Goal: Task Accomplishment & Management: Use online tool/utility

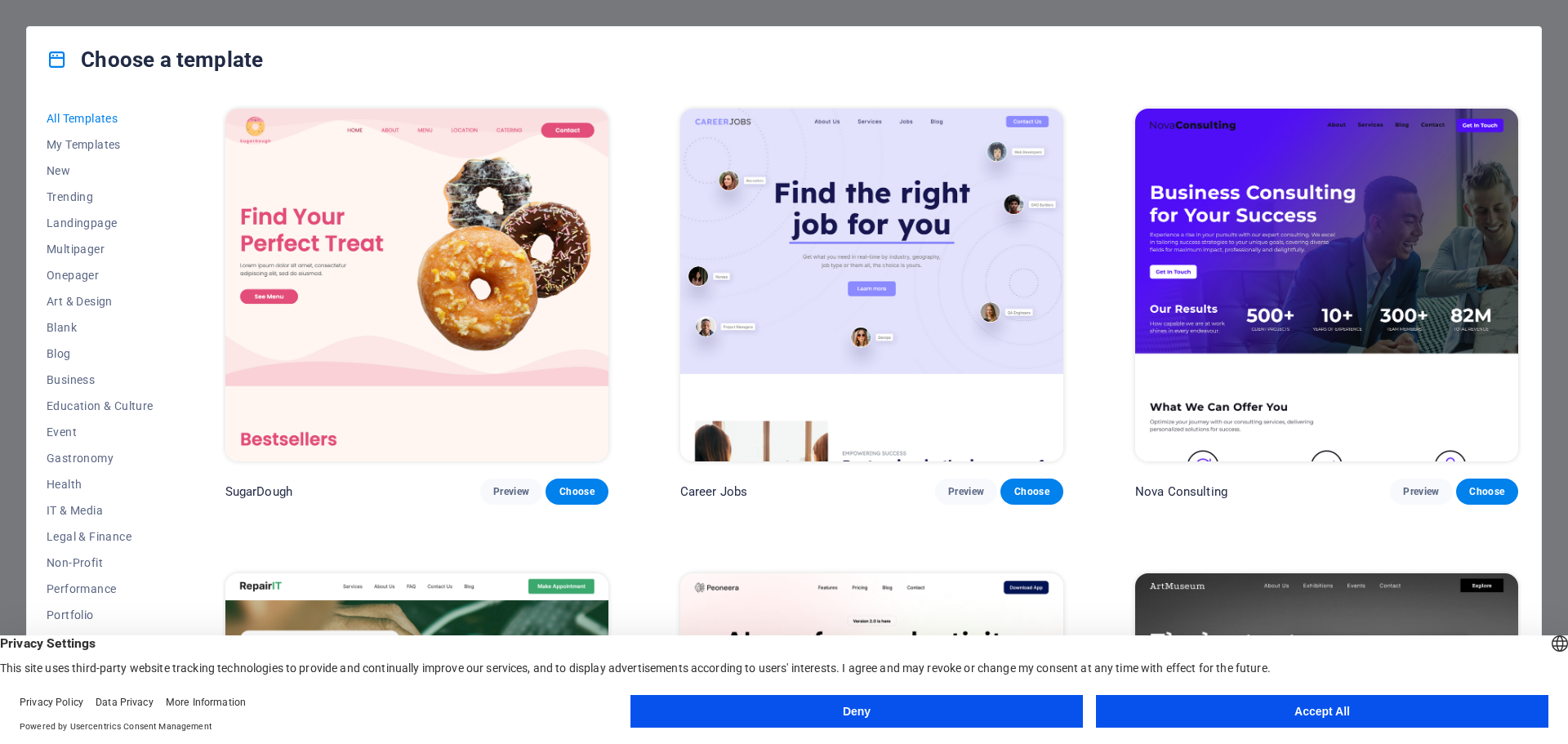
click at [1263, 721] on button "Accept All" at bounding box center [1323, 711] width 453 height 33
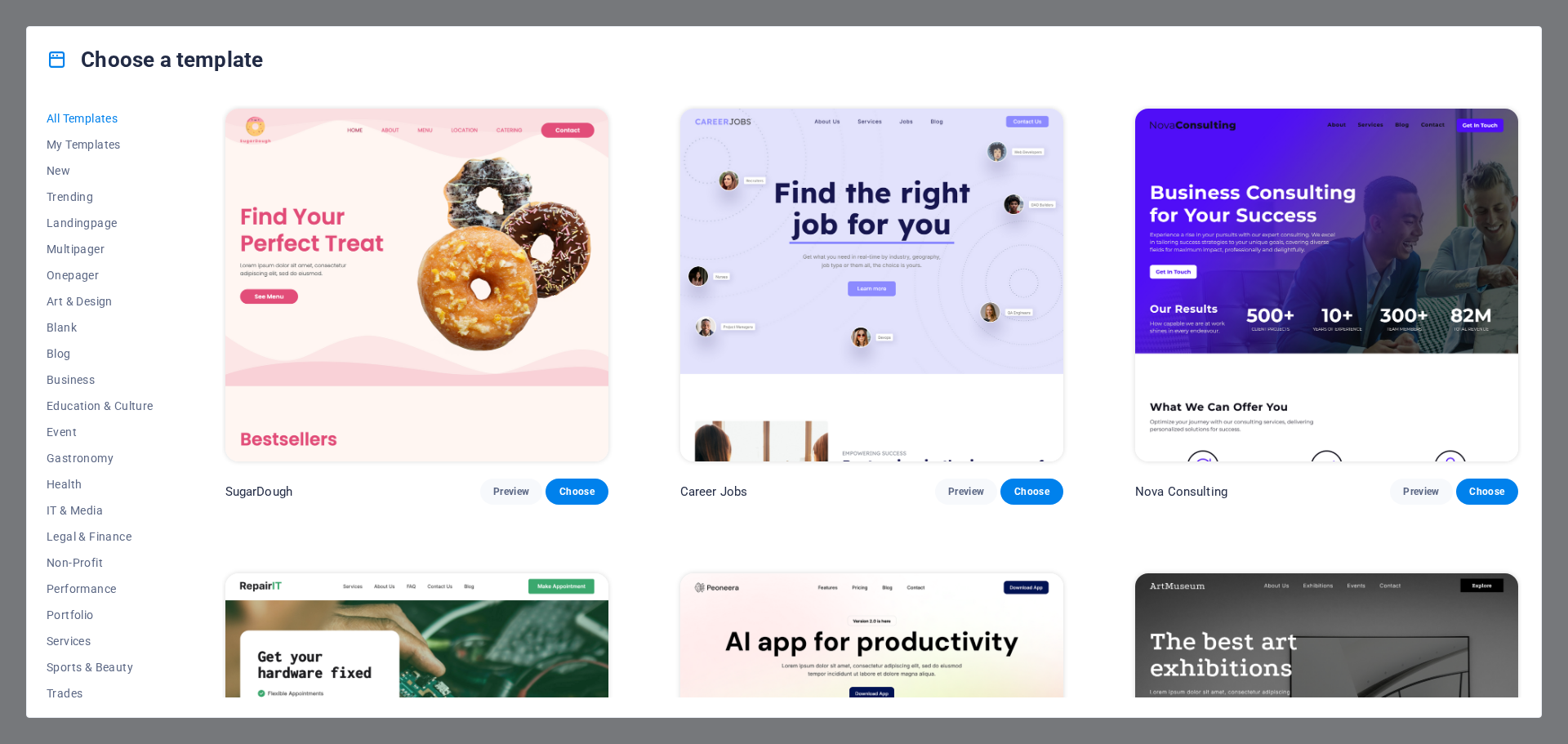
click at [1533, 260] on div "All Templates My Templates New Trending Landingpage Multipager Onepager Art & D…" at bounding box center [784, 404] width 1514 height 625
click at [197, 529] on div "All Templates My Templates New Trending Landingpage Multipager Onepager Art & D…" at bounding box center [784, 404] width 1514 height 625
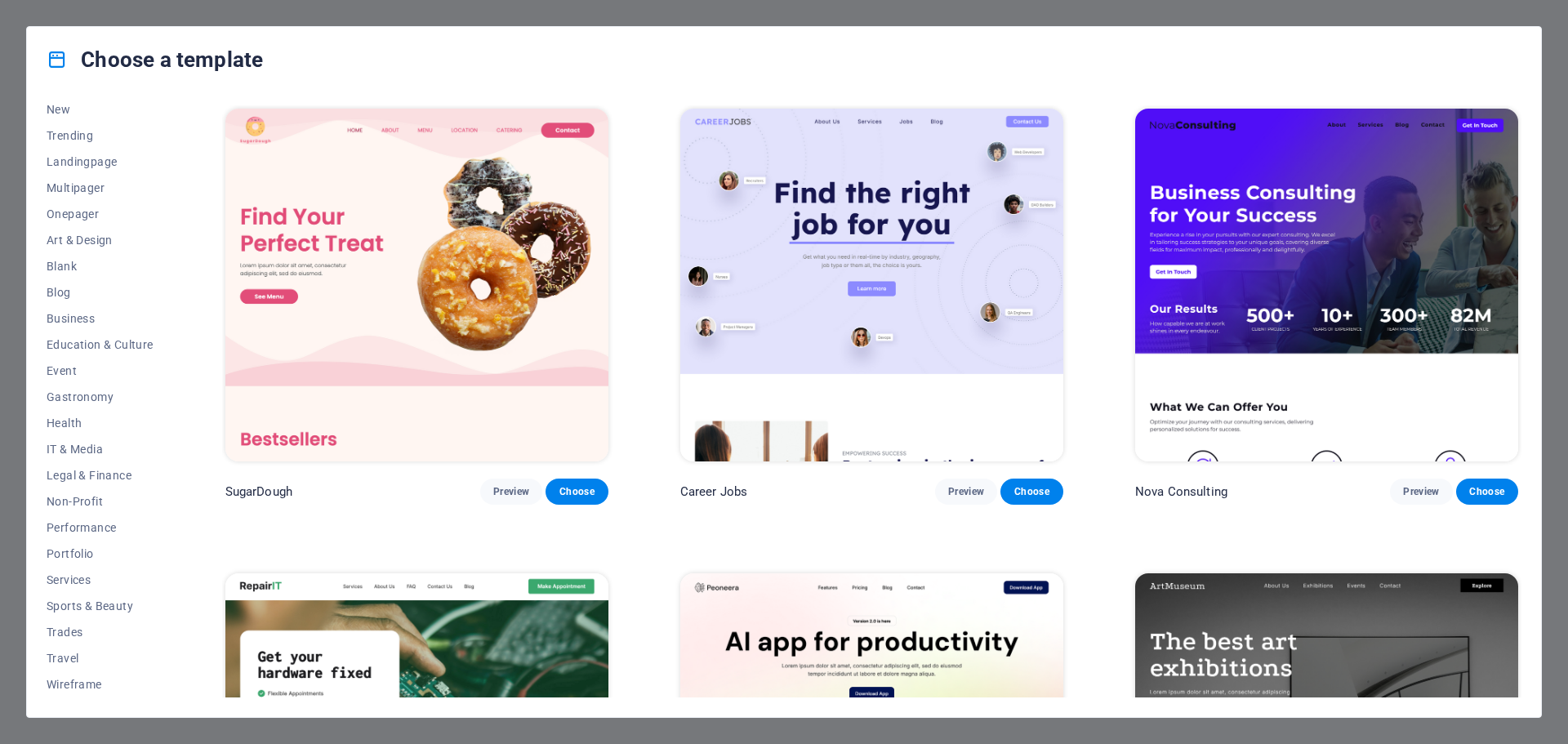
click at [1526, 415] on div "All Templates My Templates New Trending Landingpage Multipager Onepager Art & D…" at bounding box center [784, 404] width 1514 height 625
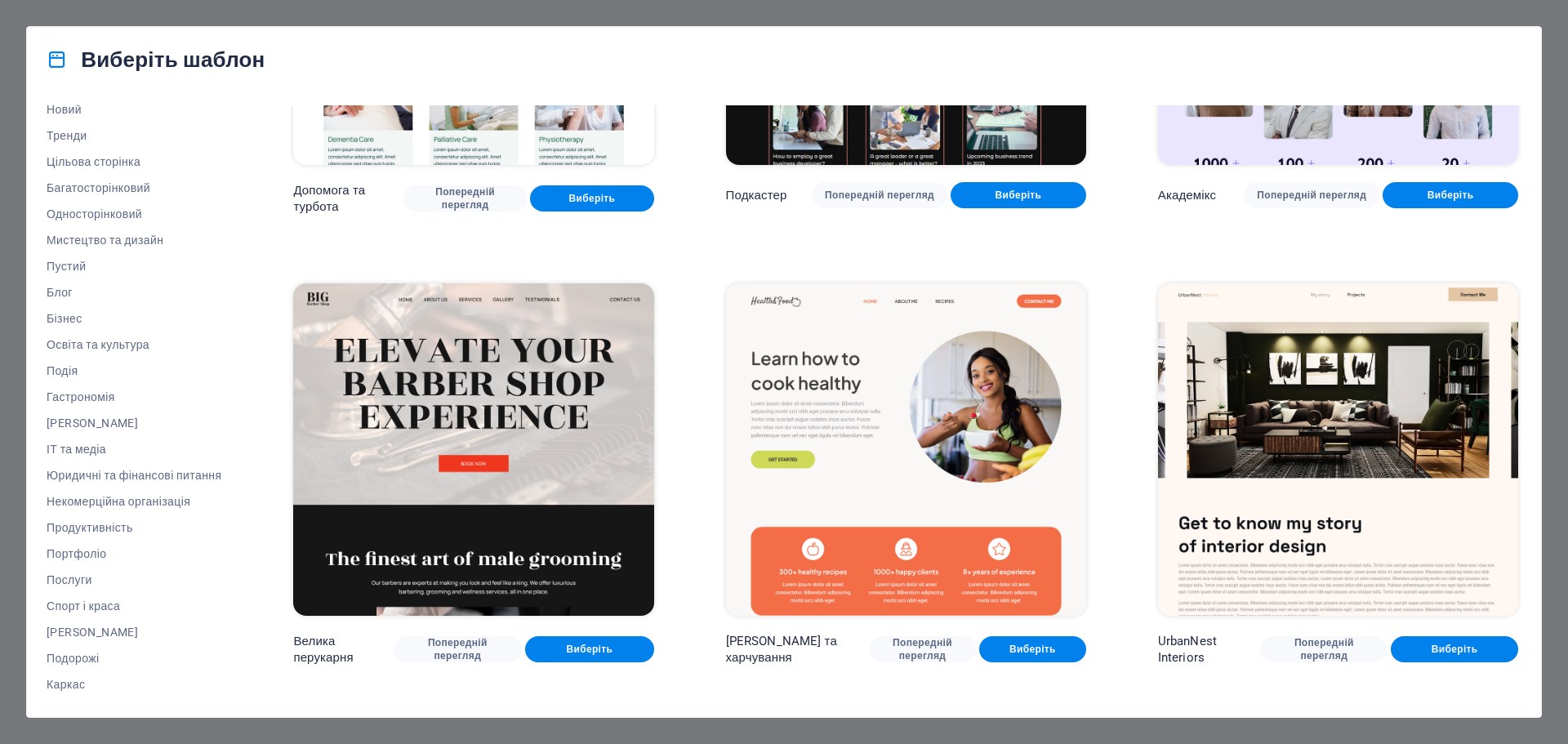
scroll to position [2002, 0]
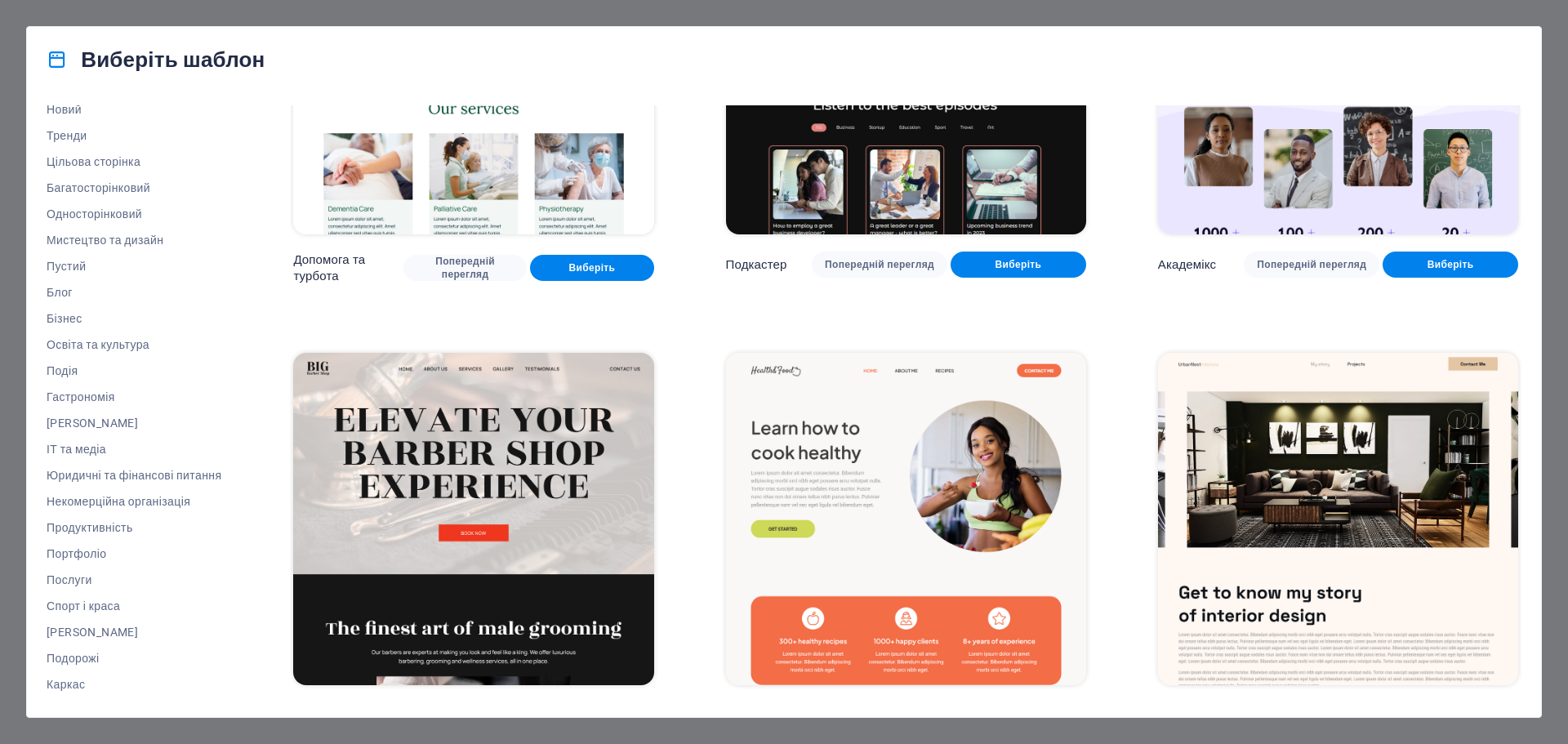
drag, startPoint x: 248, startPoint y: 219, endPoint x: 246, endPoint y: 254, distance: 35.1
click at [246, 254] on div "Усі шаблони Мої шаблони Новий Тренди Цільова сторінка Багатосторінковий Односто…" at bounding box center [784, 404] width 1514 height 625
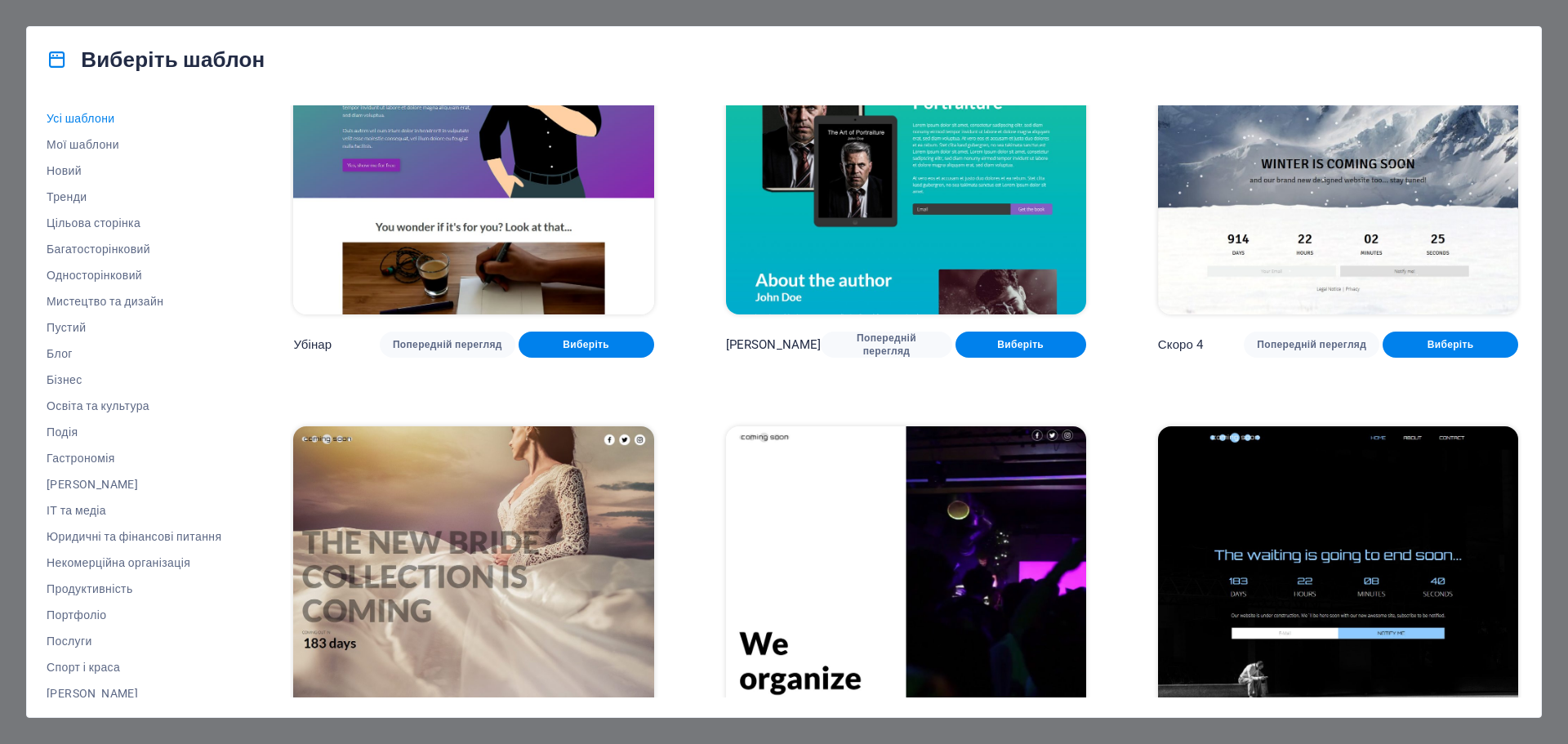
scroll to position [24190, 0]
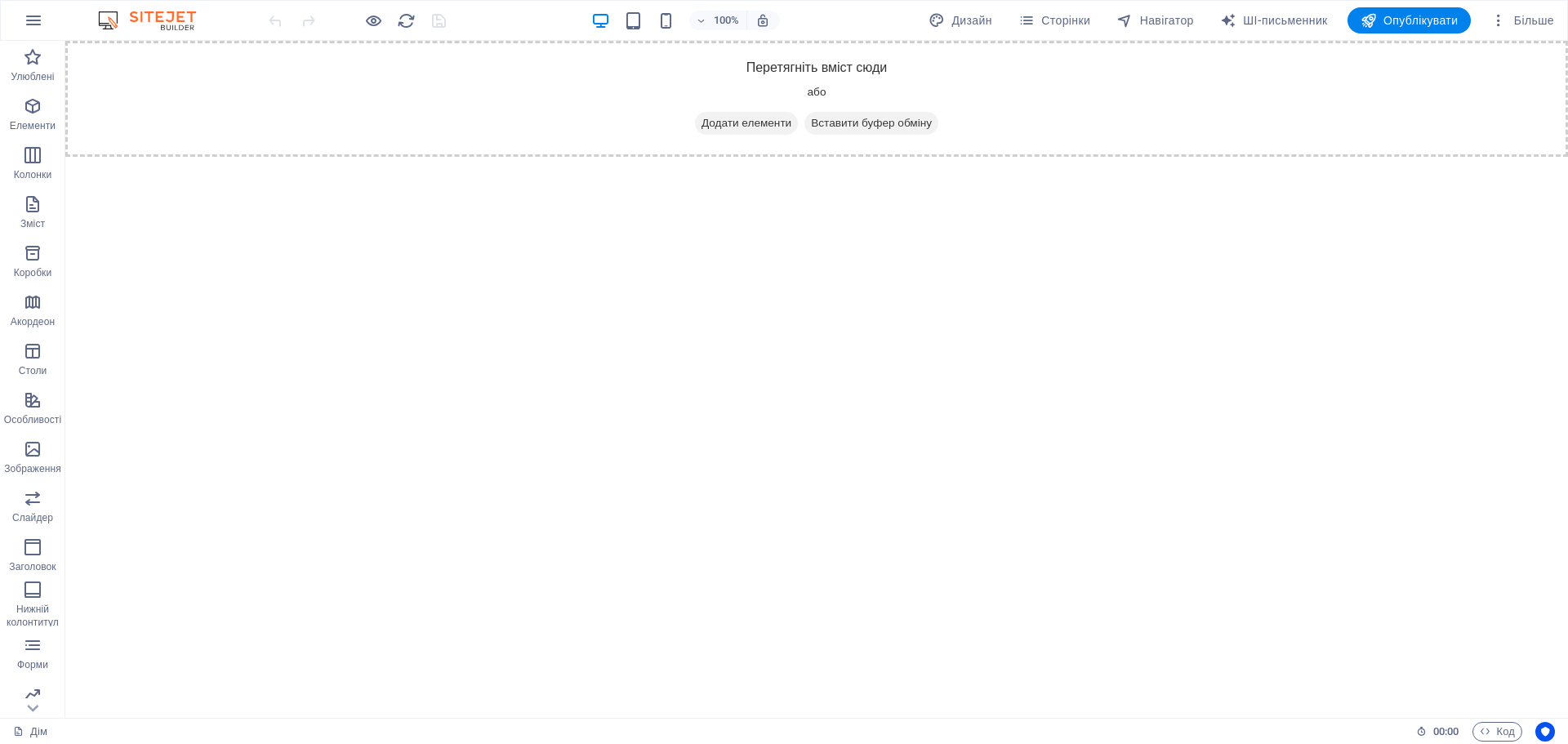
click at [1056, 157] on html "Перейти до основного вмісту Перетягніть вміст сюди або Додати елементи Вставити…" at bounding box center [816, 98] width 1502 height 116
click at [951, 23] on font "Дизайн" at bounding box center [971, 20] width 40 height 13
select select "px"
select select "400"
select select "px"
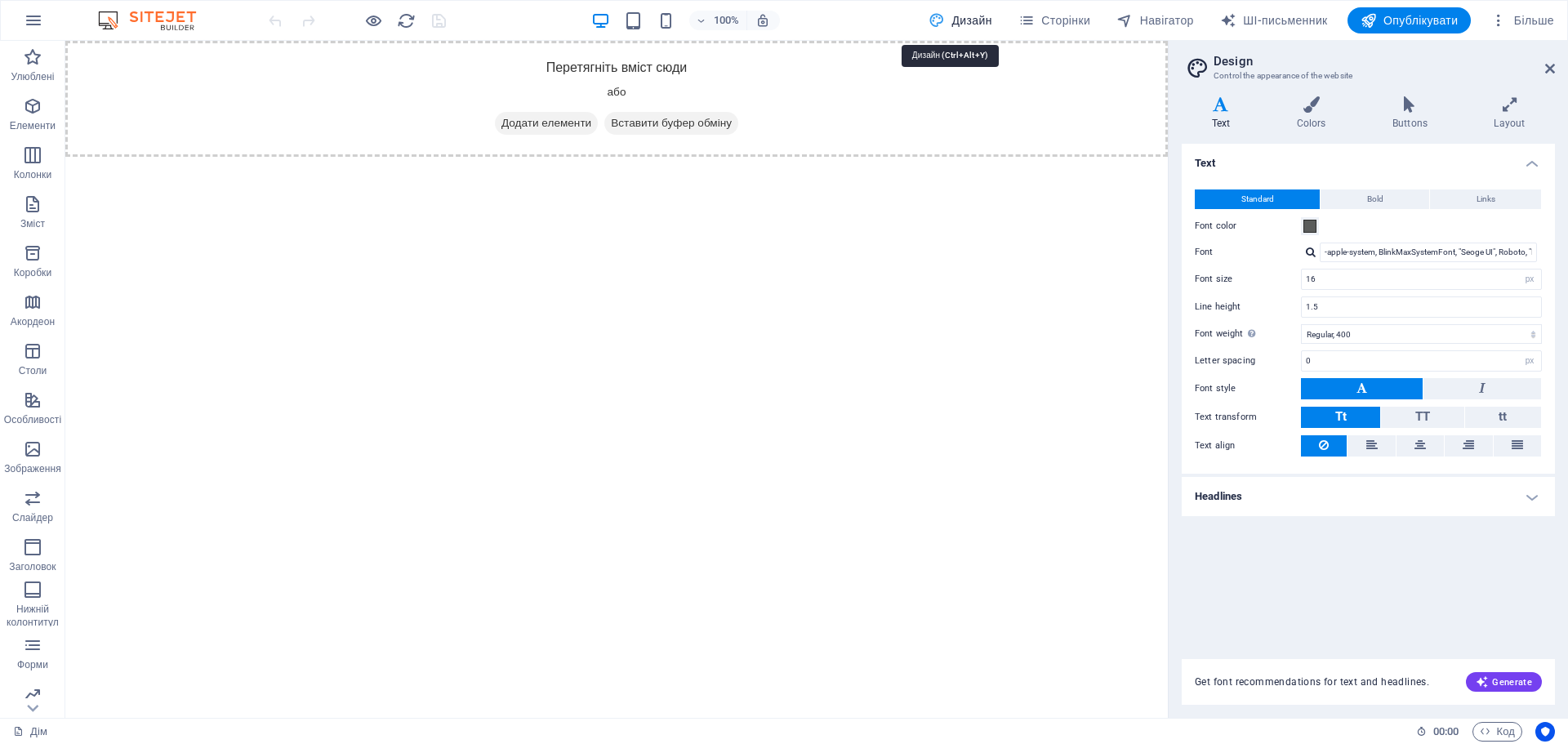
click at [951, 23] on font "Дизайн" at bounding box center [971, 20] width 40 height 13
click at [1545, 72] on icon at bounding box center [1550, 69] width 10 height 13
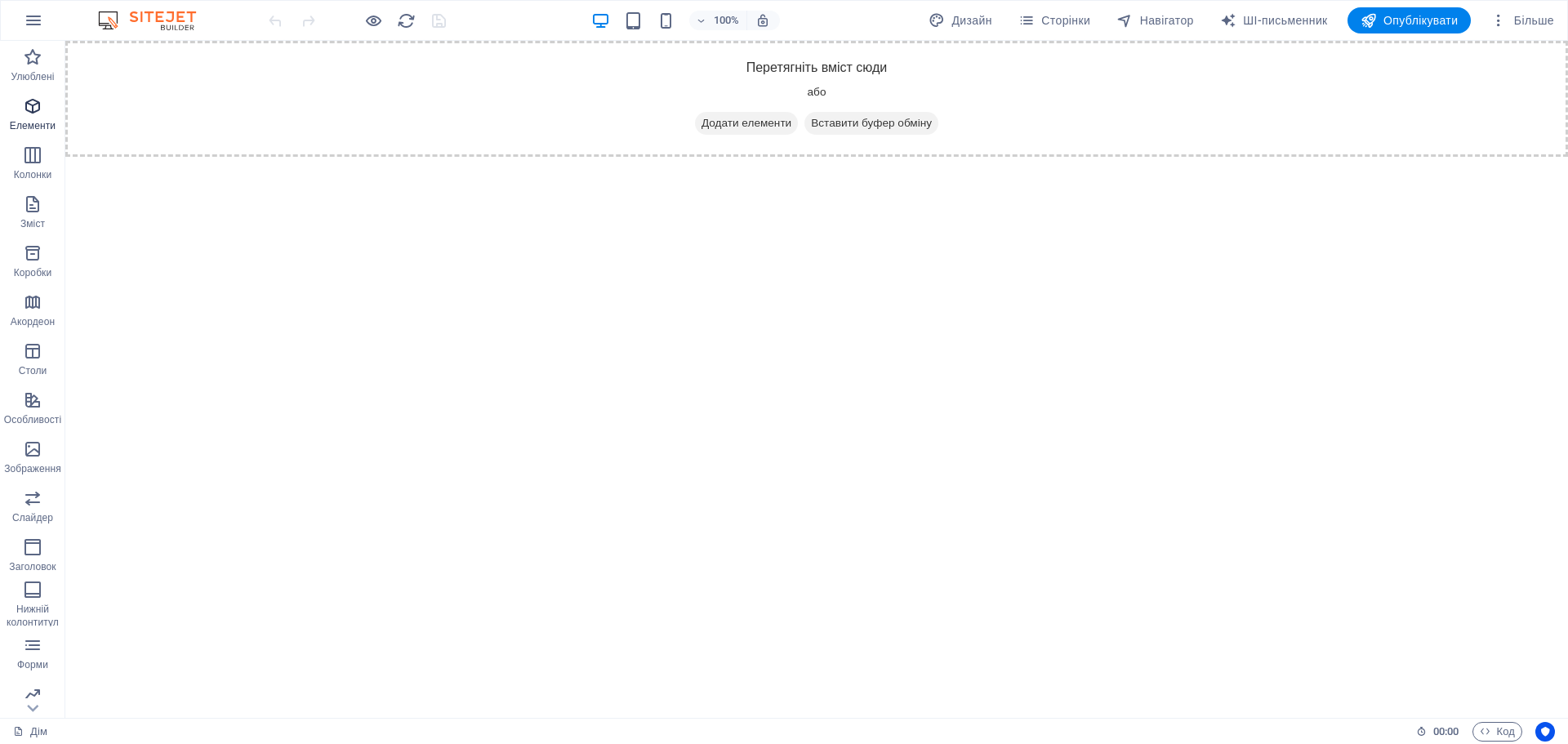
click at [30, 119] on p "Елементи" at bounding box center [33, 125] width 46 height 13
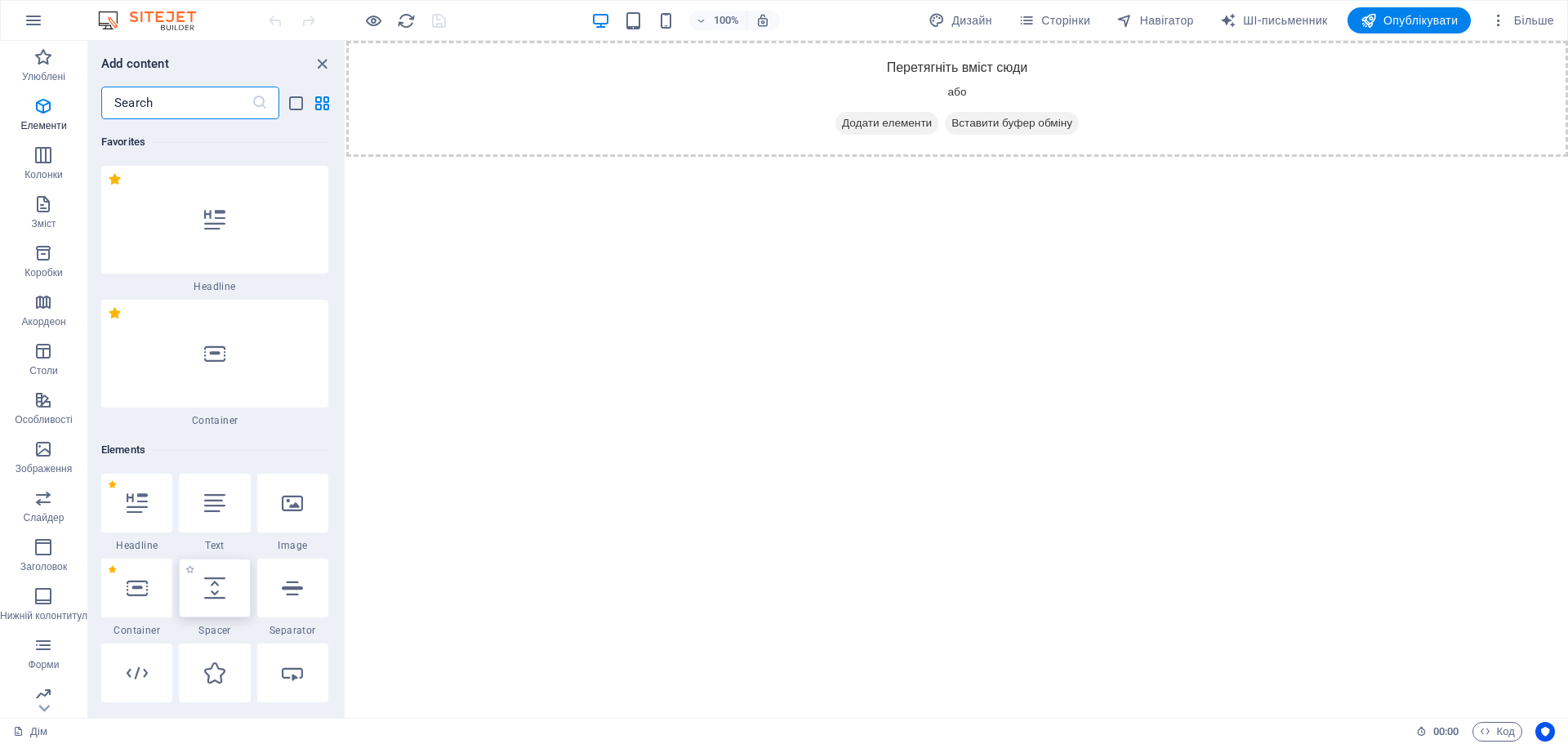
scroll to position [308, 0]
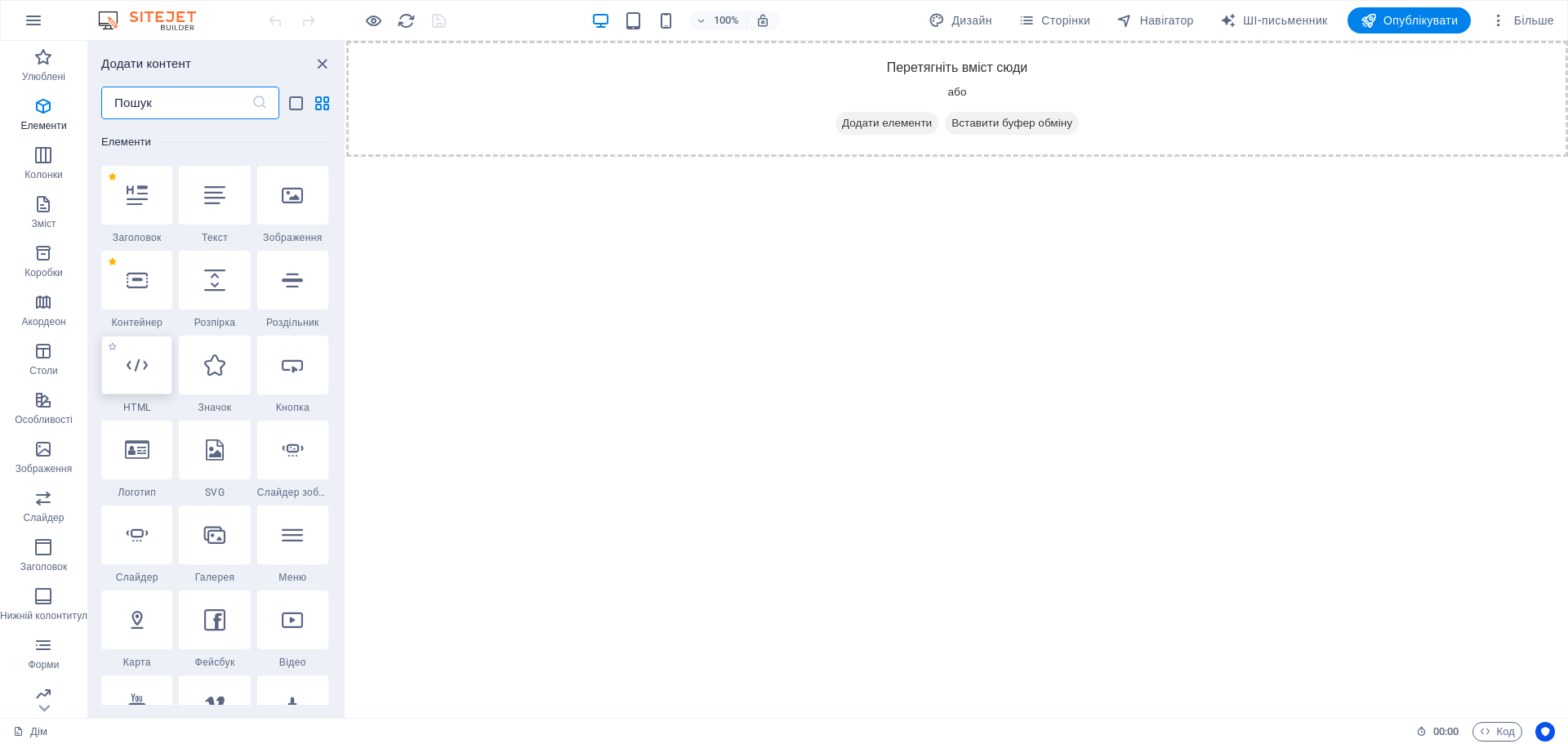
click at [133, 379] on div at bounding box center [137, 365] width 71 height 59
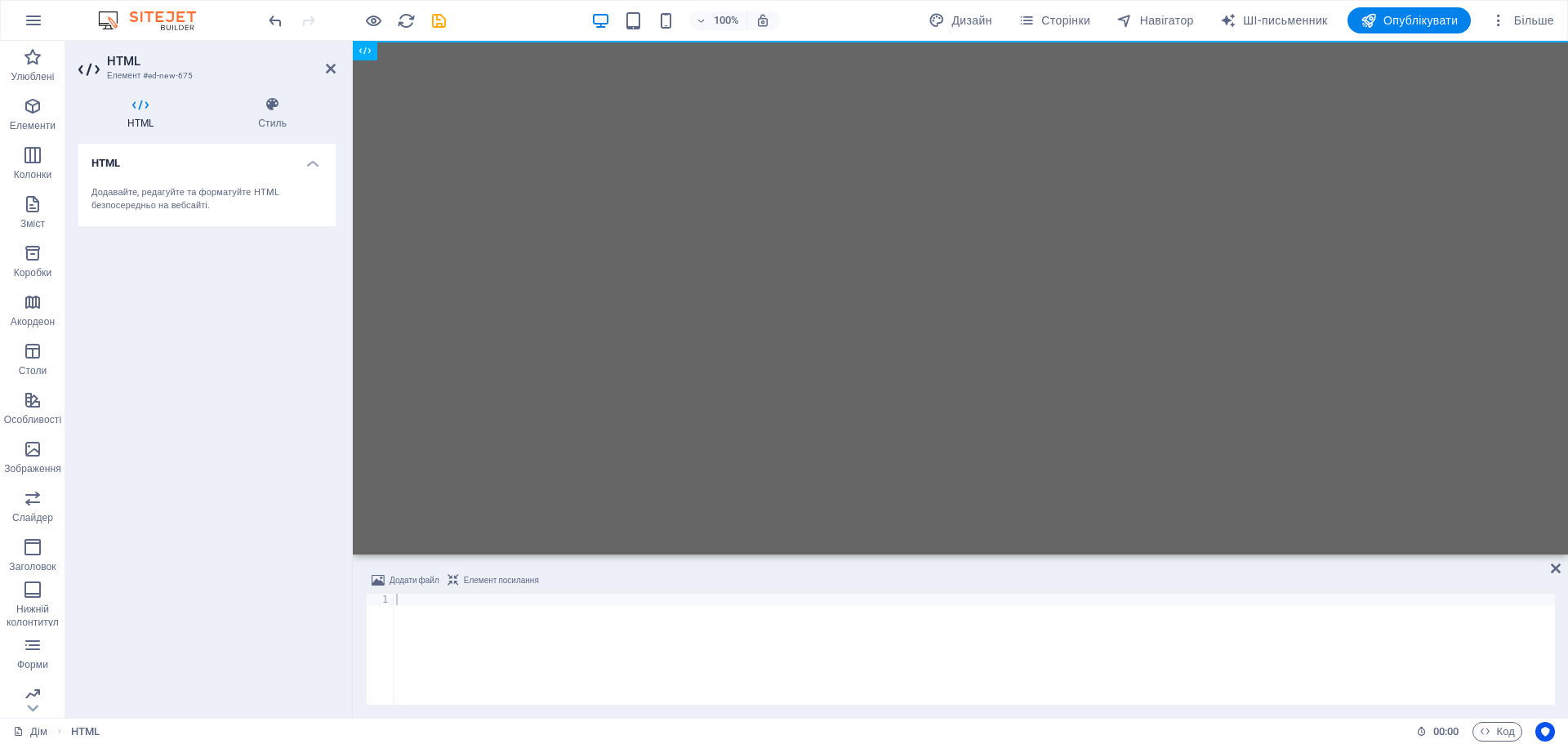
click at [373, 41] on html "Перейти до основного вмісту" at bounding box center [960, 41] width 1215 height 0
click at [556, 649] on div at bounding box center [974, 661] width 1162 height 134
paste textarea "</html>"
type textarea "</html>"
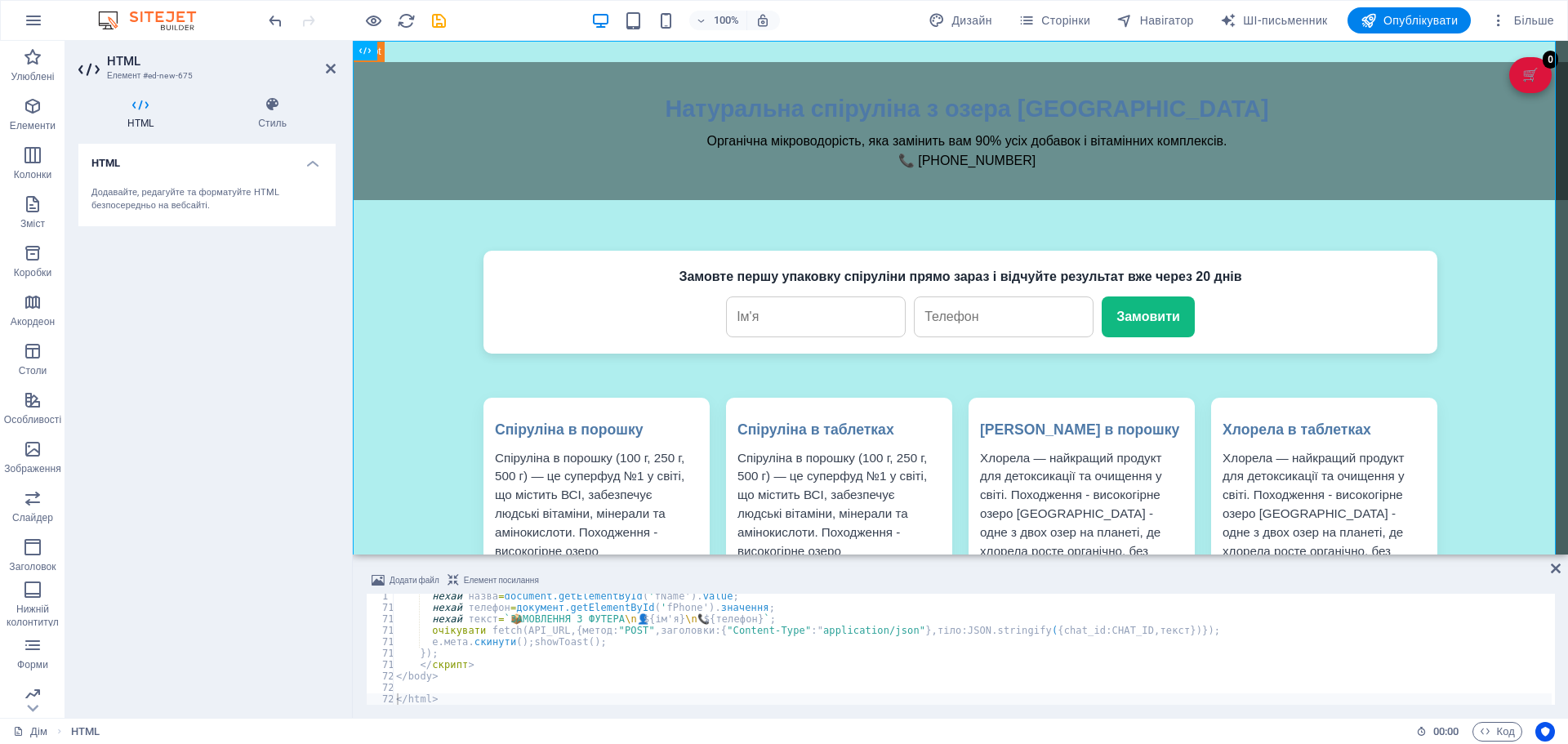
drag, startPoint x: 1555, startPoint y: 661, endPoint x: 1557, endPoint y: 731, distance: 70.0
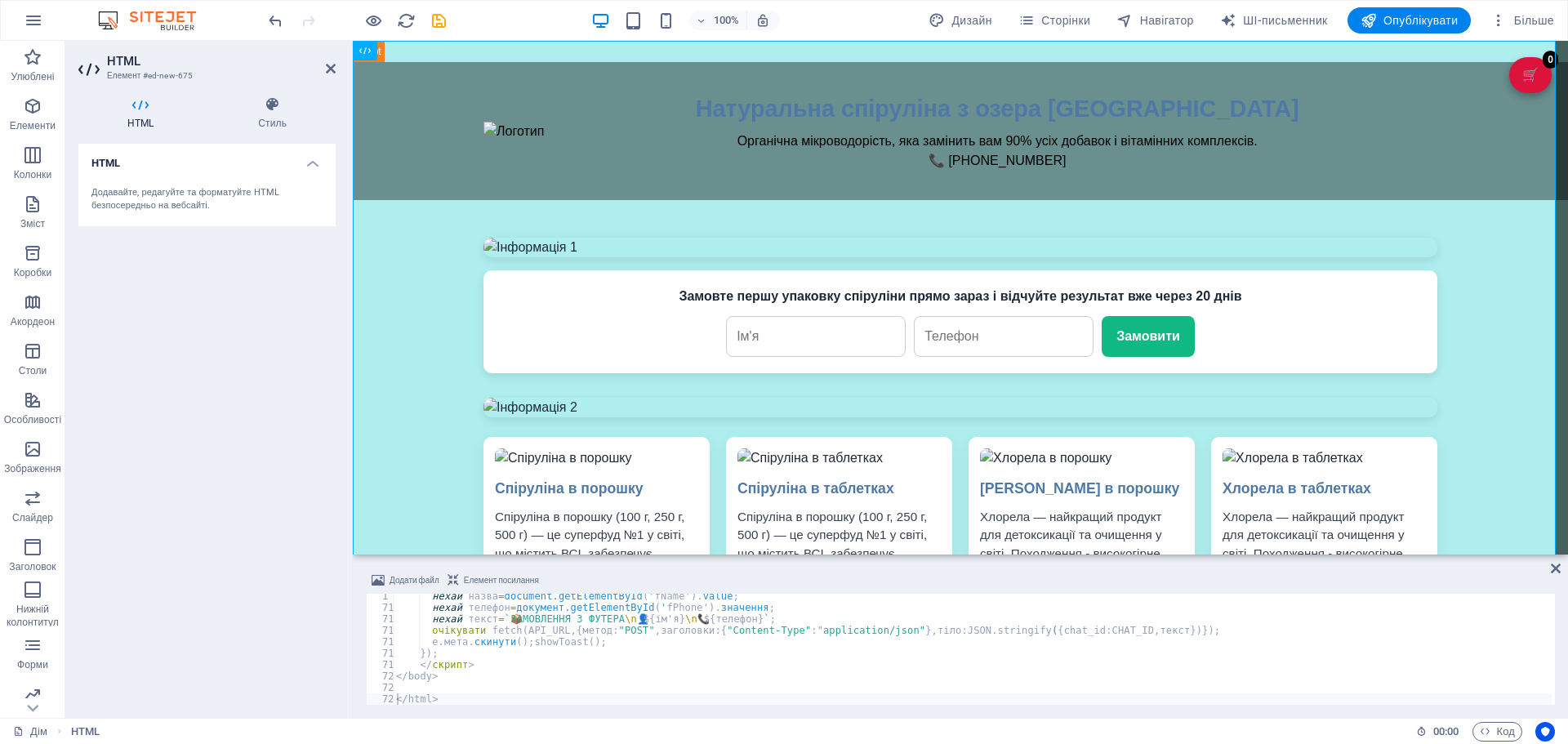
click at [1557, 718] on section "Улюблені Елементи Колонки Зміст Коробки Акордеон Столи Особливості Зображення С…" at bounding box center [784, 379] width 1568 height 677
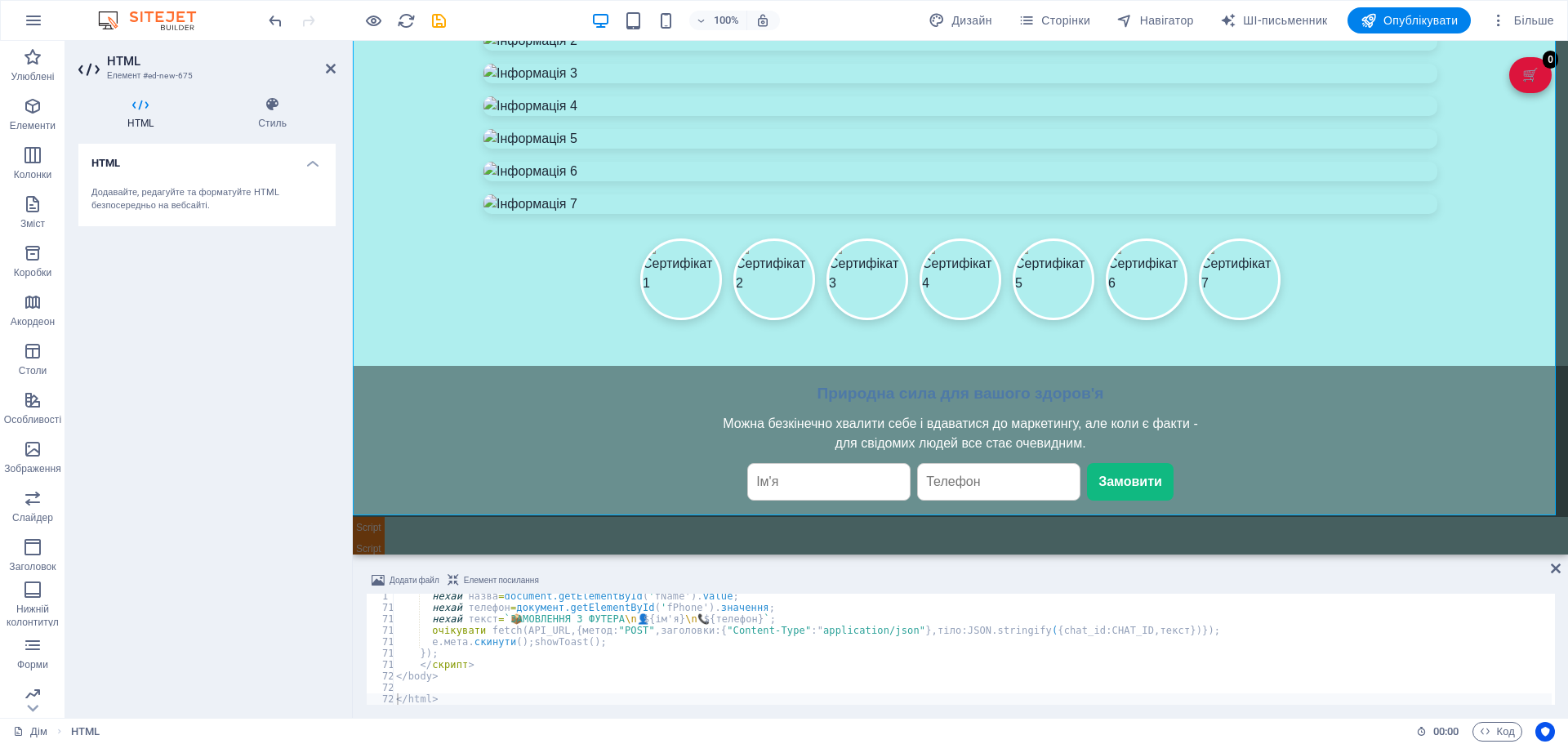
scroll to position [968, 0]
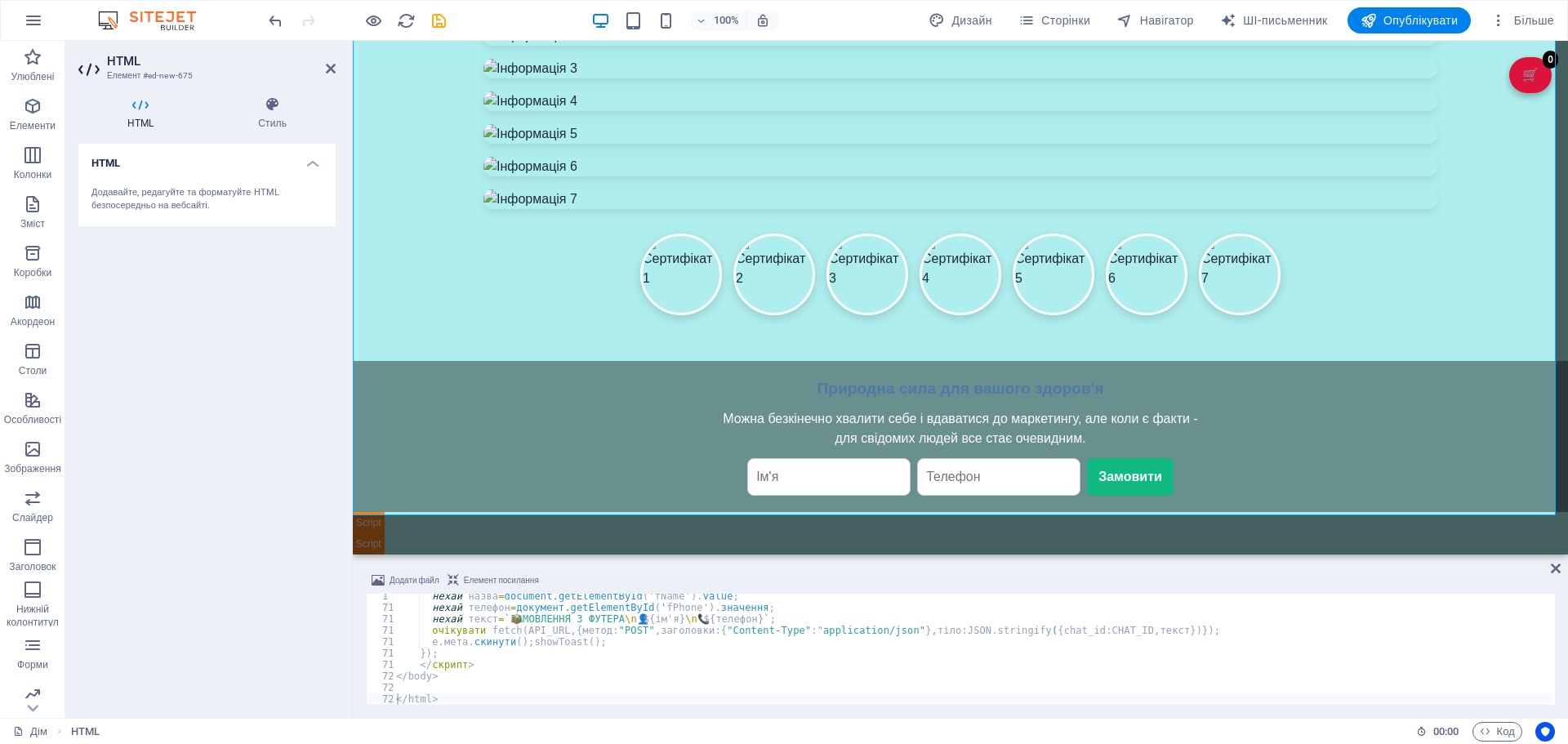
drag, startPoint x: 1562, startPoint y: 169, endPoint x: 1920, endPoint y: 609, distance: 567.2
click at [269, 111] on icon at bounding box center [272, 104] width 126 height 16
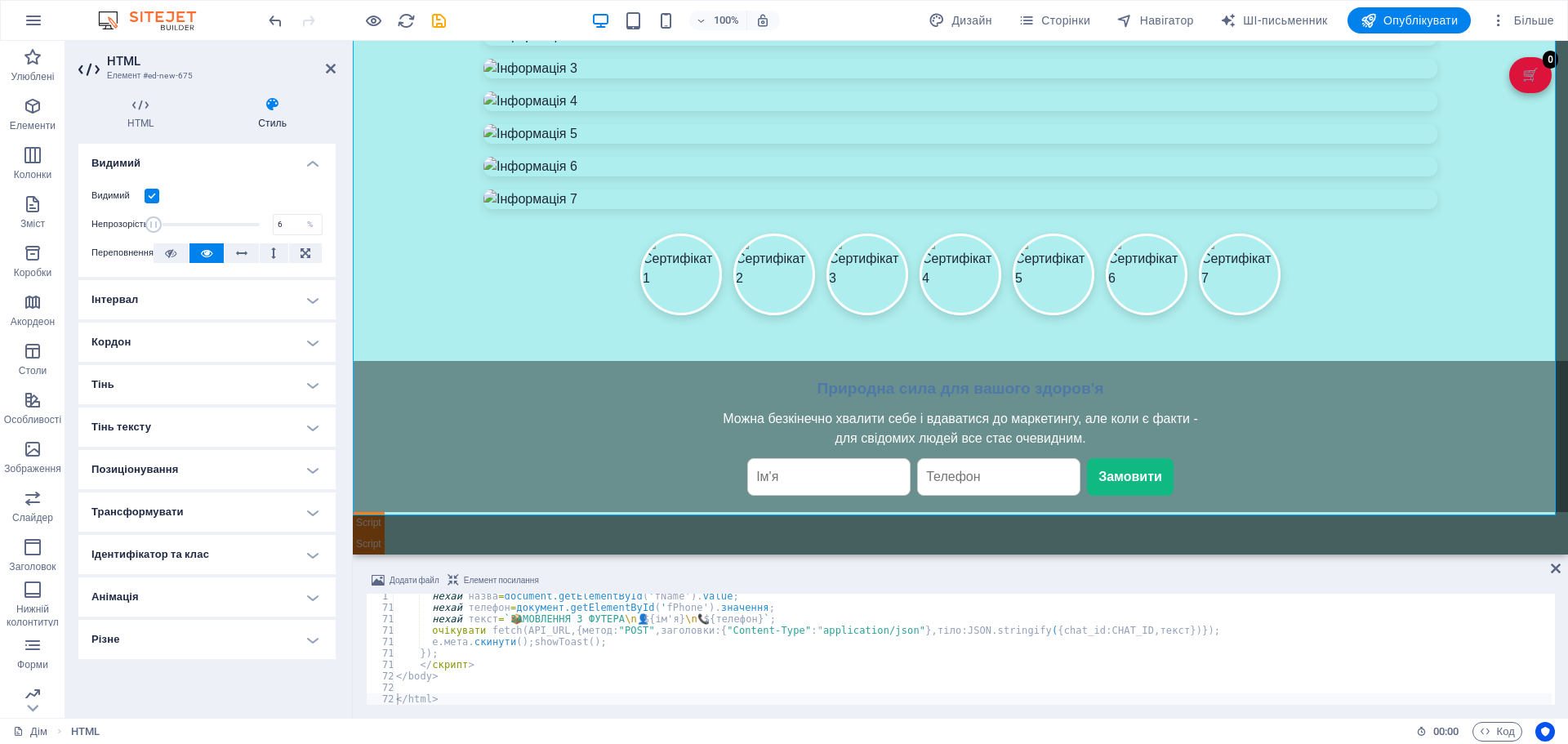
drag, startPoint x: 255, startPoint y: 225, endPoint x: 155, endPoint y: 227, distance: 100.0
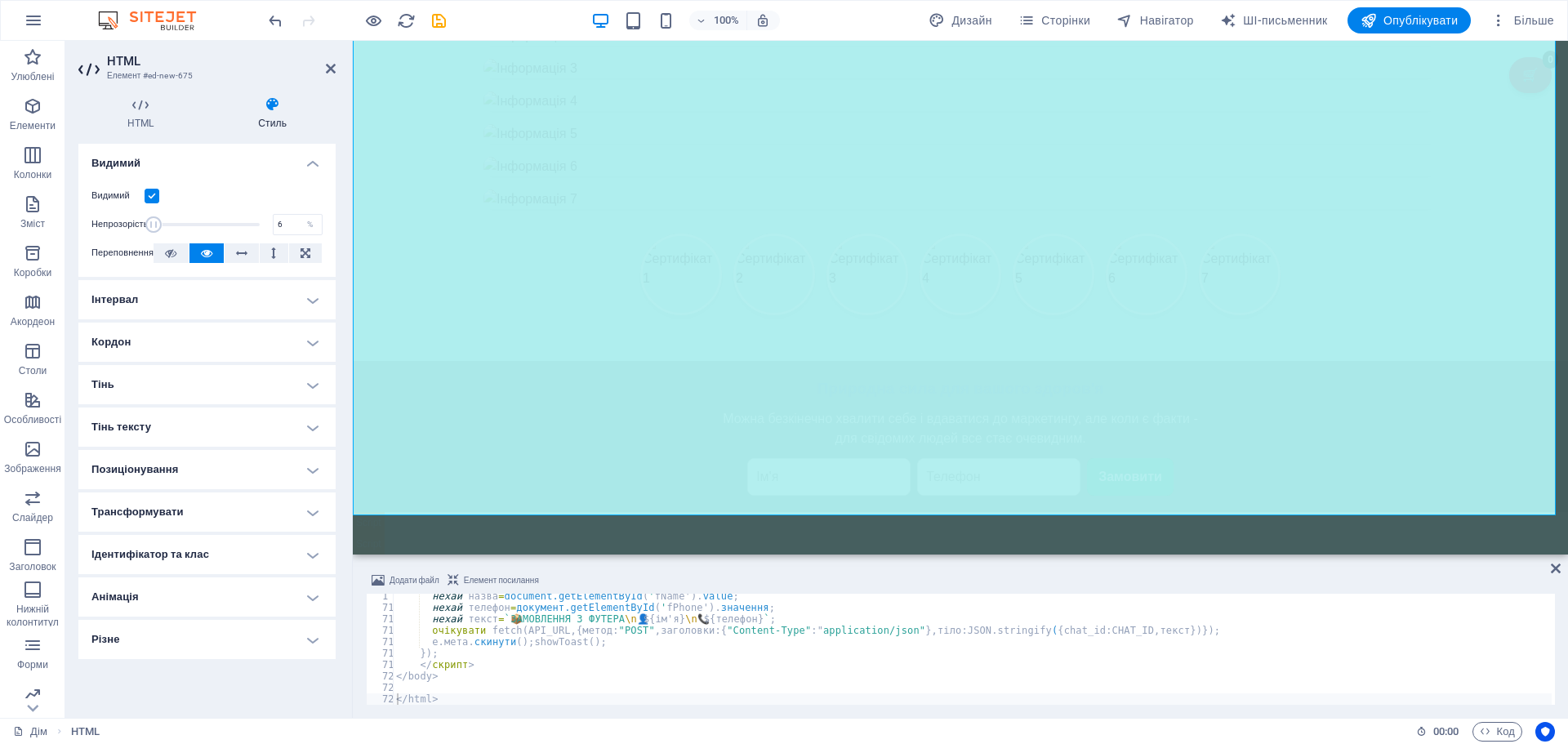
click at [155, 227] on span at bounding box center [154, 224] width 16 height 16
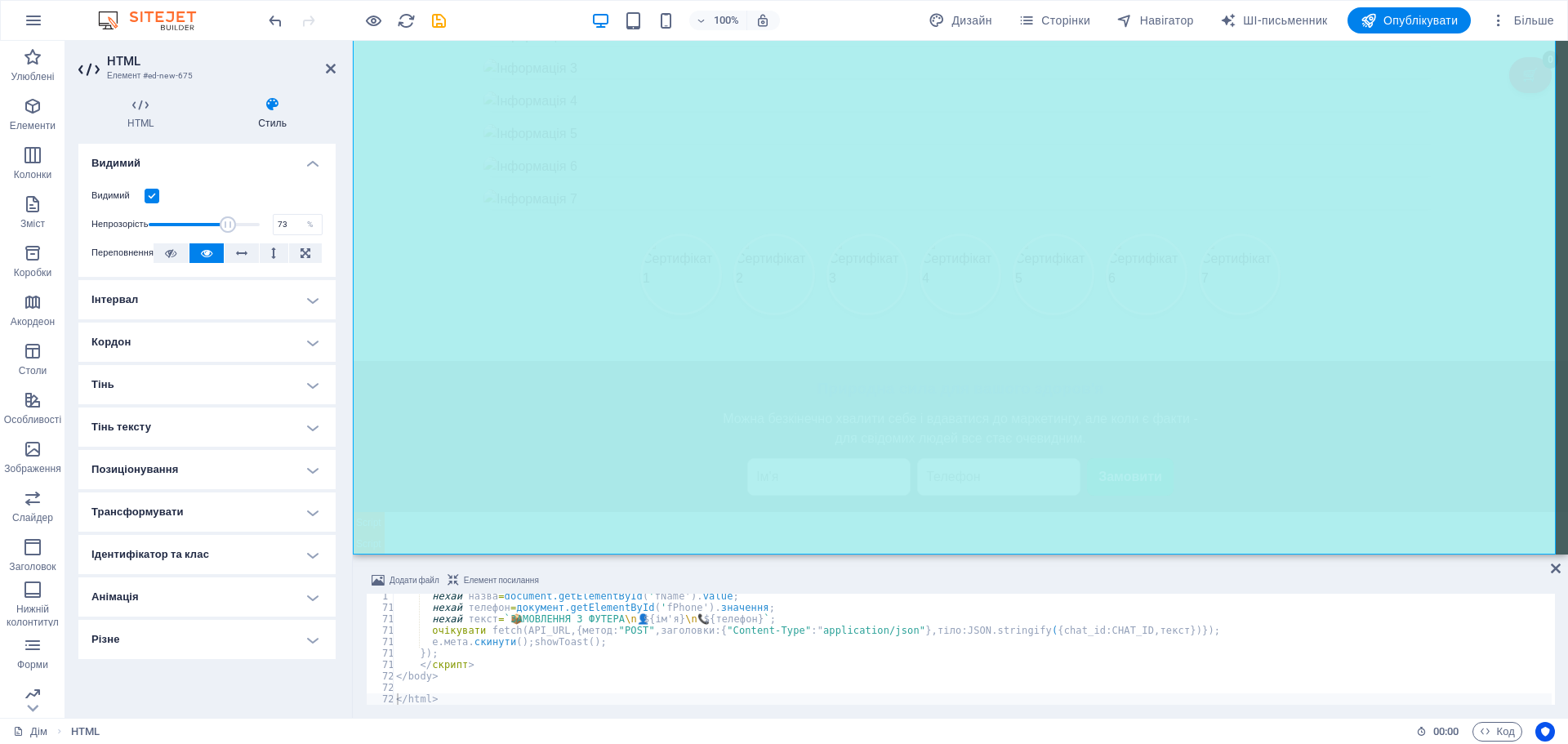
drag, startPoint x: 155, startPoint y: 227, endPoint x: 230, endPoint y: 239, distance: 76.0
click at [230, 239] on div "Видимий Непрозорість 73 % Переповнення" at bounding box center [207, 224] width 257 height 103
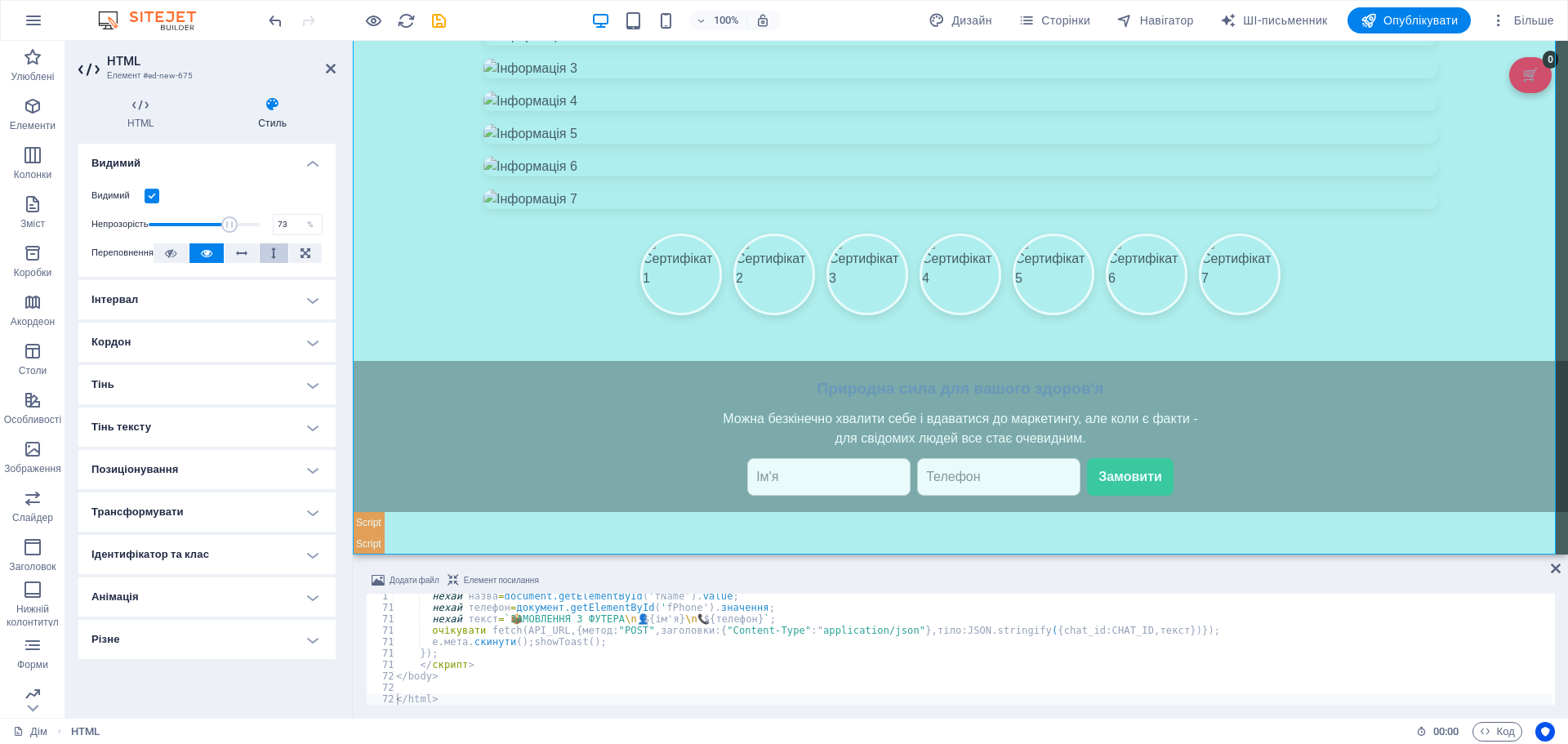
drag, startPoint x: 230, startPoint y: 239, endPoint x: 268, endPoint y: 245, distance: 38.5
click at [268, 245] on div "Видимий Непрозорість 73 % Переповнення" at bounding box center [207, 224] width 257 height 103
type input "100"
drag, startPoint x: 232, startPoint y: 223, endPoint x: 270, endPoint y: 226, distance: 38.1
click at [270, 226] on div "Непрозорість 100 %" at bounding box center [207, 224] width 231 height 25
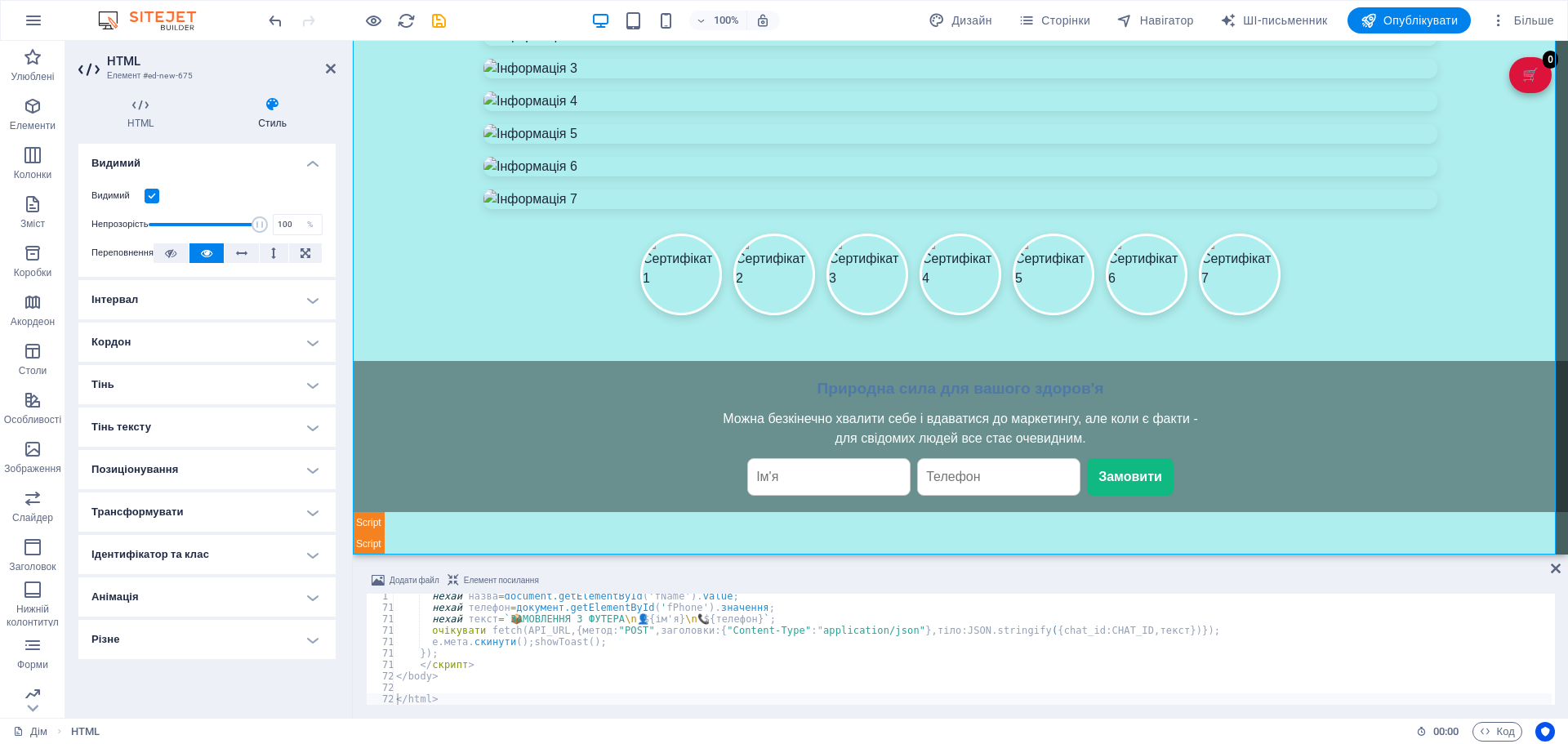
click at [323, 298] on h4 "Інтервал" at bounding box center [207, 299] width 257 height 39
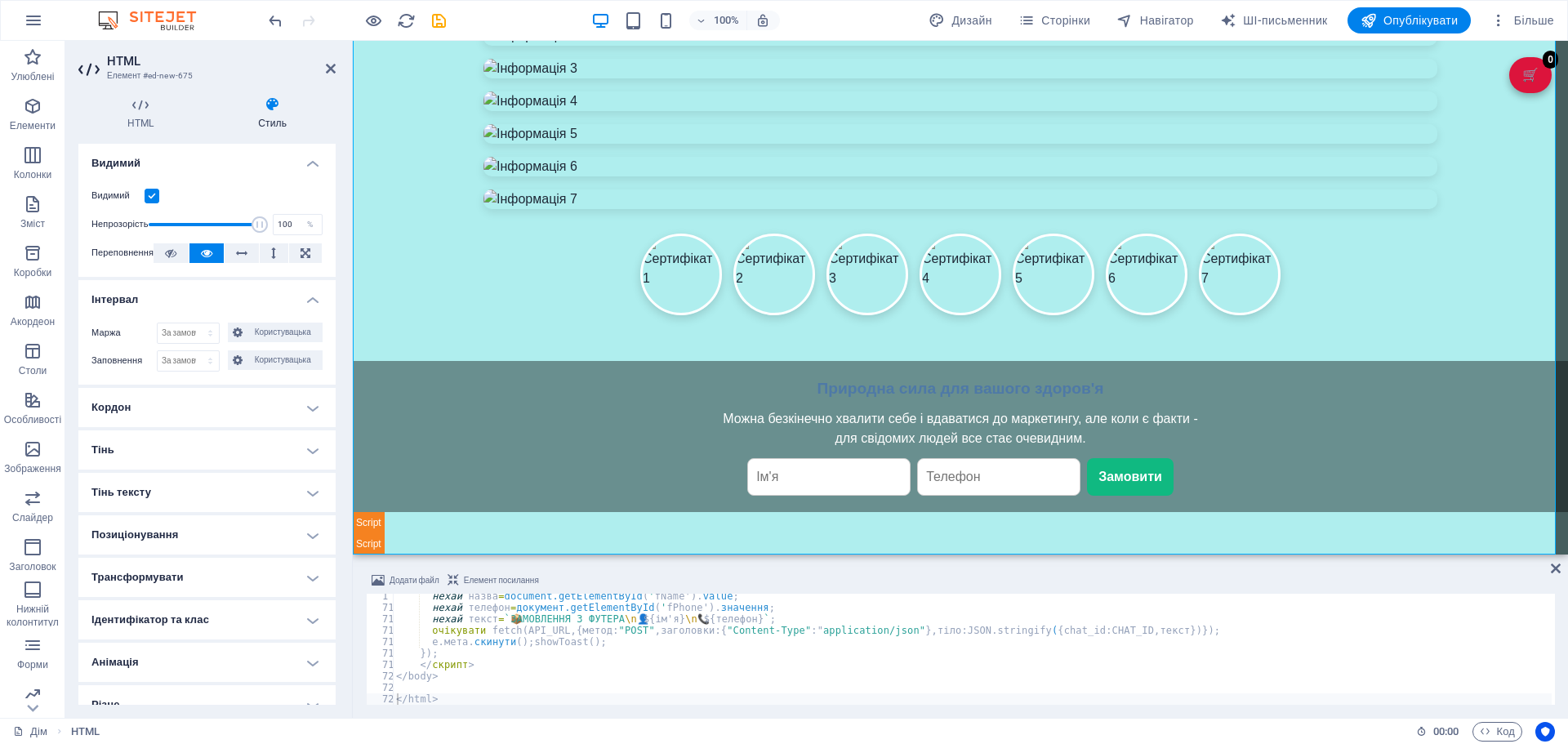
click at [291, 400] on h4 "Кордон" at bounding box center [207, 407] width 257 height 39
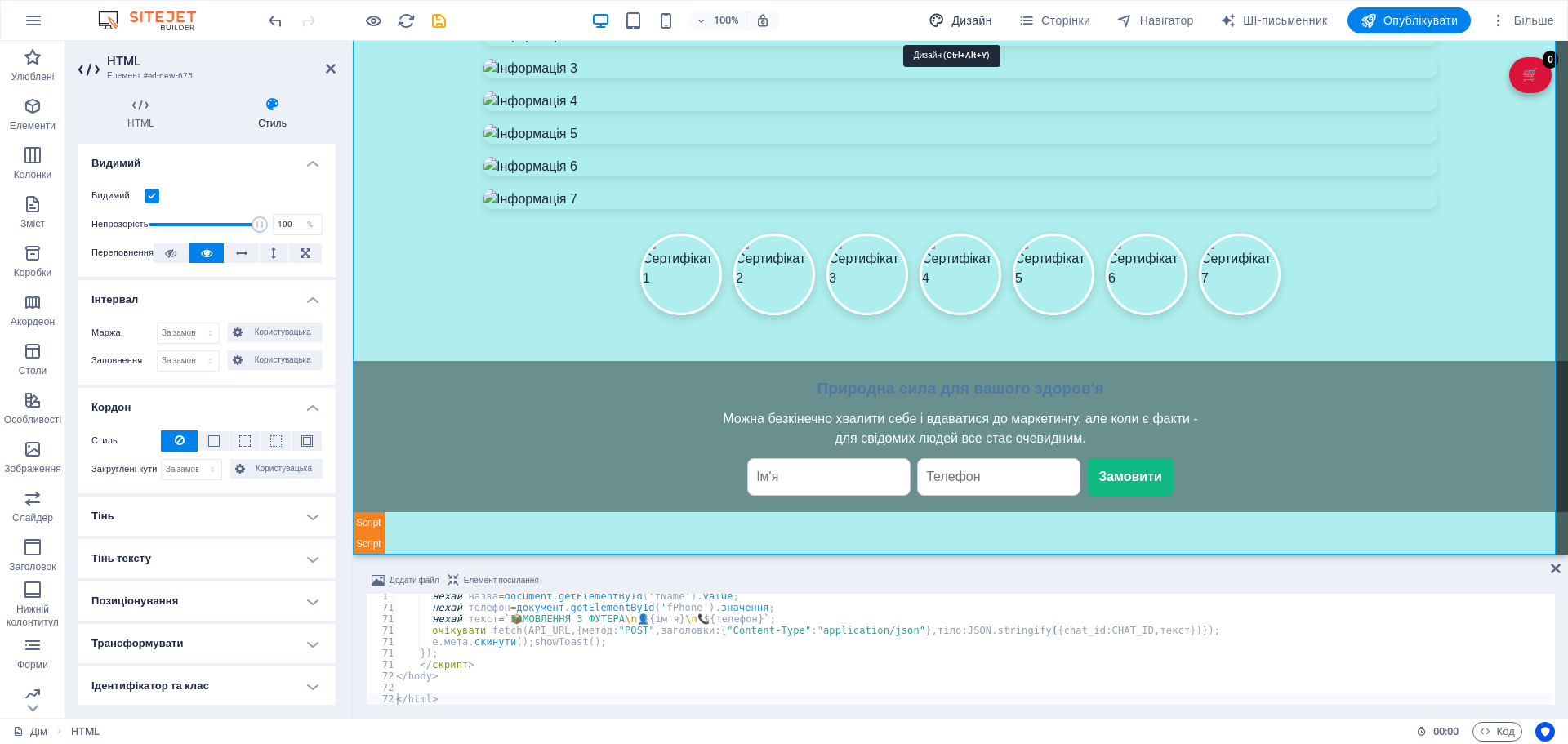
click at [961, 25] on font "Дизайн" at bounding box center [971, 20] width 40 height 13
select select "px"
select select "400"
select select "px"
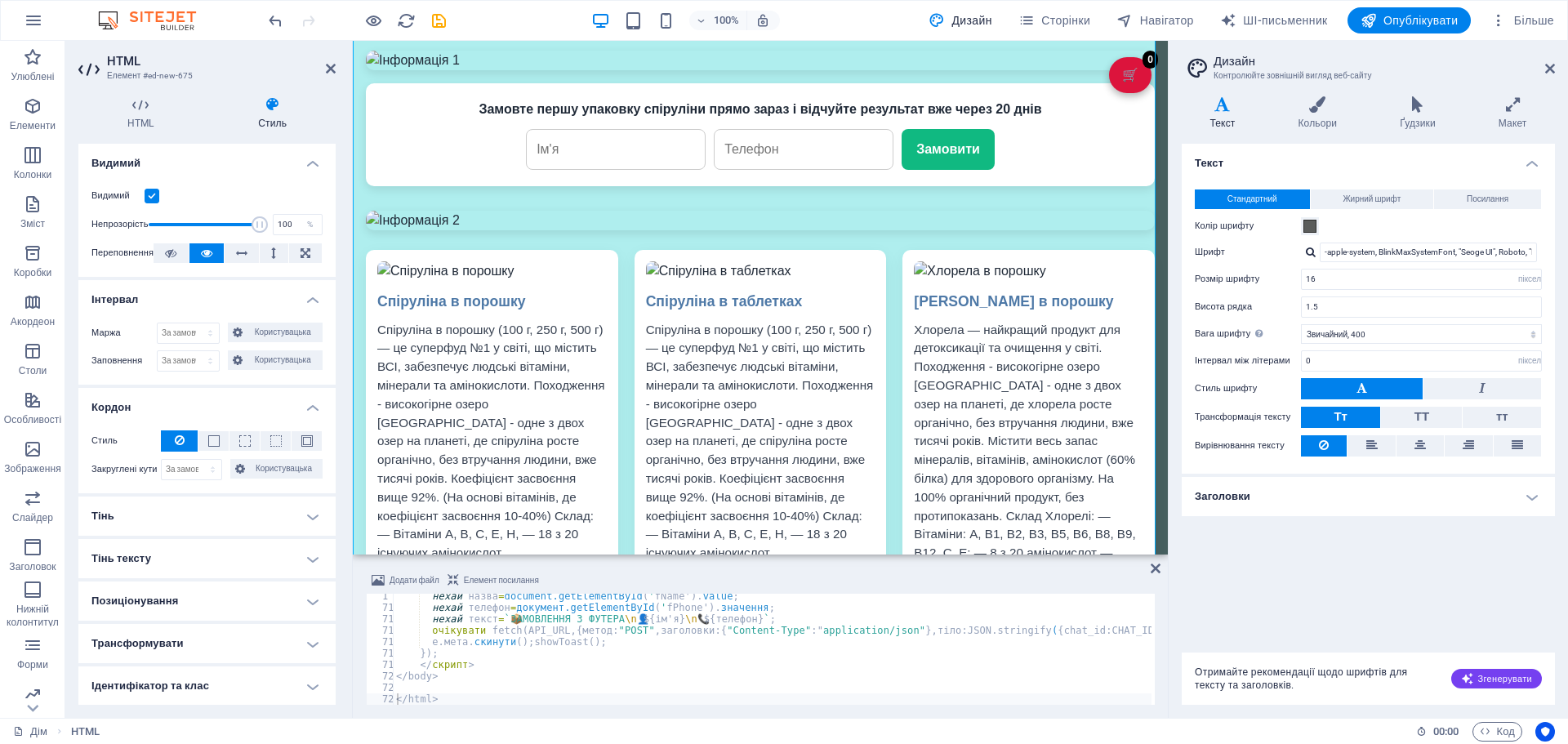
scroll to position [0, 0]
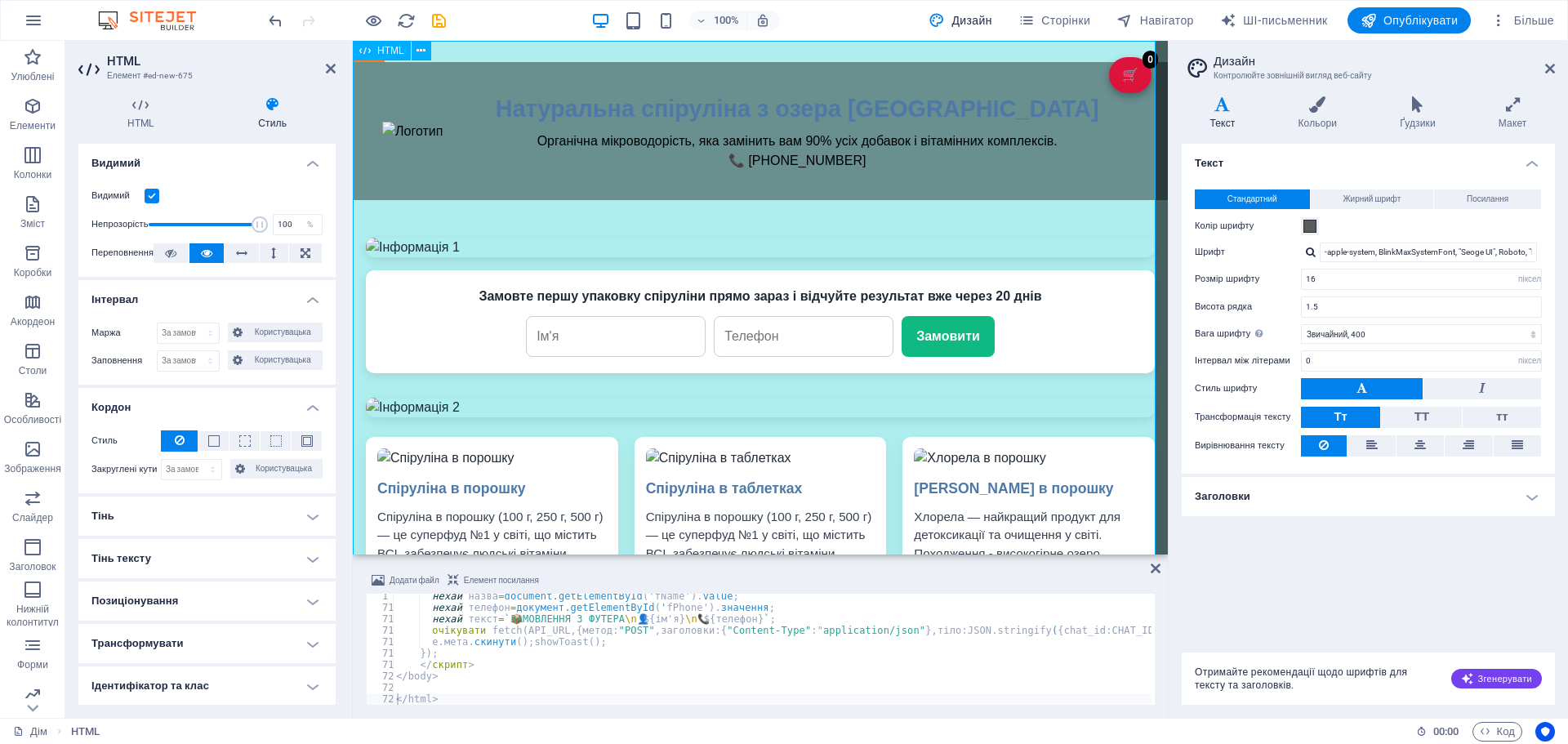
click at [589, 334] on input "text" at bounding box center [616, 336] width 180 height 41
click at [1314, 111] on icon at bounding box center [1318, 104] width 95 height 16
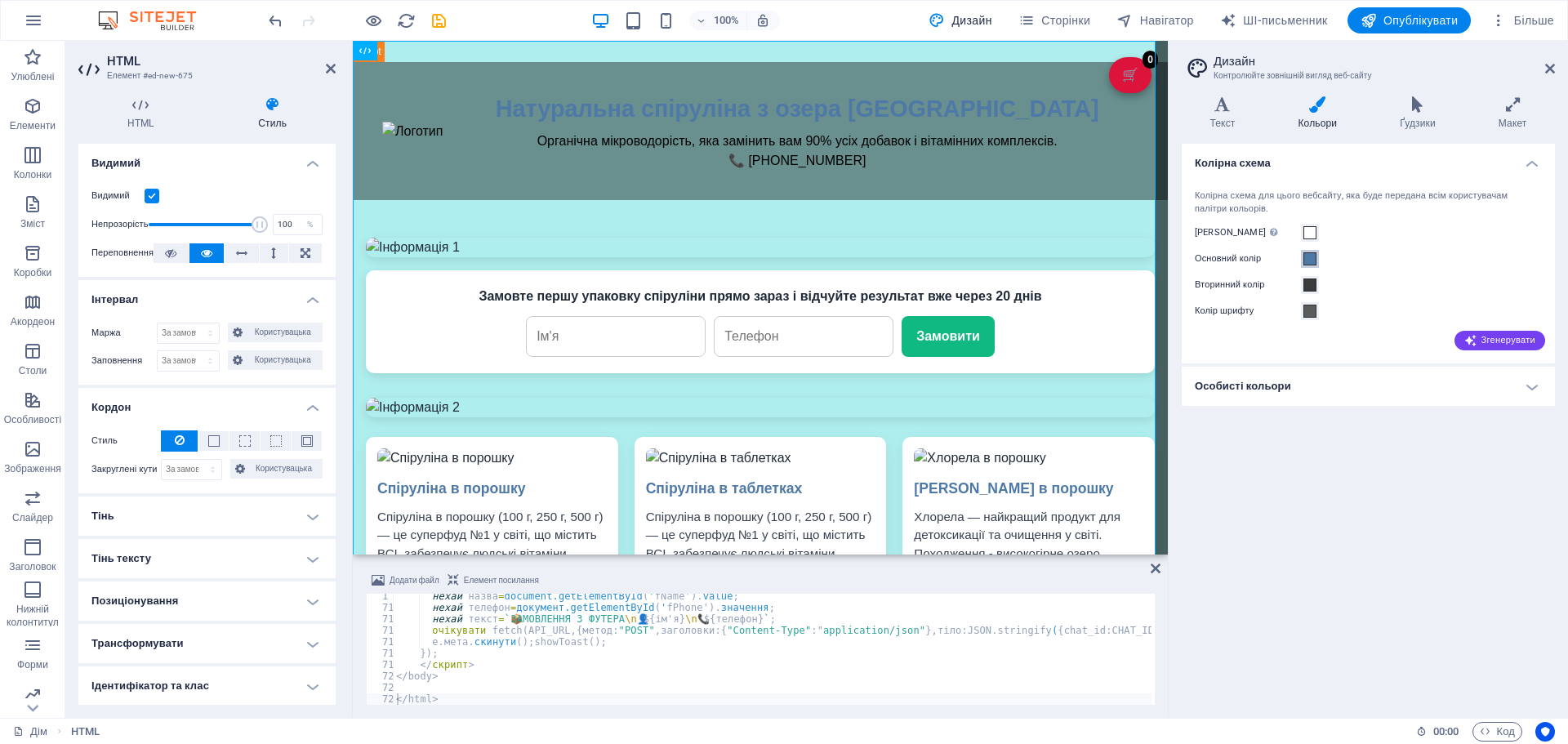
click at [1312, 262] on span at bounding box center [1310, 258] width 13 height 13
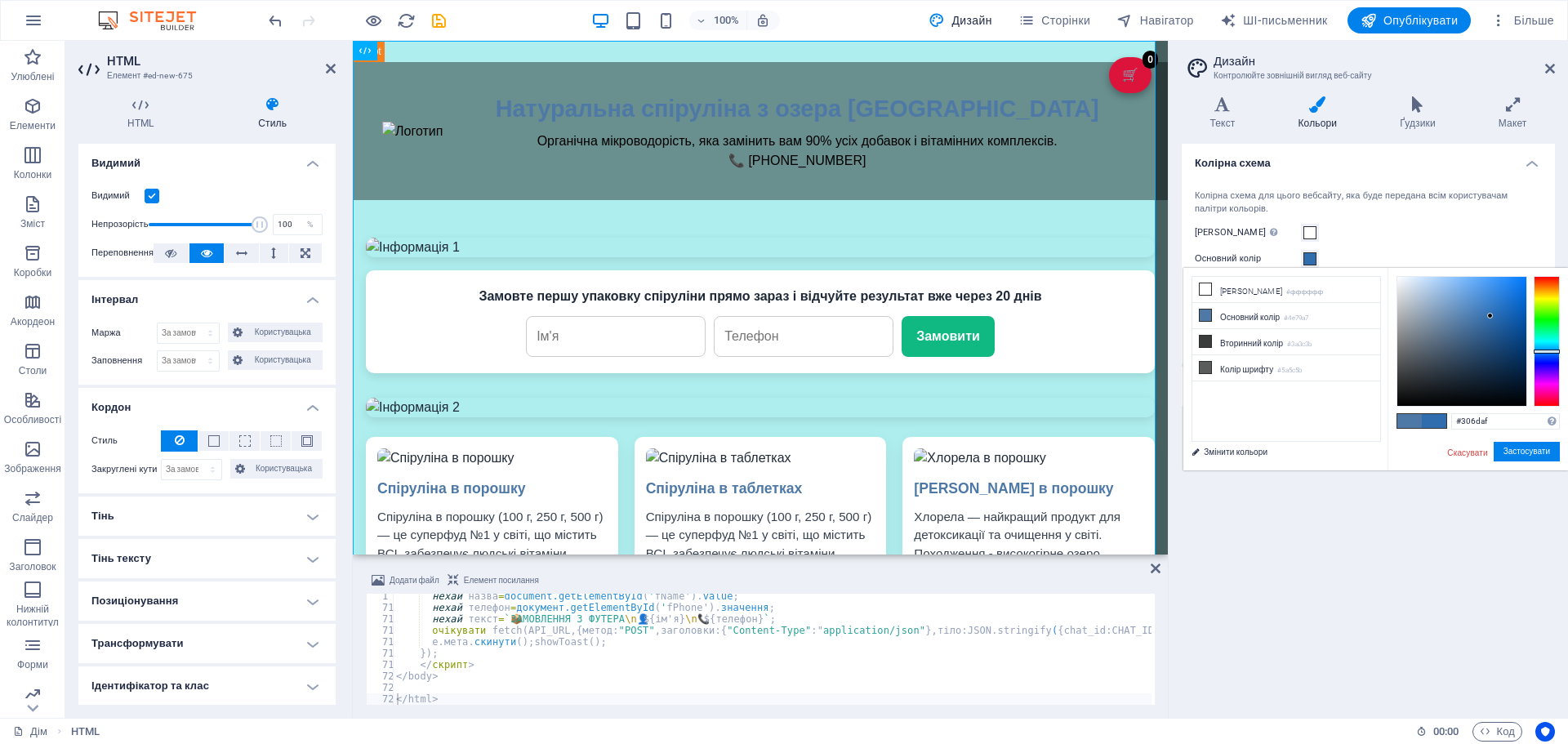
drag, startPoint x: 1470, startPoint y: 317, endPoint x: 1491, endPoint y: 316, distance: 21.0
click at [1491, 316] on div at bounding box center [1462, 342] width 129 height 129
click at [1491, 316] on div at bounding box center [1491, 316] width 6 height 6
click at [1516, 448] on font "Застосувати" at bounding box center [1526, 451] width 47 height 9
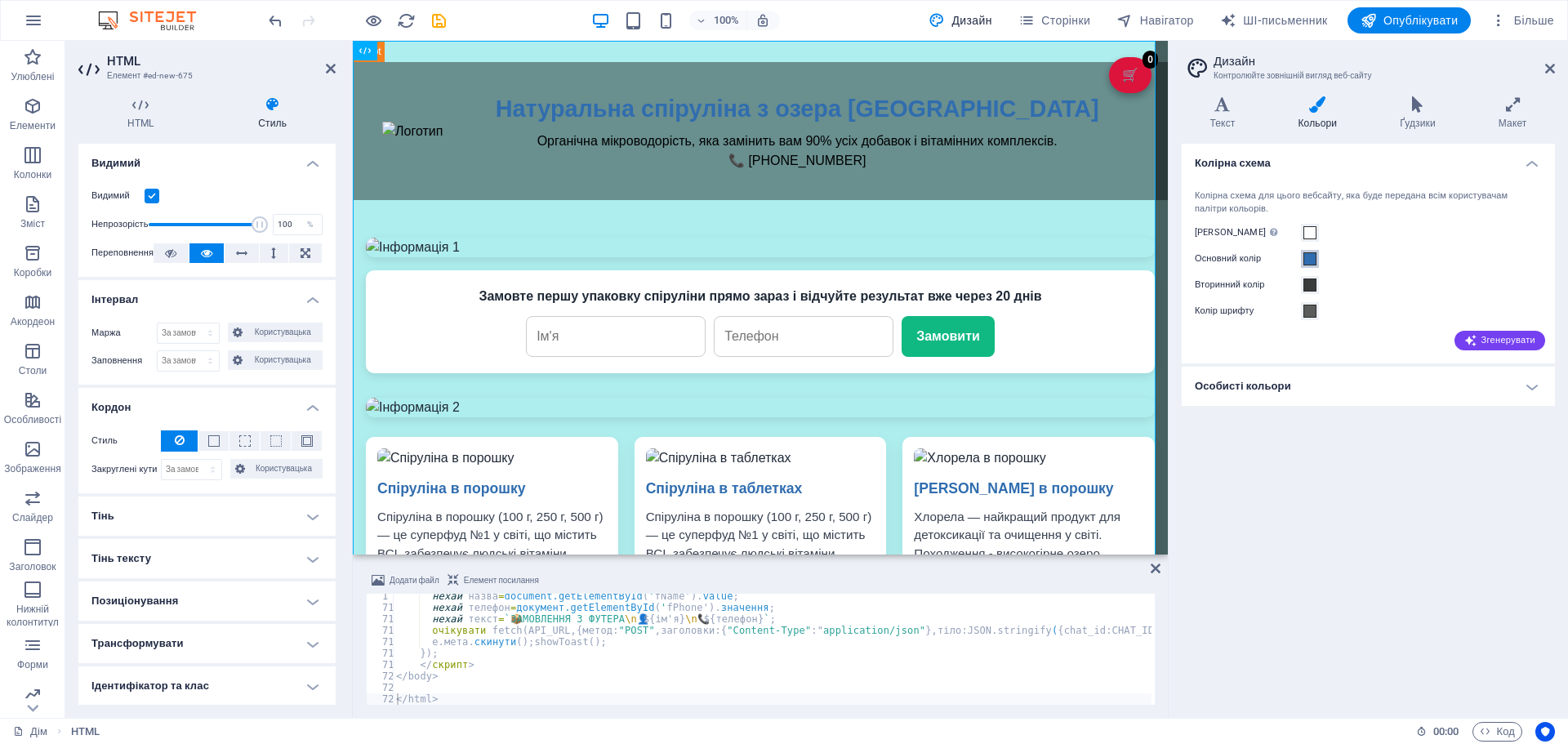
click at [1306, 255] on span at bounding box center [1310, 258] width 13 height 13
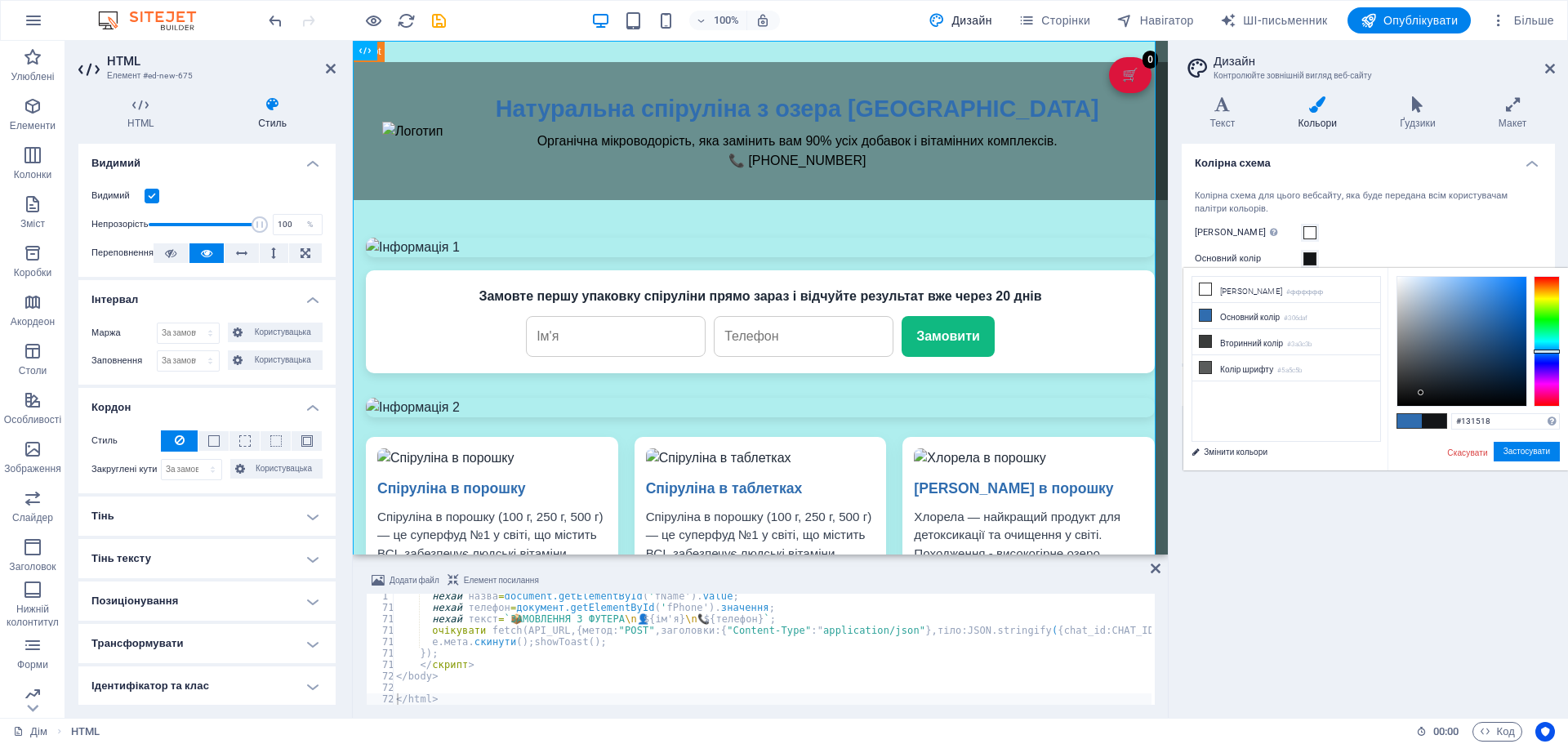
drag, startPoint x: 1496, startPoint y: 313, endPoint x: 1421, endPoint y: 393, distance: 109.7
click at [1421, 393] on div at bounding box center [1462, 342] width 129 height 129
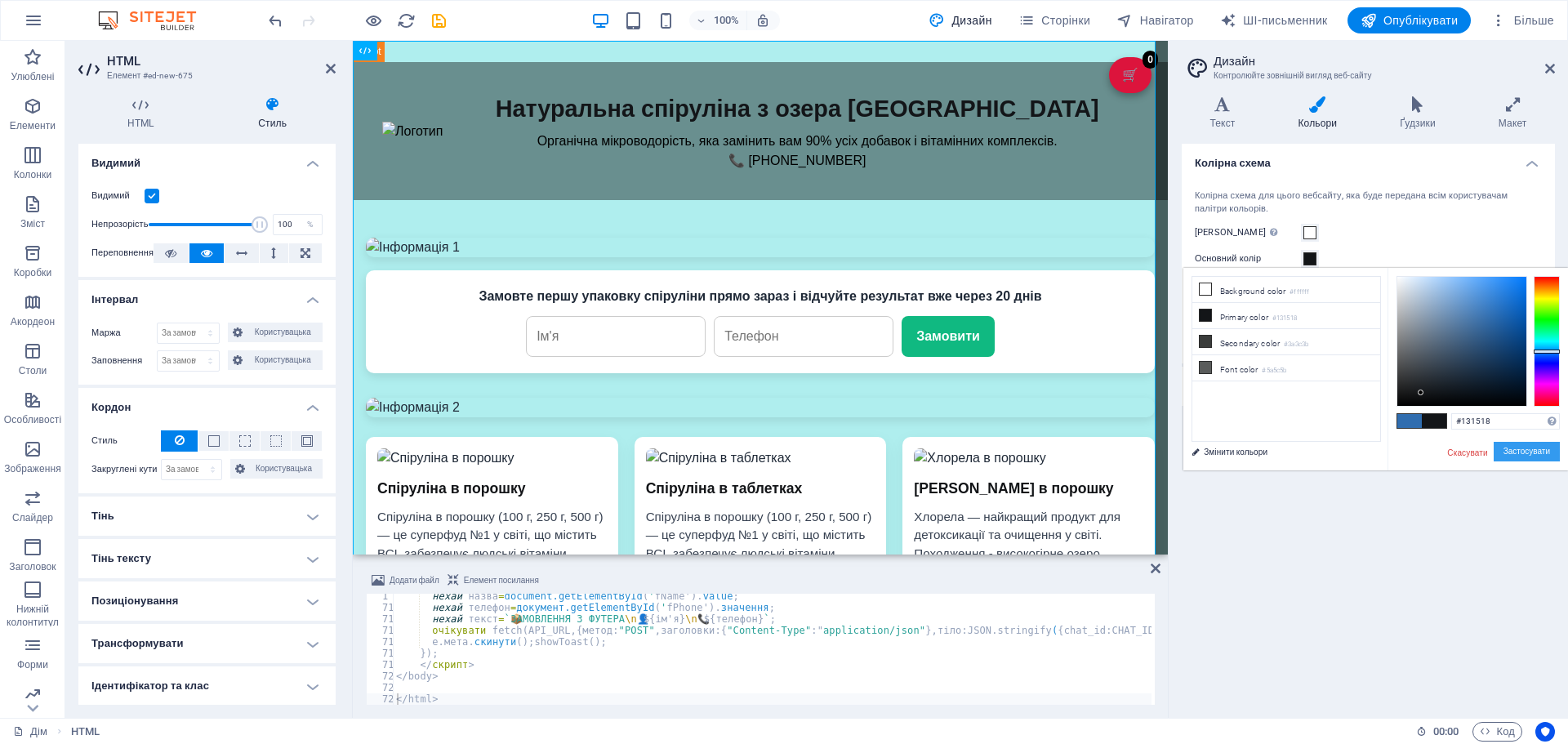
click at [1535, 450] on font "Застосувати" at bounding box center [1526, 451] width 47 height 9
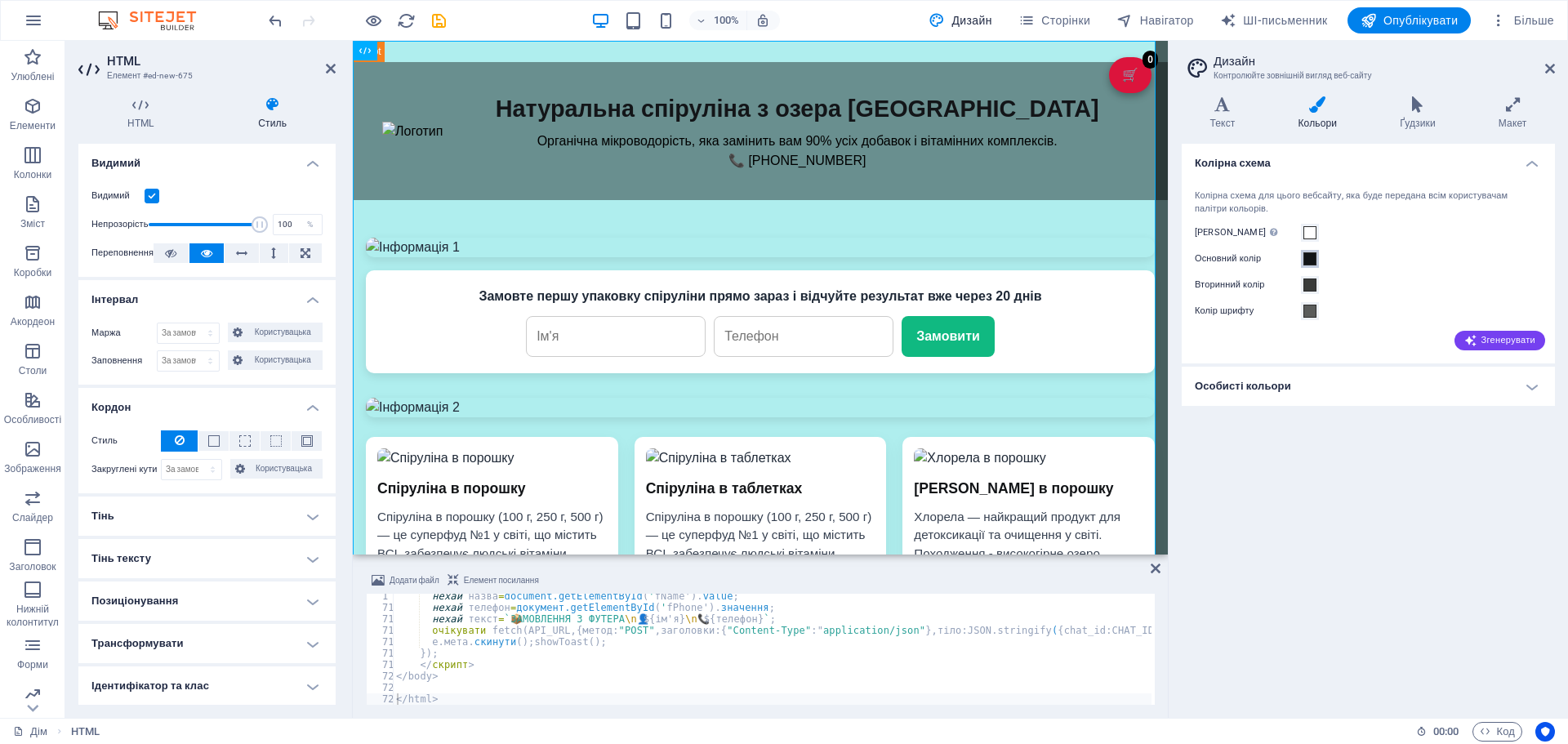
click at [1309, 260] on span at bounding box center [1310, 258] width 13 height 13
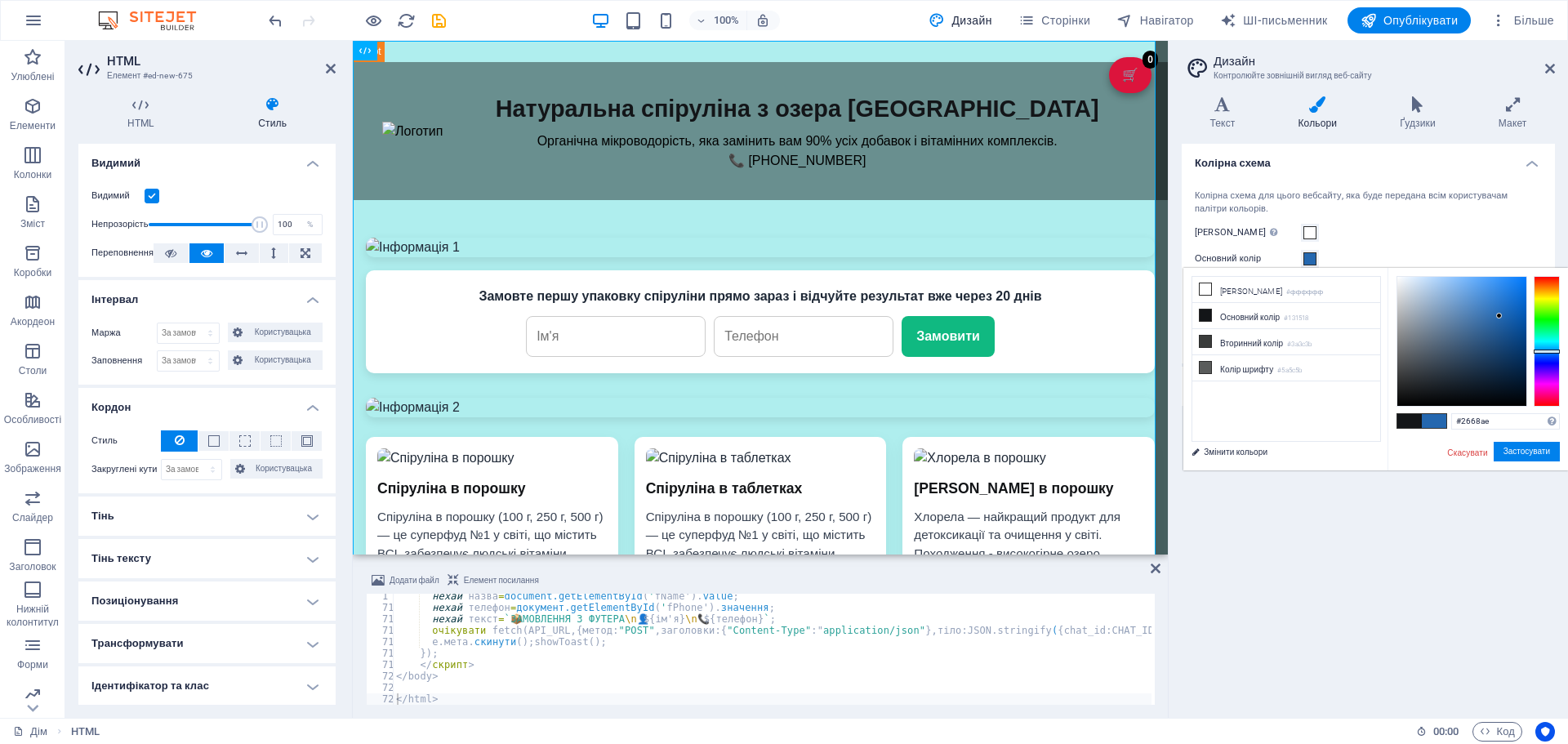
type input "#2467af"
drag, startPoint x: 1446, startPoint y: 339, endPoint x: 1499, endPoint y: 316, distance: 57.8
click at [1499, 316] on div at bounding box center [1462, 342] width 129 height 129
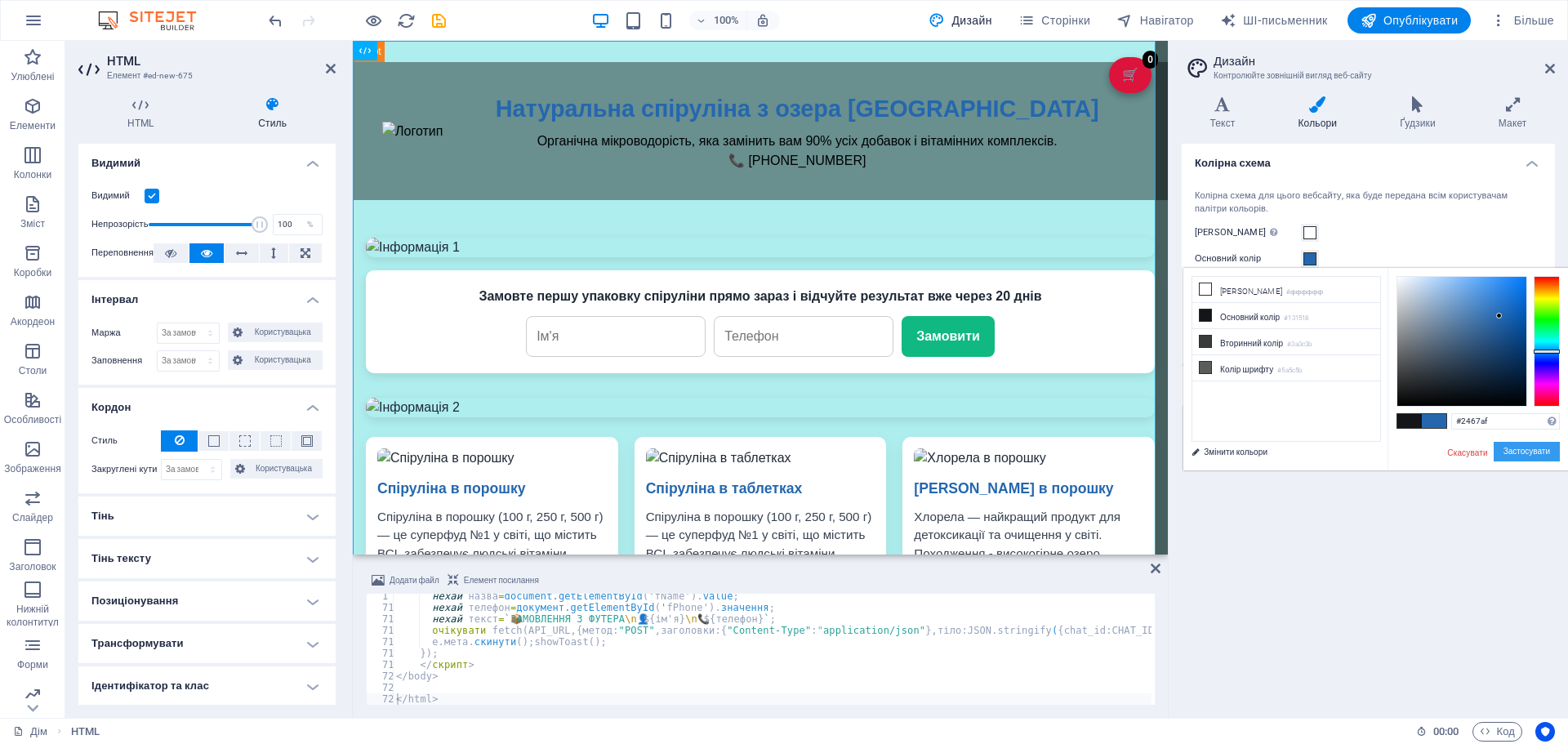
click at [1512, 454] on font "Застосувати" at bounding box center [1526, 451] width 47 height 9
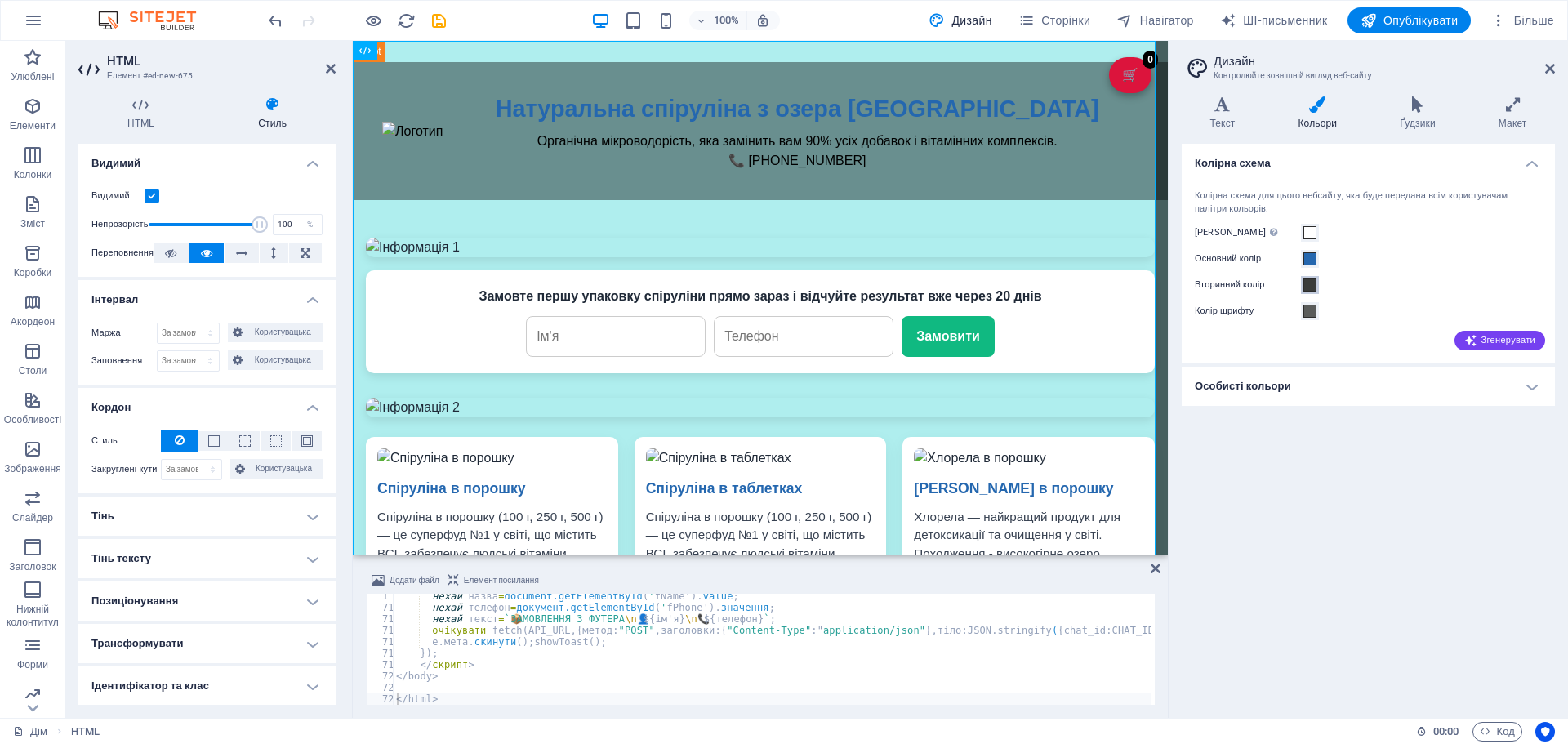
click at [1305, 284] on span at bounding box center [1310, 284] width 13 height 13
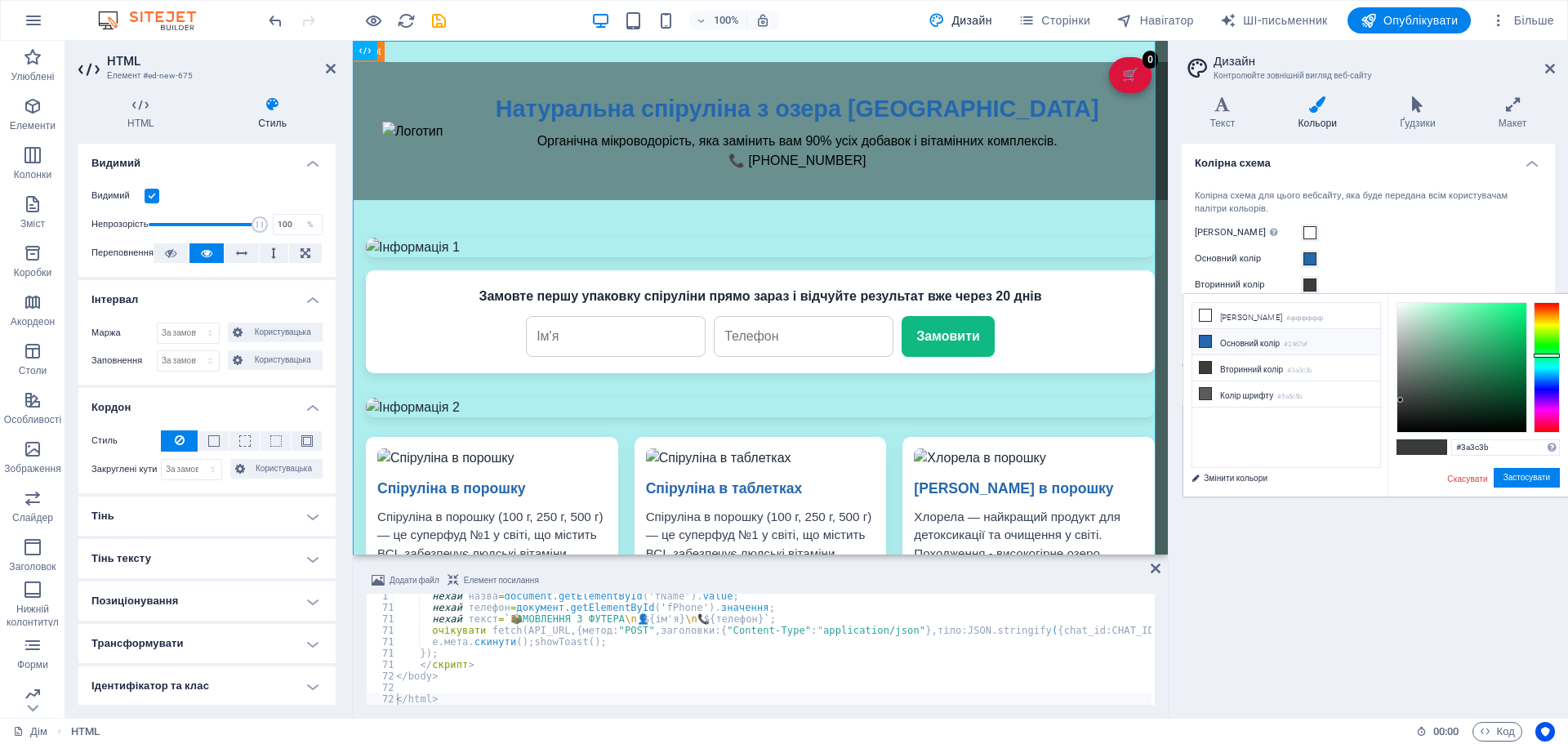
click at [1244, 336] on li "Основний колір #2467af" at bounding box center [1286, 342] width 188 height 26
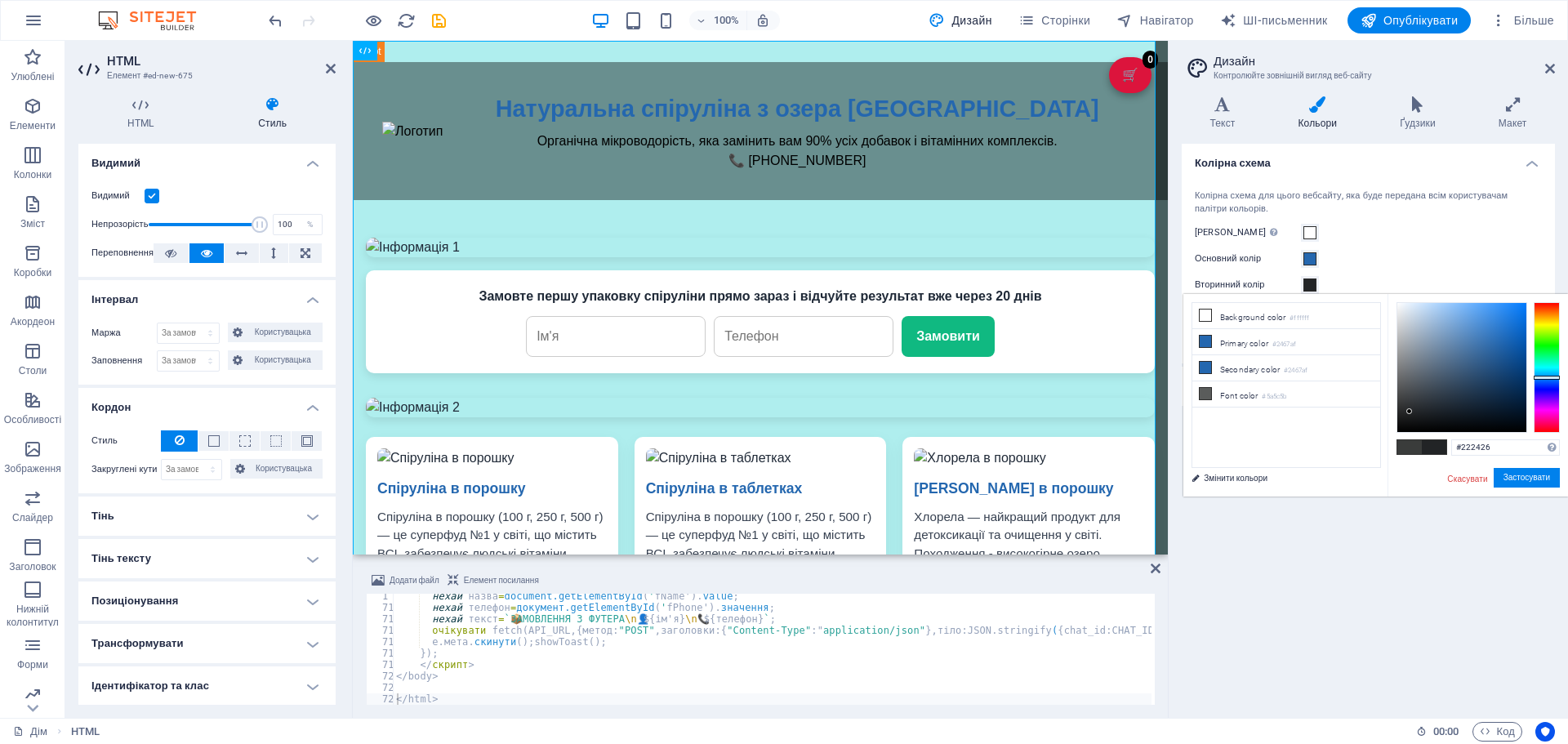
drag, startPoint x: 1462, startPoint y: 389, endPoint x: 1409, endPoint y: 411, distance: 57.4
click at [1409, 411] on div at bounding box center [1409, 411] width 6 height 6
type input "#090909"
drag, startPoint x: 1409, startPoint y: 411, endPoint x: 1404, endPoint y: 426, distance: 15.8
click at [1404, 426] on div at bounding box center [1403, 426] width 6 height 6
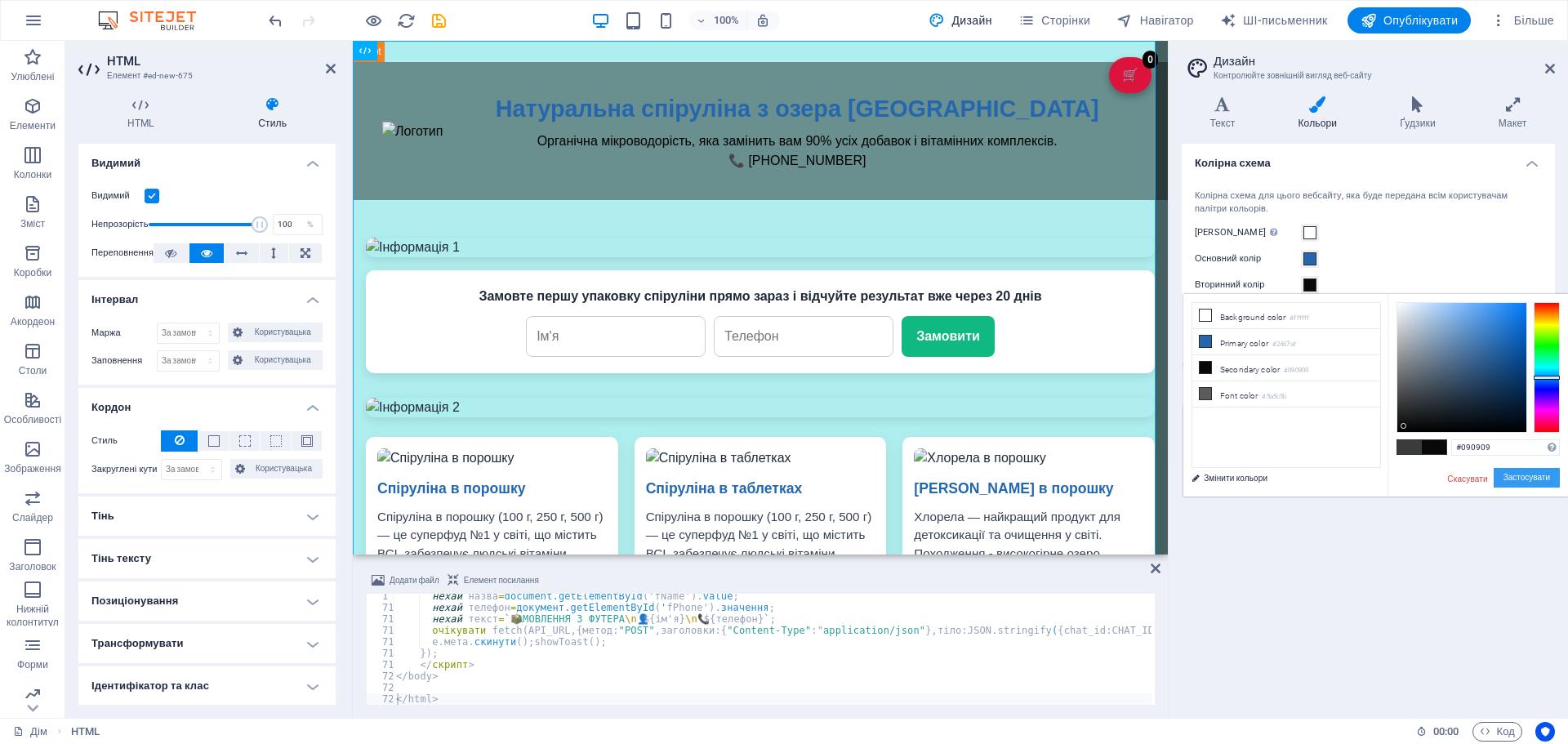
click at [1519, 477] on font "Застосувати" at bounding box center [1526, 477] width 47 height 9
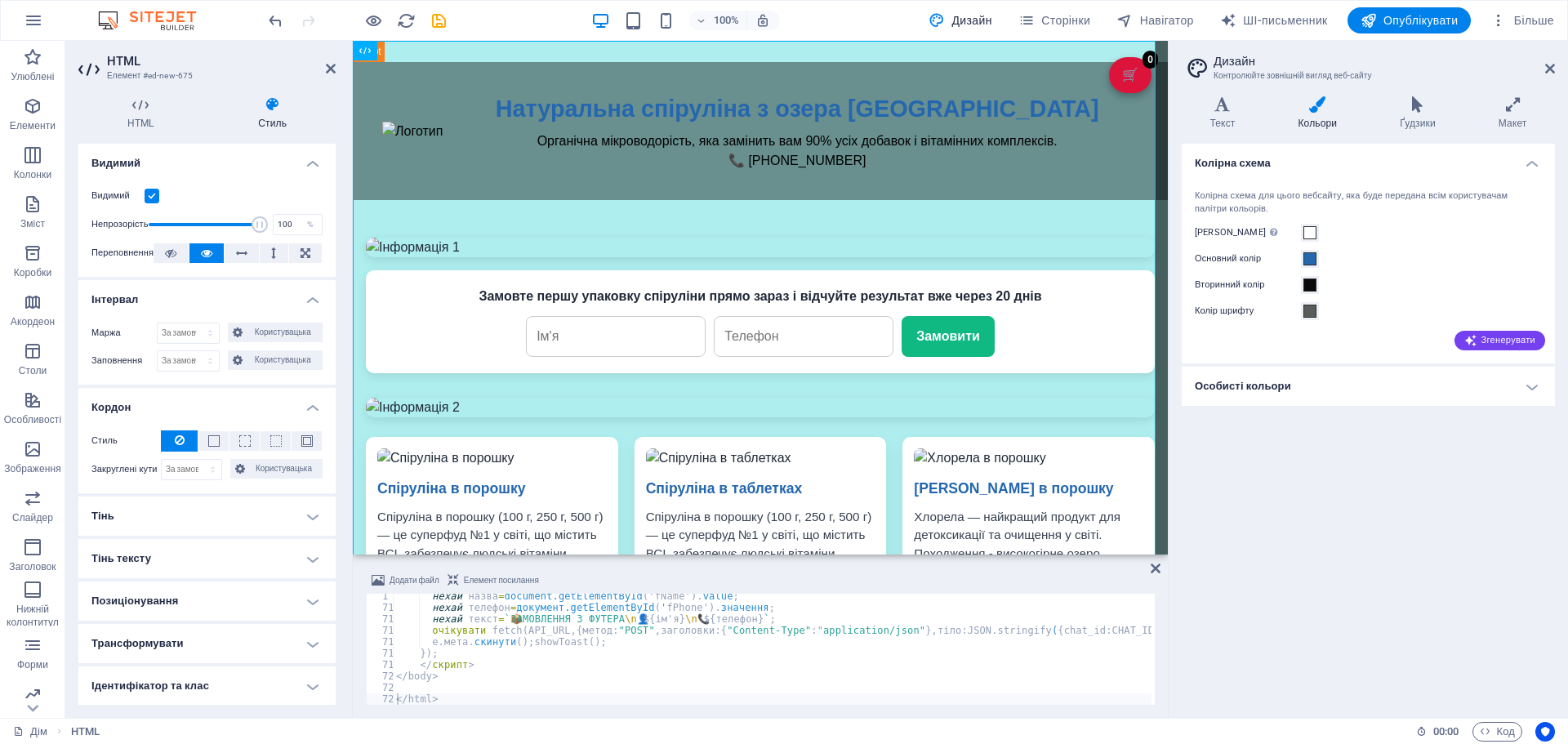
click at [1305, 268] on div "Основний колір" at bounding box center [1368, 259] width 348 height 20
click at [1313, 257] on span at bounding box center [1310, 258] width 13 height 13
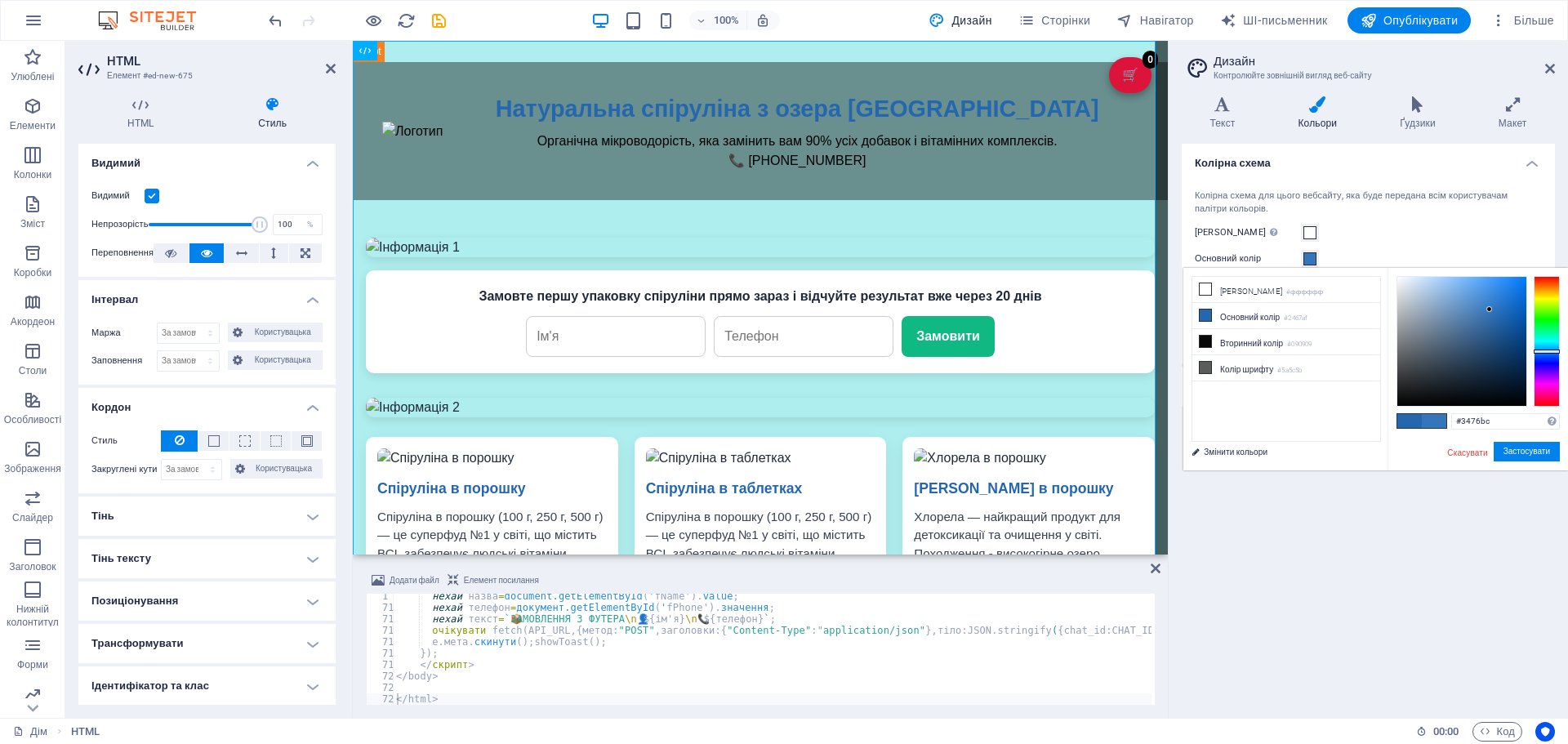
click at [1490, 310] on div at bounding box center [1462, 342] width 129 height 129
type input "#000000"
drag, startPoint x: 1490, startPoint y: 310, endPoint x: 1494, endPoint y: 446, distance: 136.1
click at [1385, 436] on div "менше Background color #ffffff Primary color #3476bc Secondary color #090909 Fo…" at bounding box center [1375, 370] width 384 height 204
click at [1517, 442] on button "Застосувати" at bounding box center [1526, 452] width 67 height 21
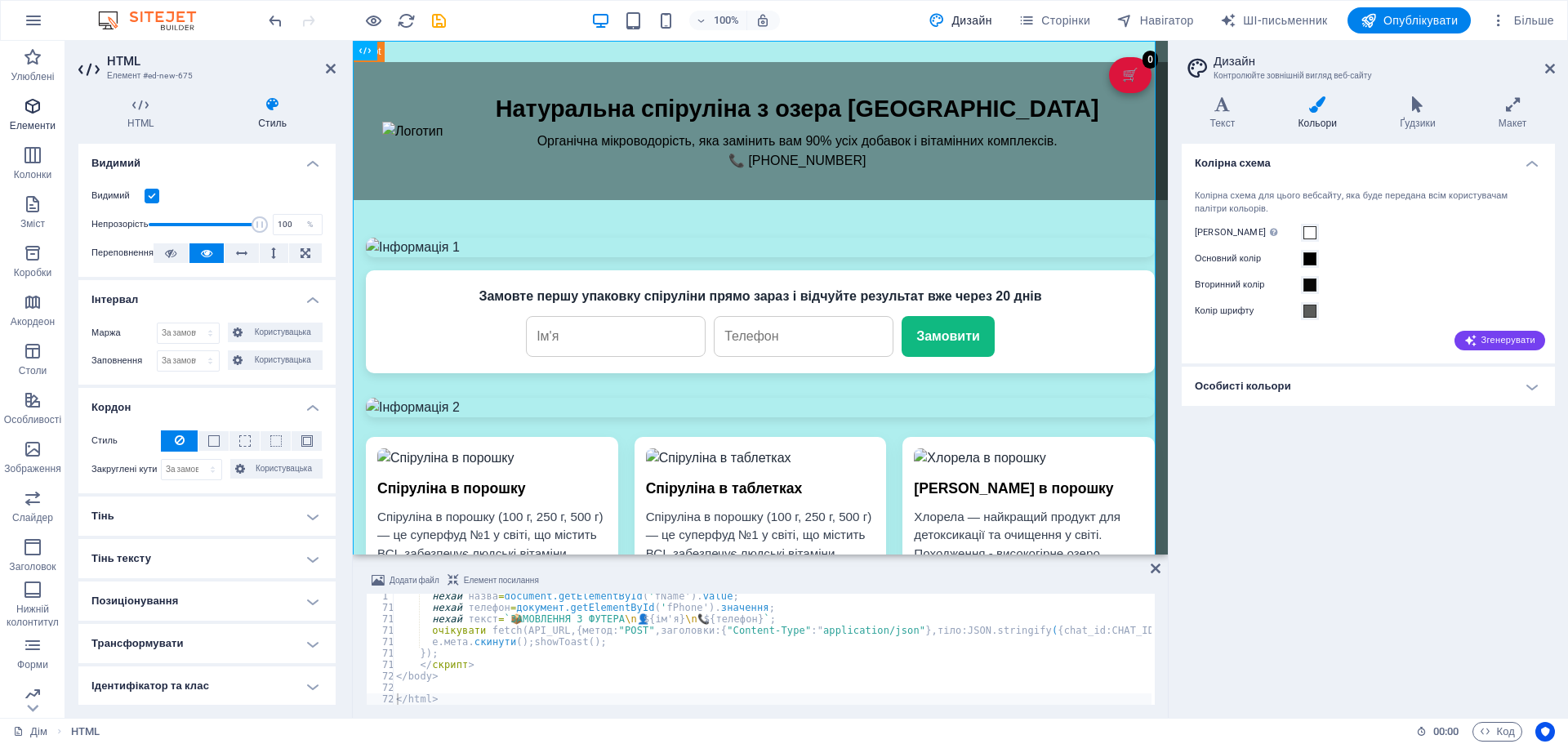
click at [44, 110] on span "Елементи" at bounding box center [33, 115] width 66 height 39
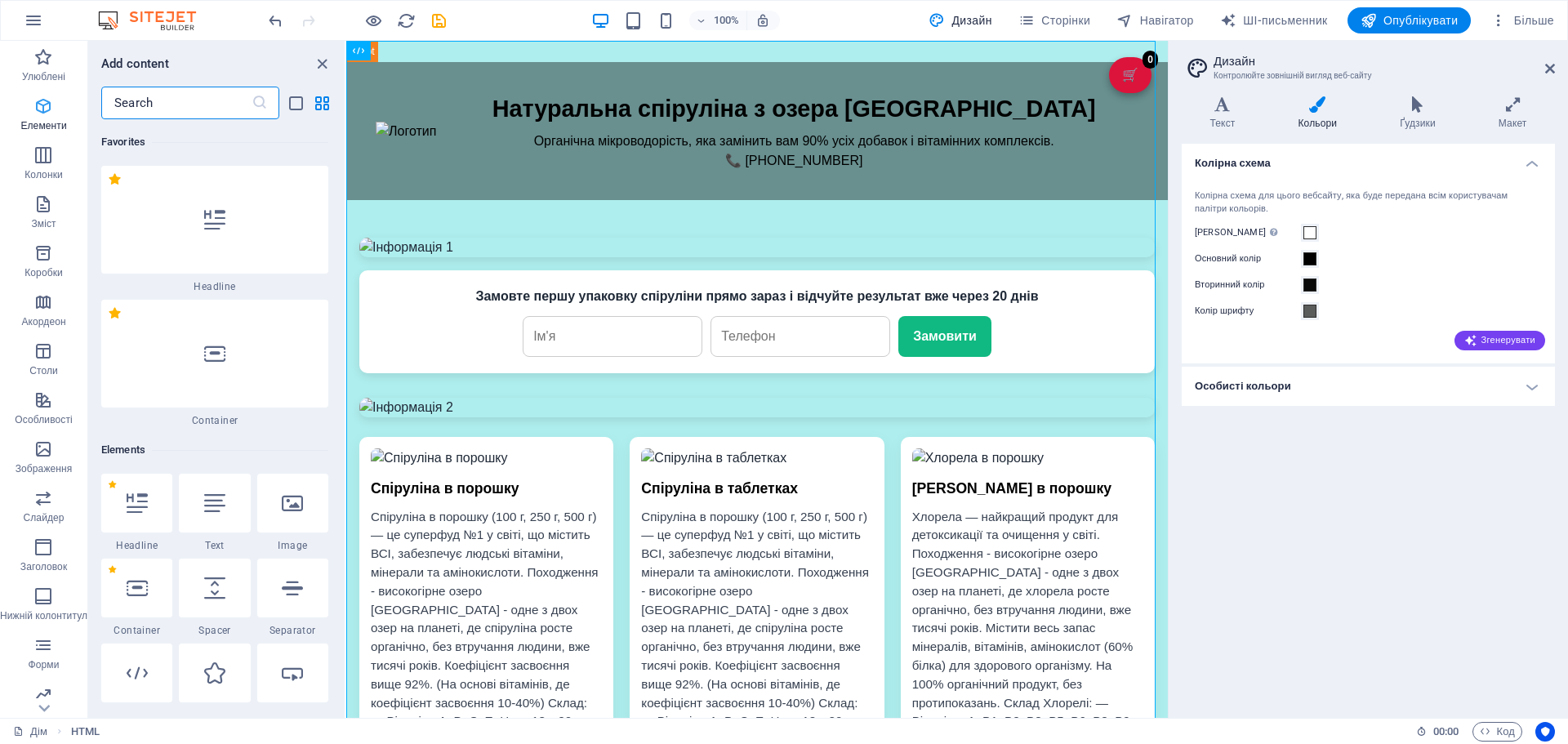
scroll to position [308, 0]
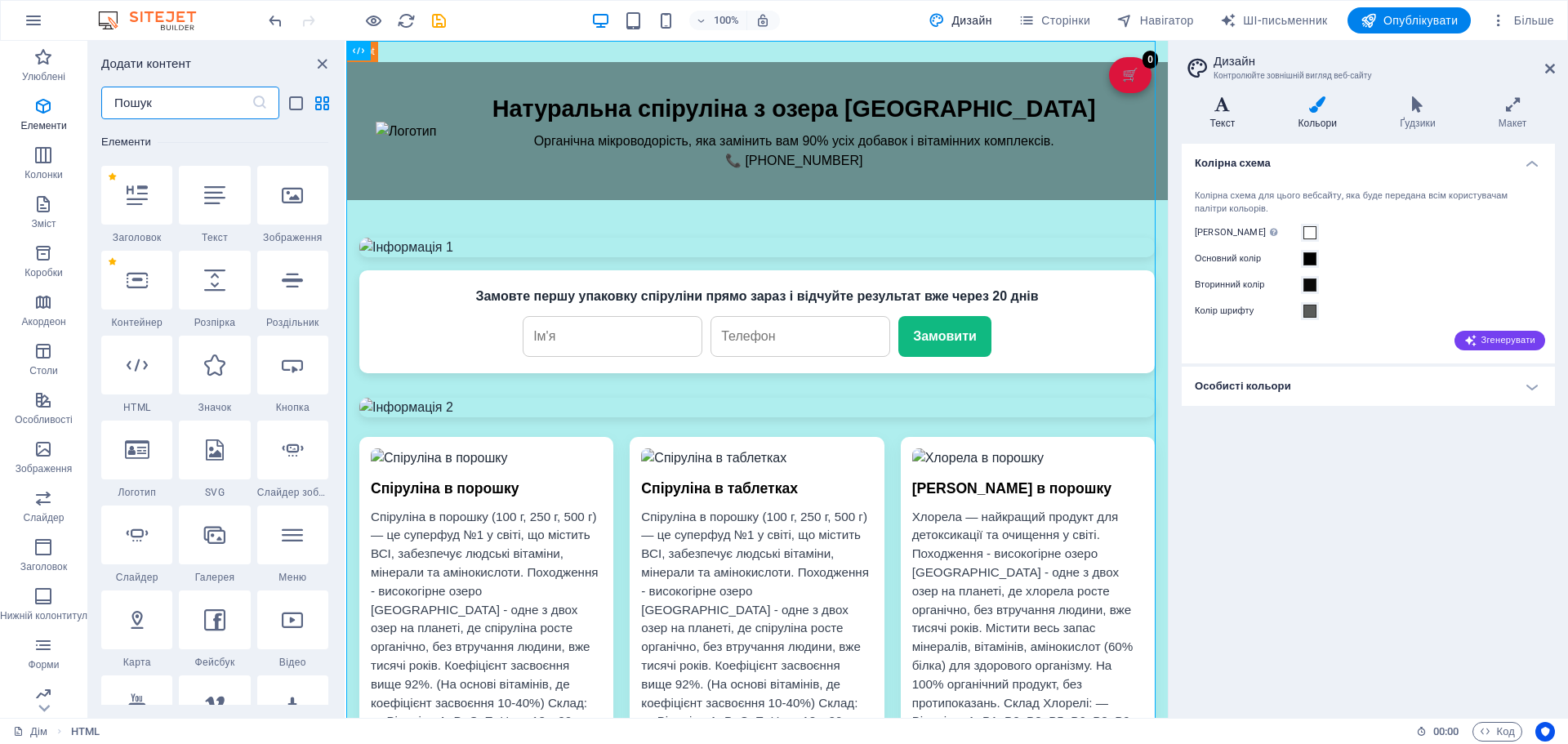
click at [1225, 115] on h4 "Текст" at bounding box center [1225, 113] width 88 height 35
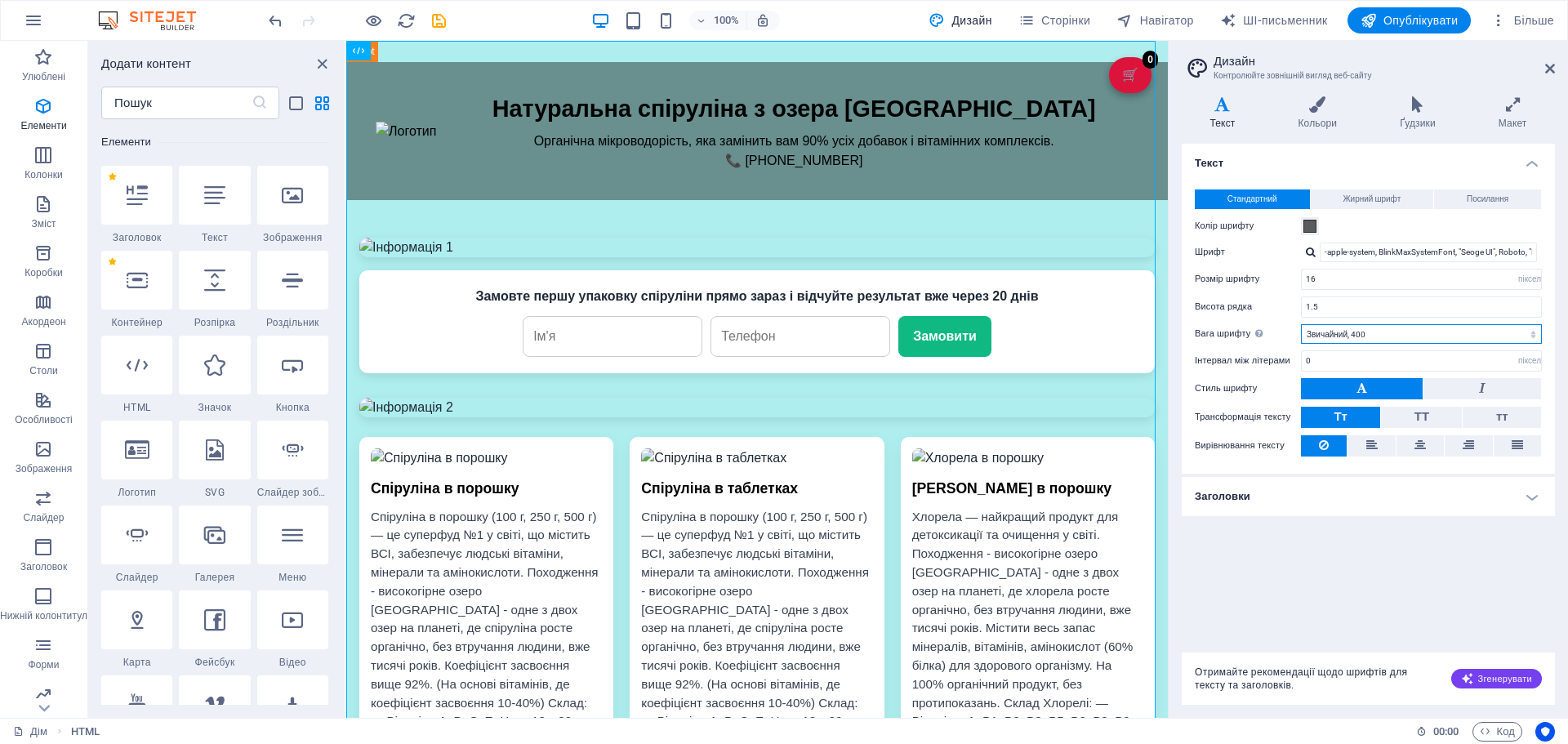
click at [1362, 339] on select "Тонкий, 100 Надлегкий, 200 Світло, 300 Звичайний, 400 Середній, 500 Напівжирний…" at bounding box center [1421, 334] width 241 height 20
select select "200"
click at [1301, 324] on select "Тонкий, 100 Надлегкий, 200 Світло, 300 Звичайний, 400 Середній, 500 Напівжирний…" at bounding box center [1421, 334] width 241 height 20
click at [1469, 678] on icon "button" at bounding box center [1467, 678] width 13 height 13
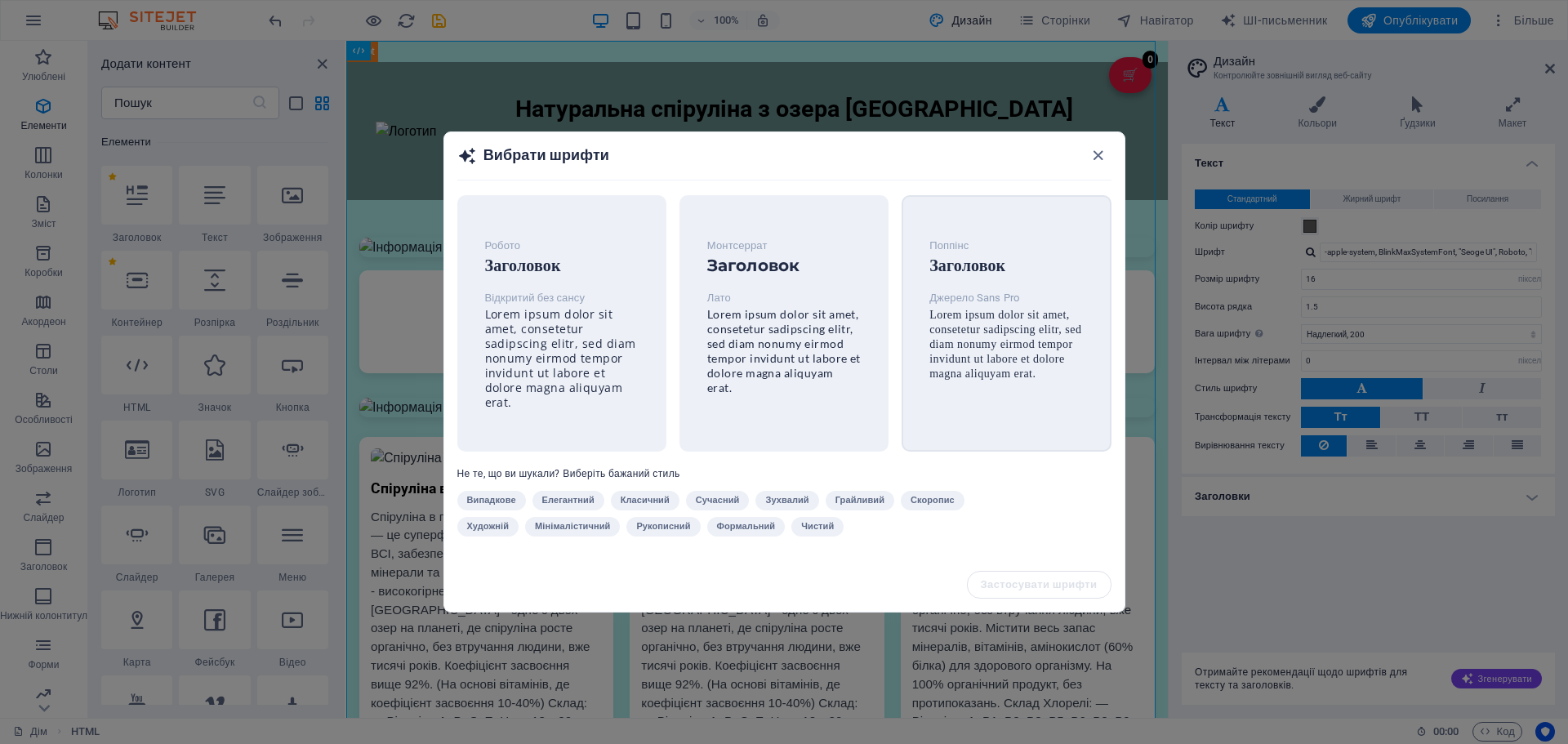
click at [1045, 348] on font "Lorem ipsum dolor sit amet, consetetur sadipscing elitr, sed diam nonumy eirmod…" at bounding box center [1005, 345] width 152 height 72
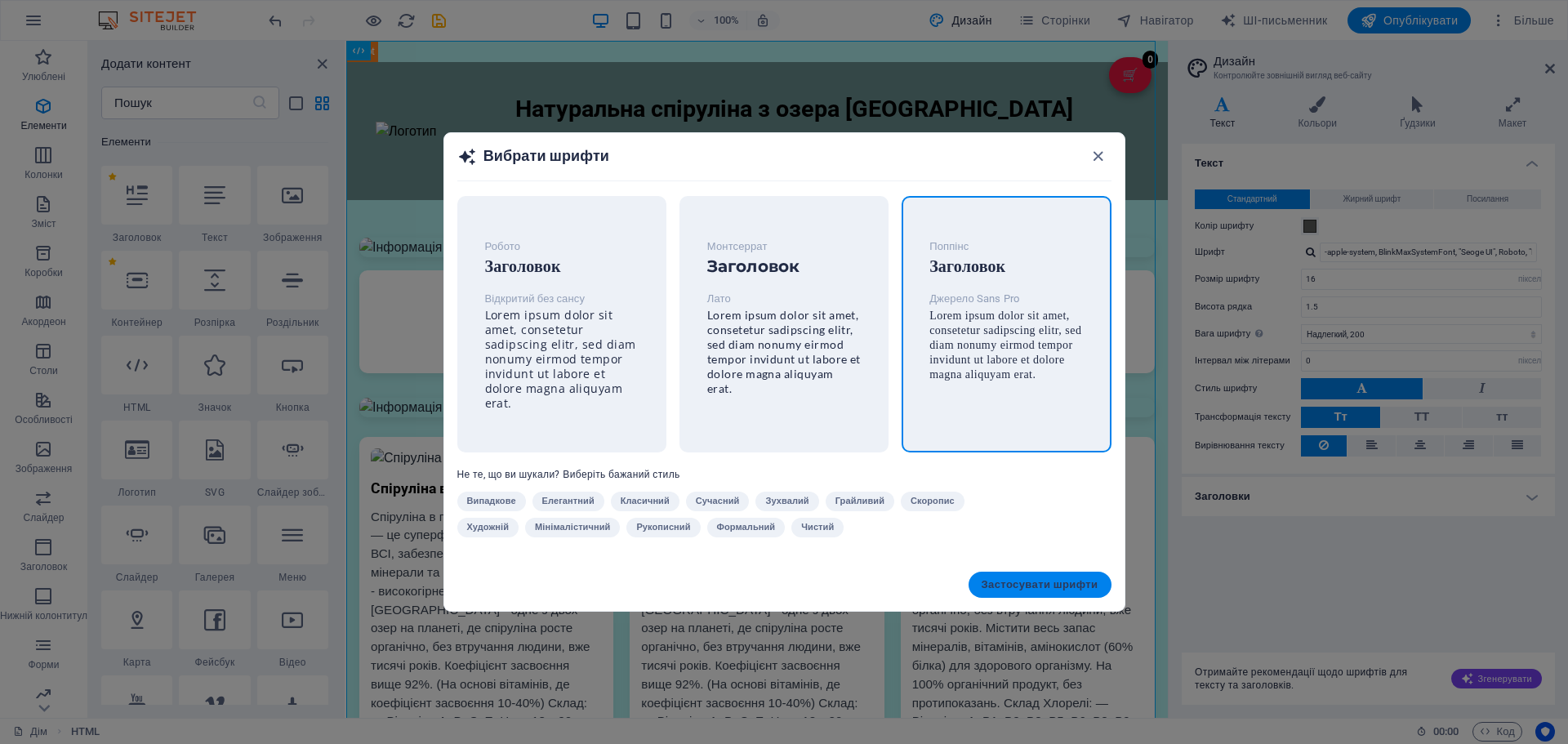
click at [1022, 583] on font "Застосувати шрифти" at bounding box center [1041, 584] width 117 height 12
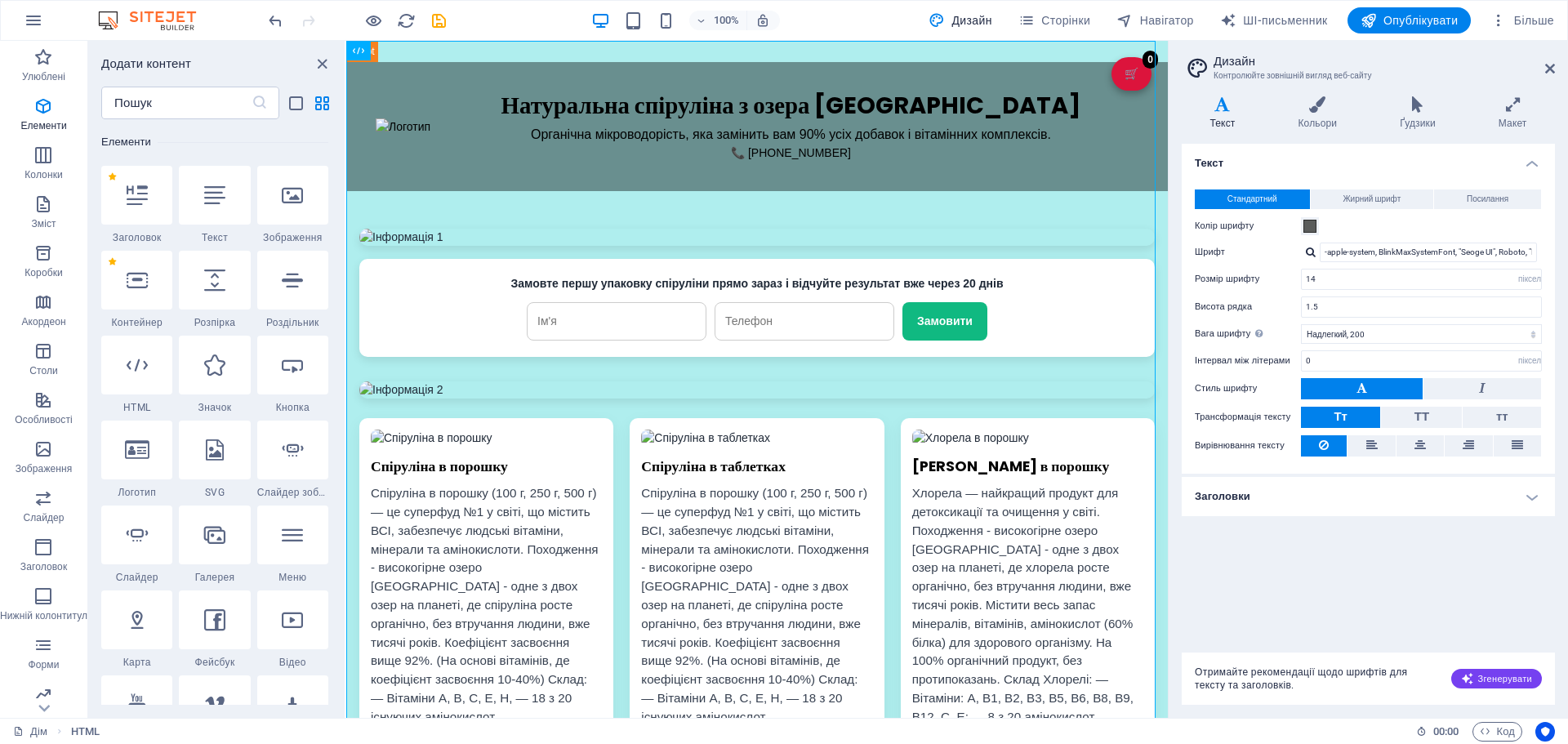
type input "Source Sans Pro"
type input "14"
select select "400"
click at [44, 266] on p "Коробки" at bounding box center [44, 272] width 39 height 13
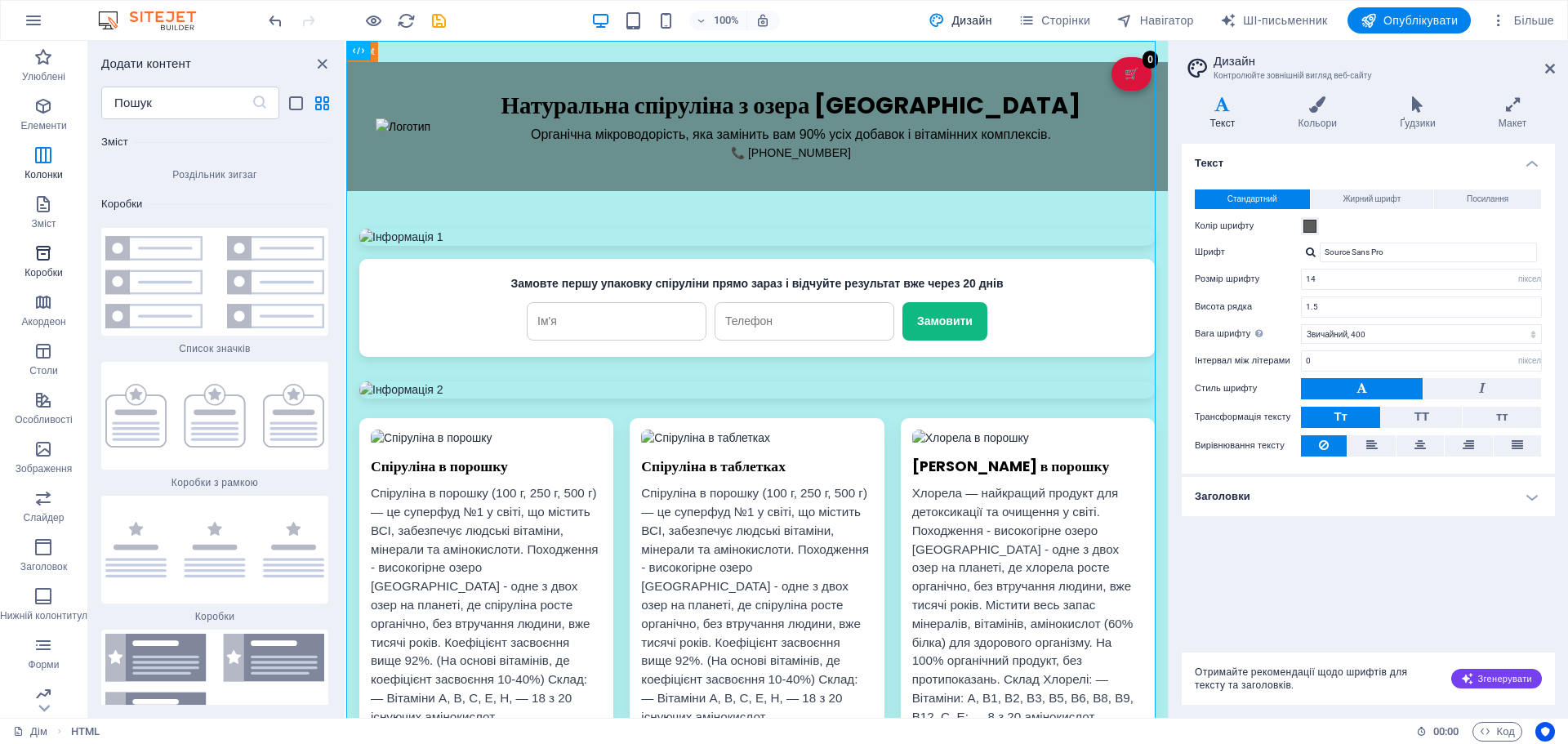
scroll to position [8831, 0]
click at [250, 250] on img at bounding box center [214, 282] width 218 height 92
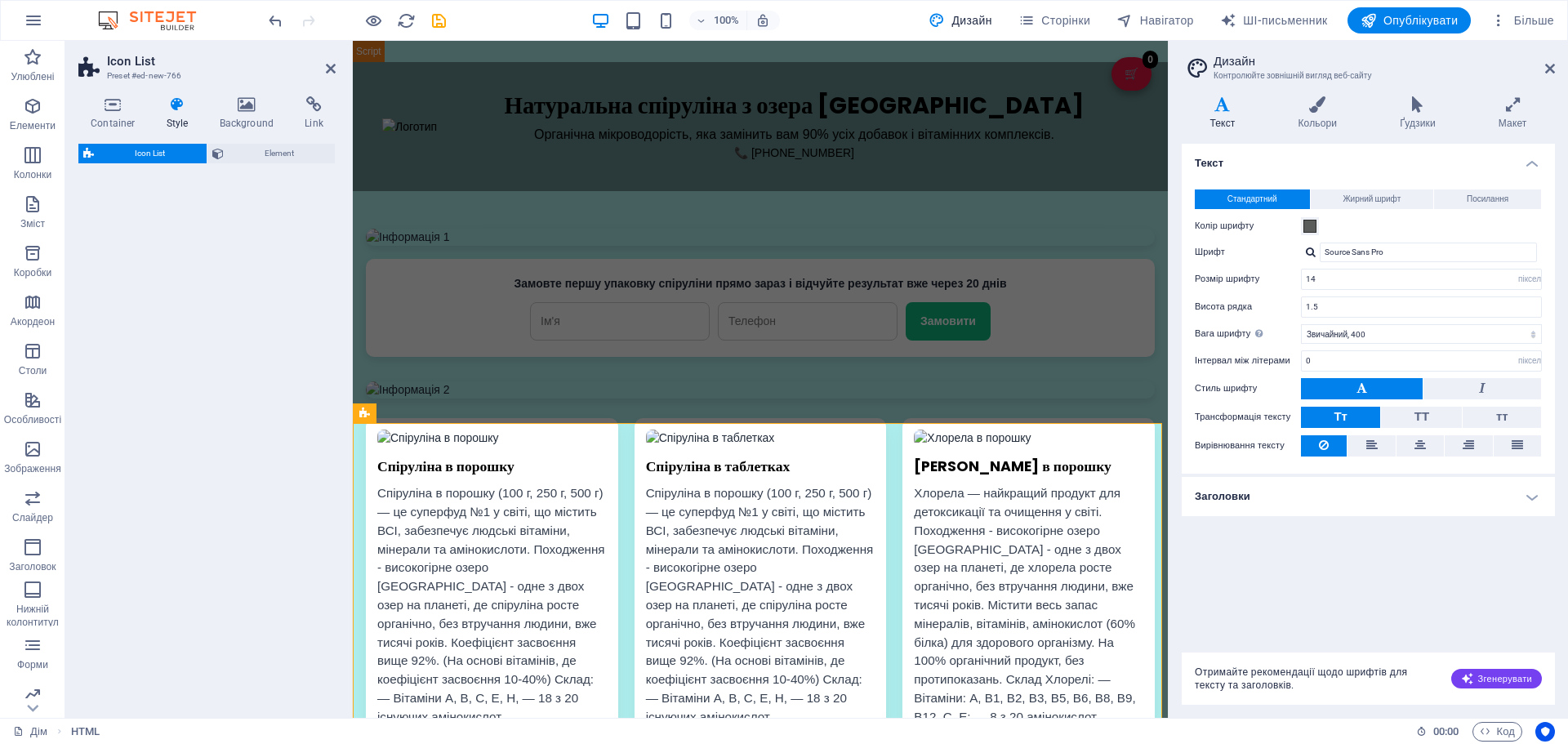
select select "rem"
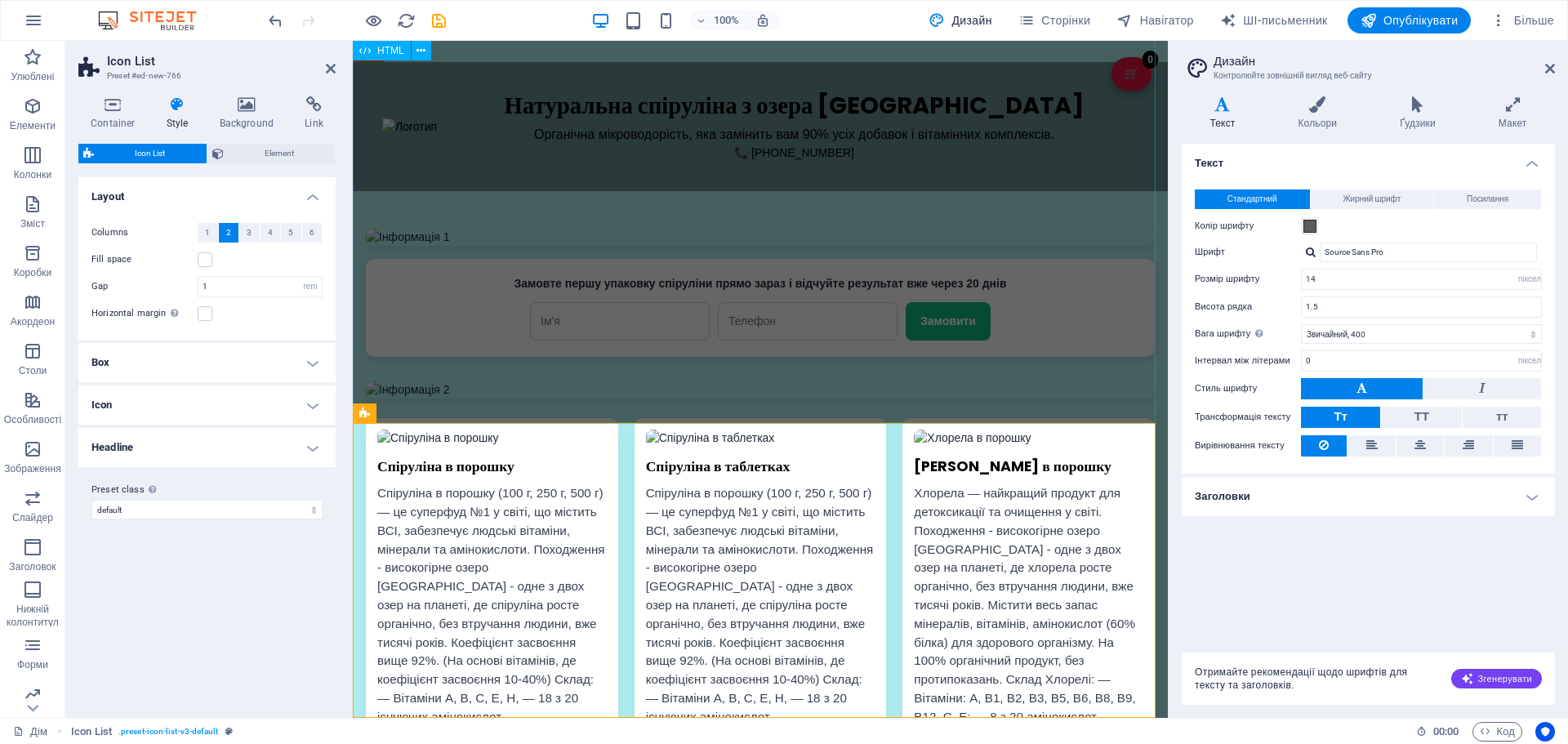
scroll to position [1405, 0]
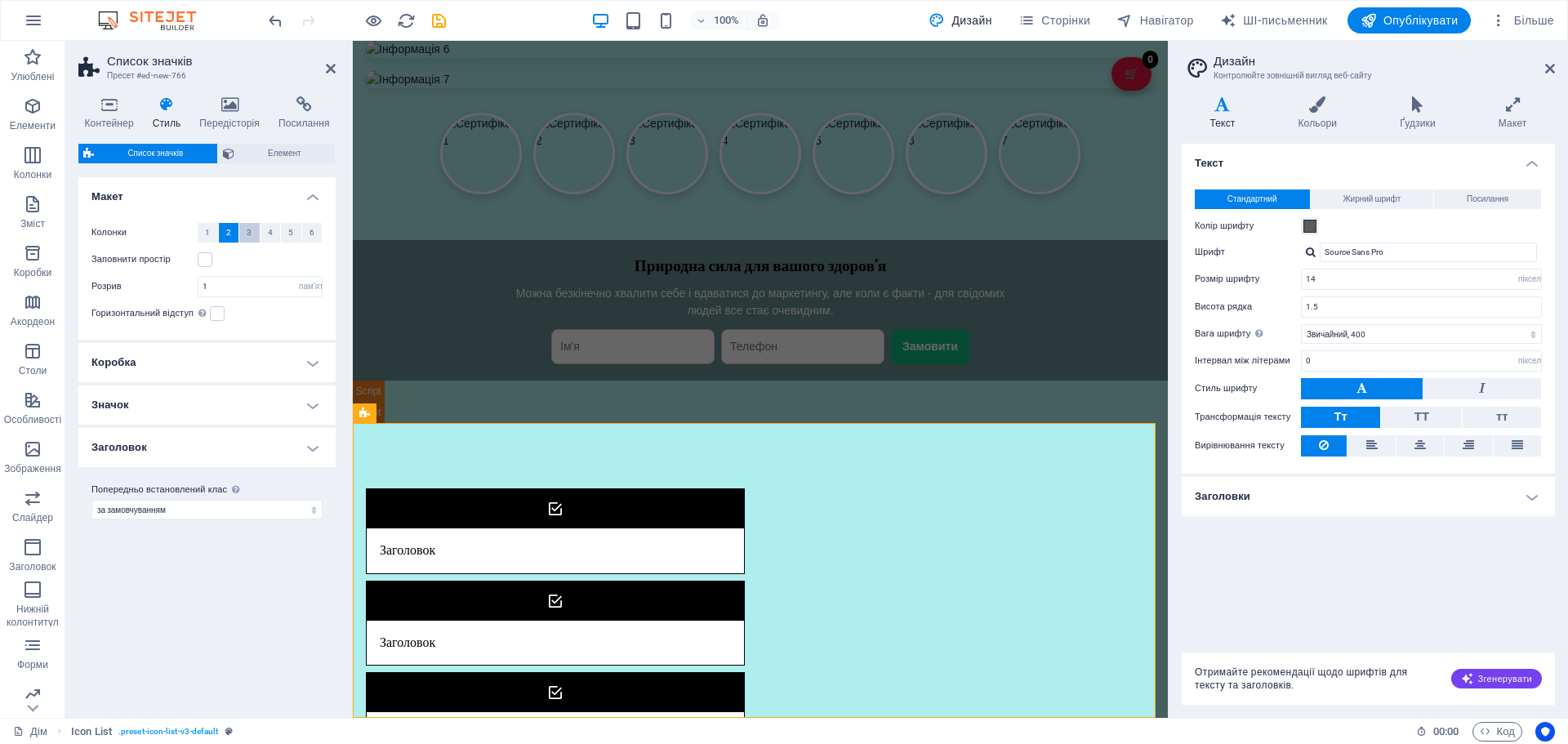
click at [243, 236] on button "3" at bounding box center [249, 233] width 21 height 20
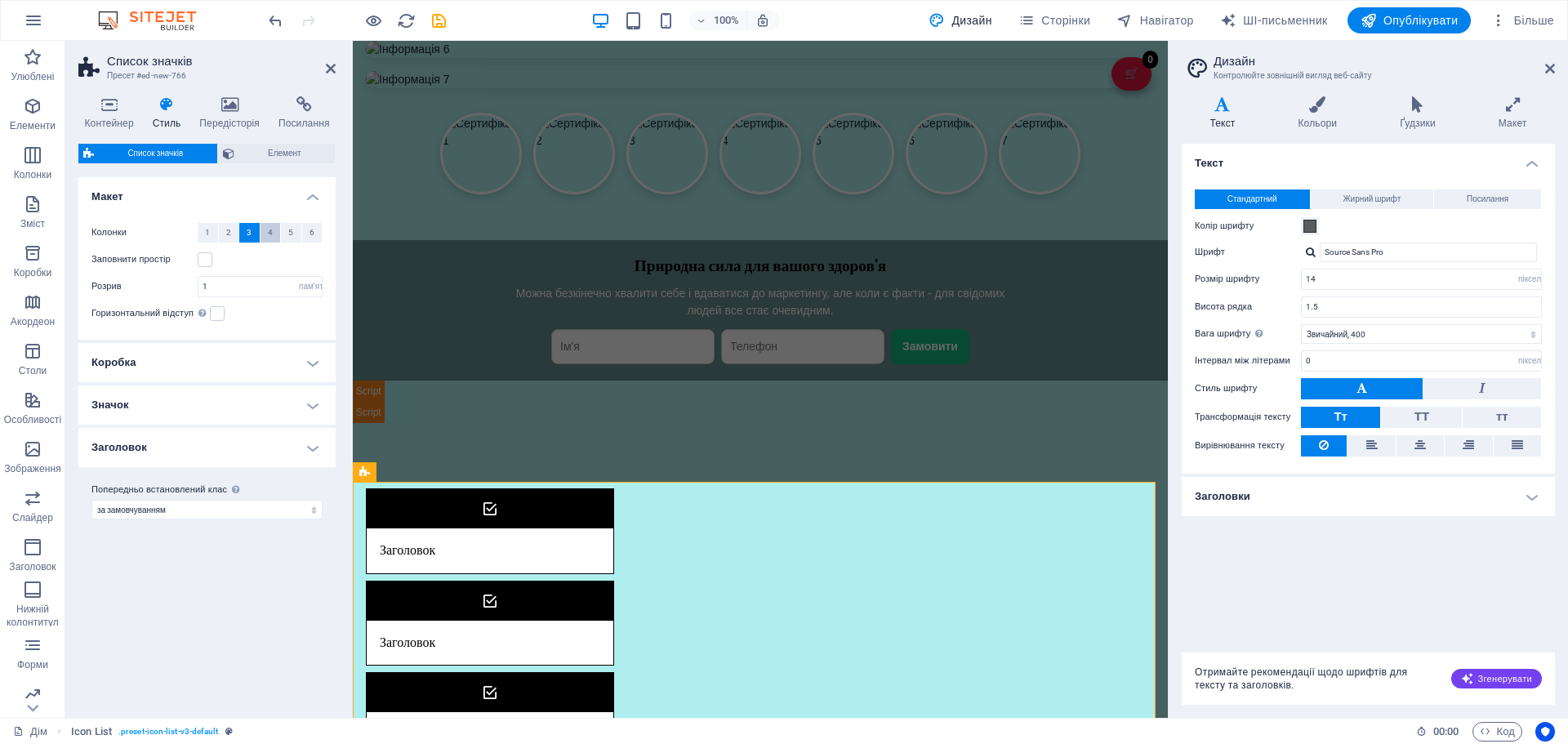
scroll to position [1345, 0]
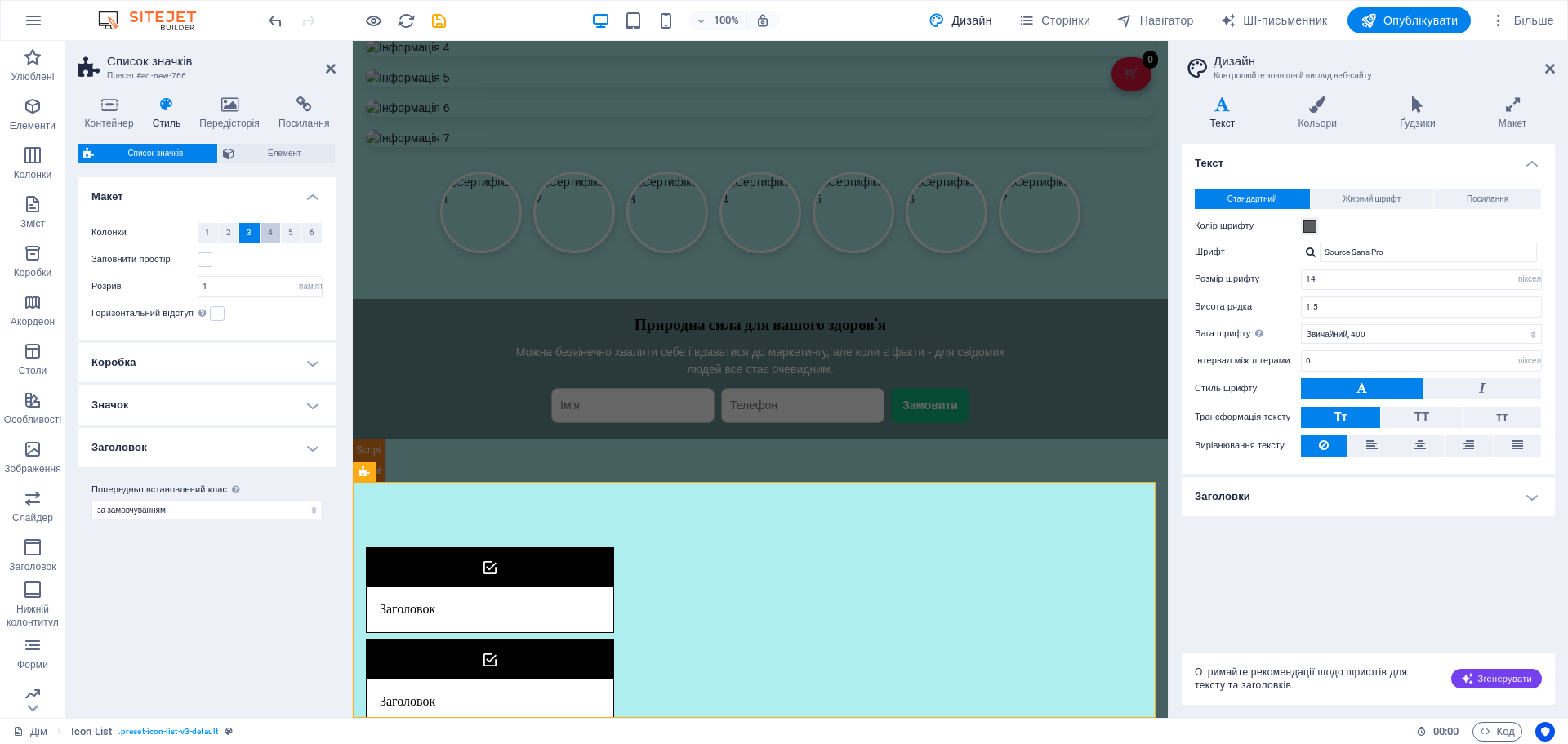
click at [279, 237] on button "4" at bounding box center [270, 233] width 21 height 20
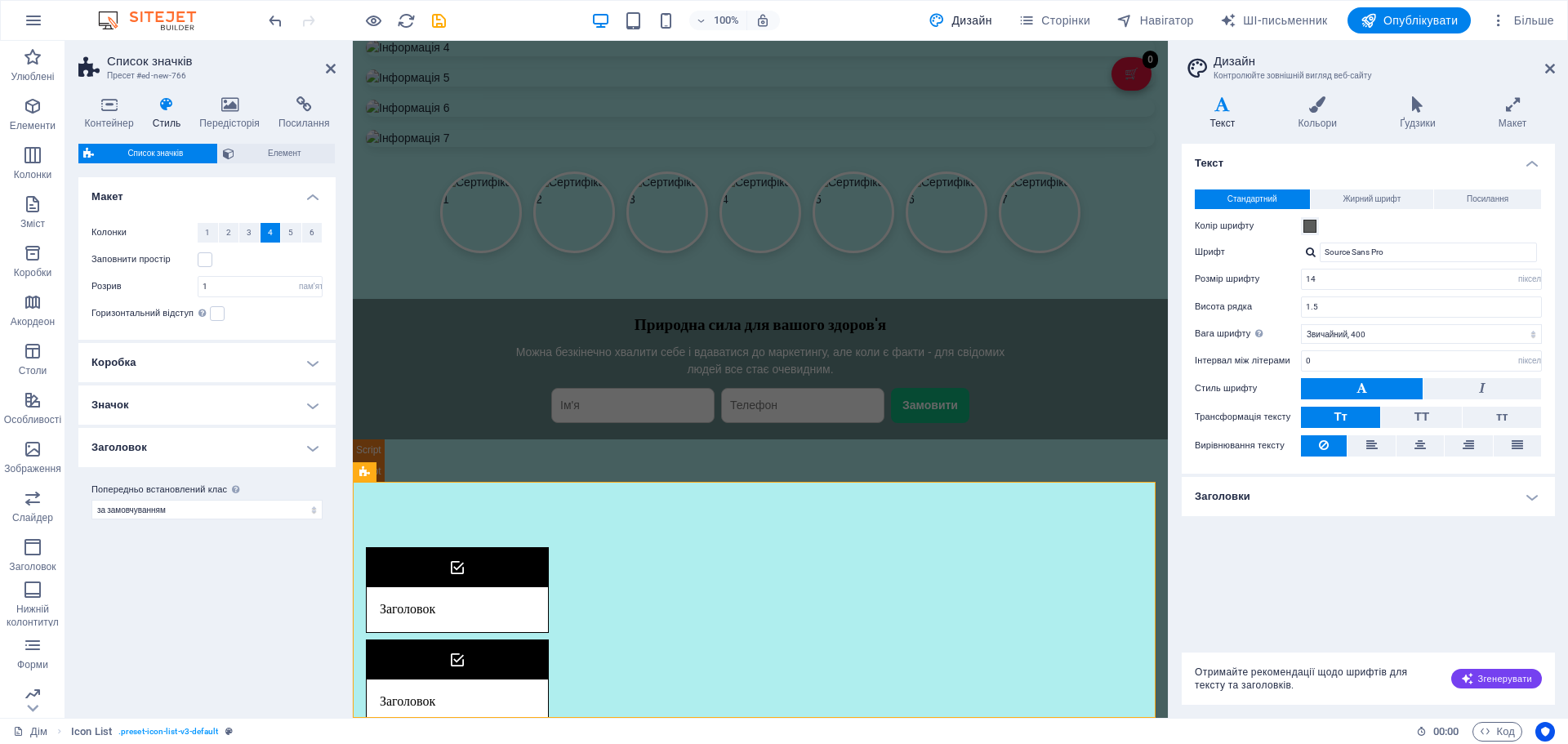
click at [315, 242] on div "Колонки 1 2 3 4 5 6" at bounding box center [207, 233] width 231 height 21
click at [210, 232] on font "1" at bounding box center [207, 231] width 5 height 9
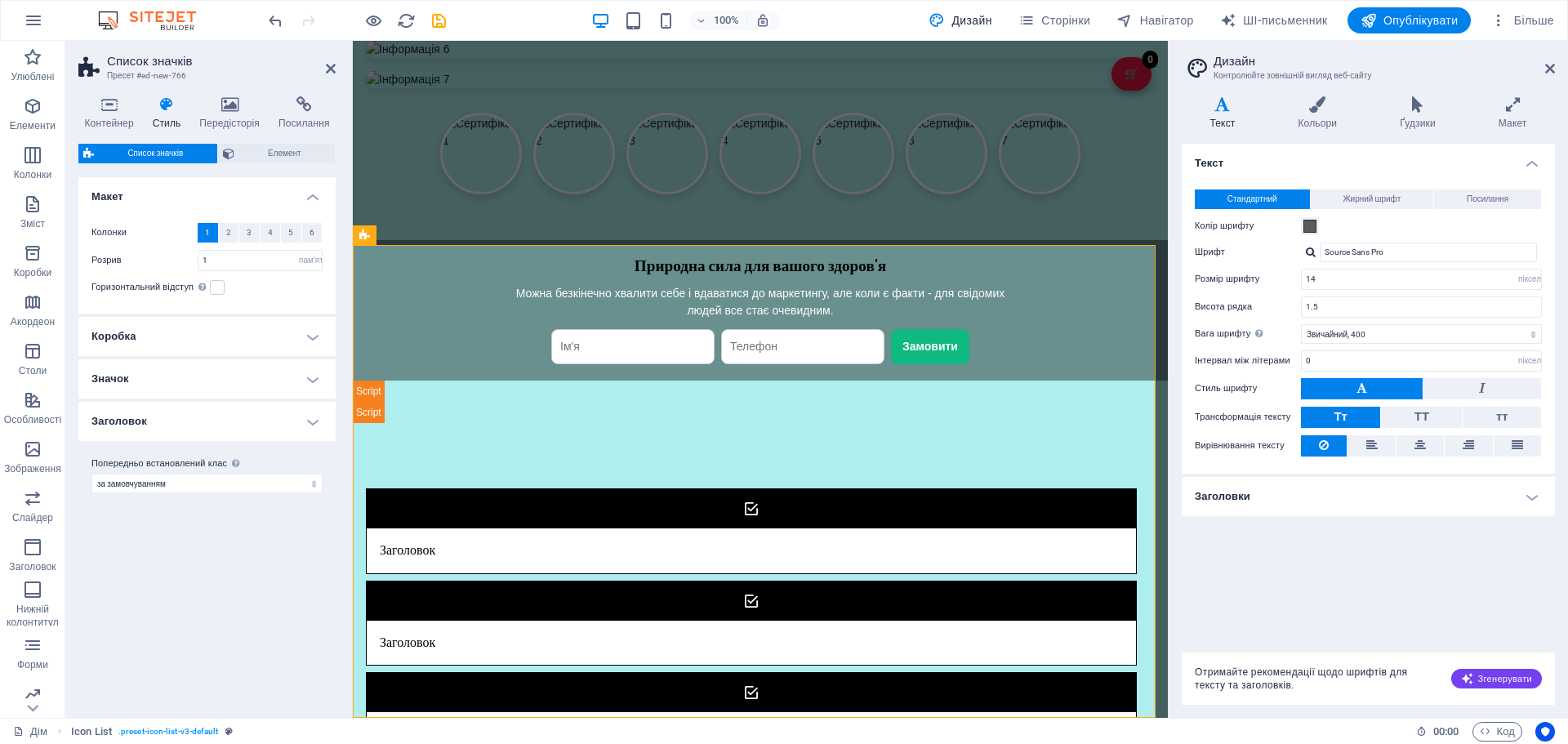
scroll to position [1582, 0]
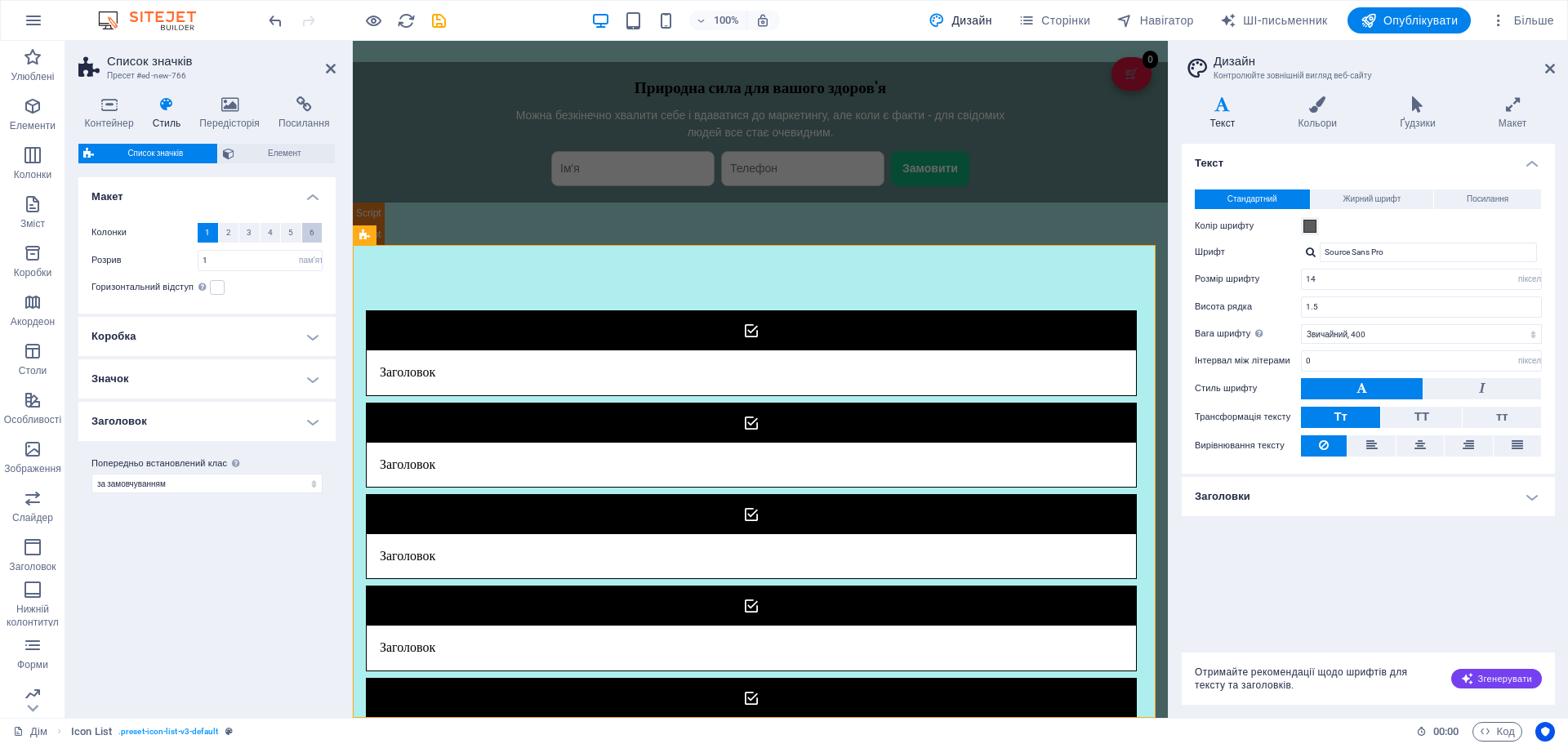
click at [313, 238] on span "6" at bounding box center [312, 233] width 5 height 20
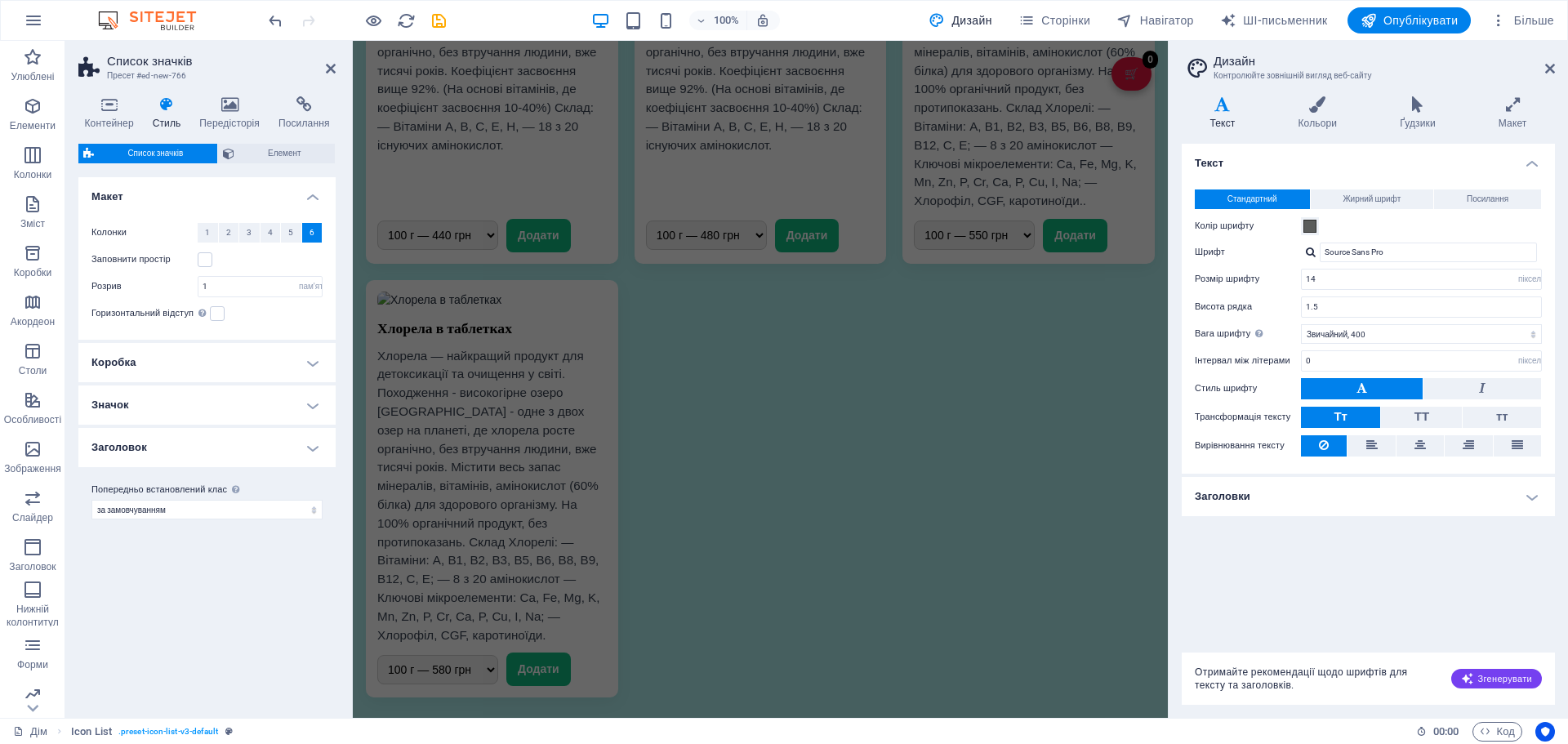
scroll to position [0, 0]
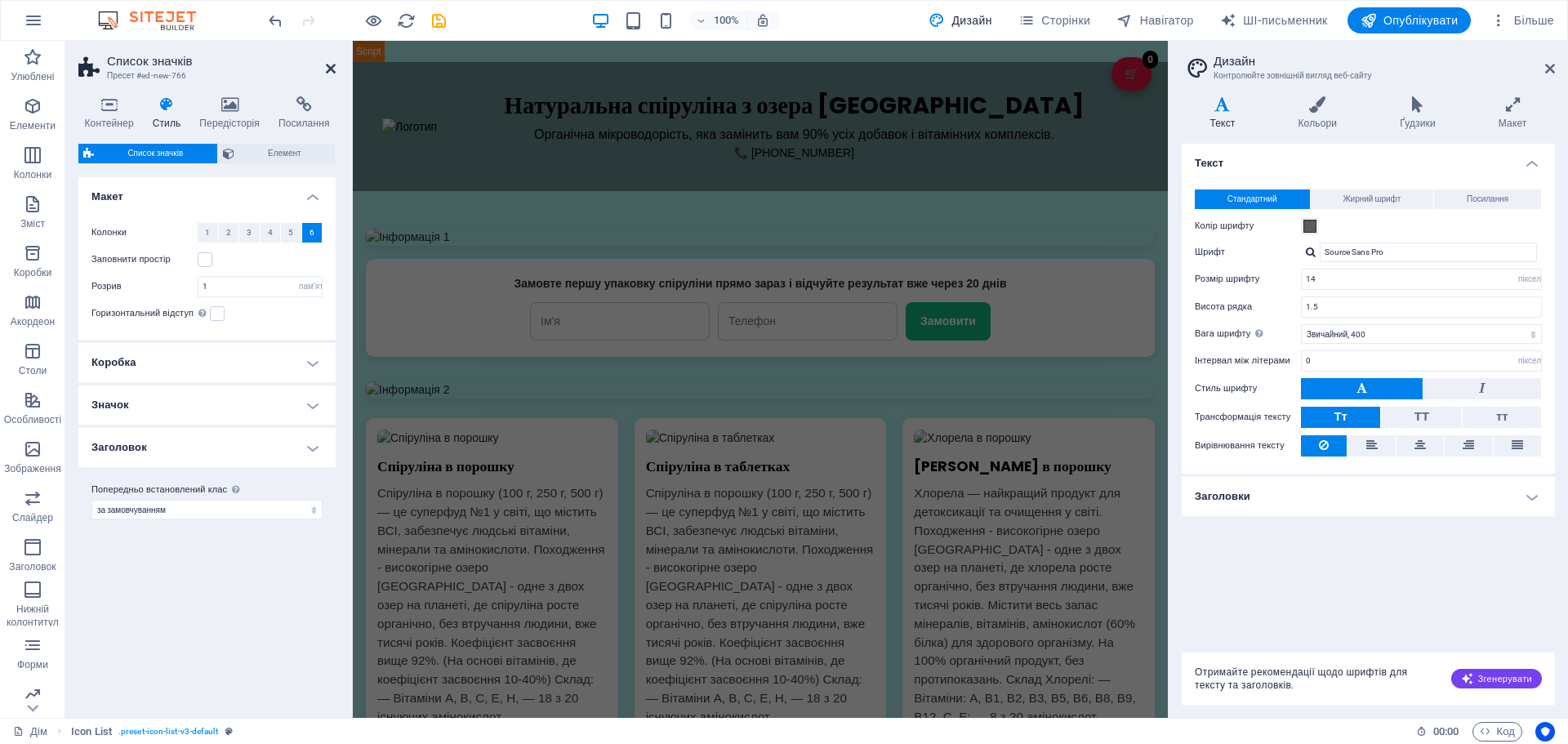
click at [329, 68] on icon at bounding box center [331, 69] width 10 height 13
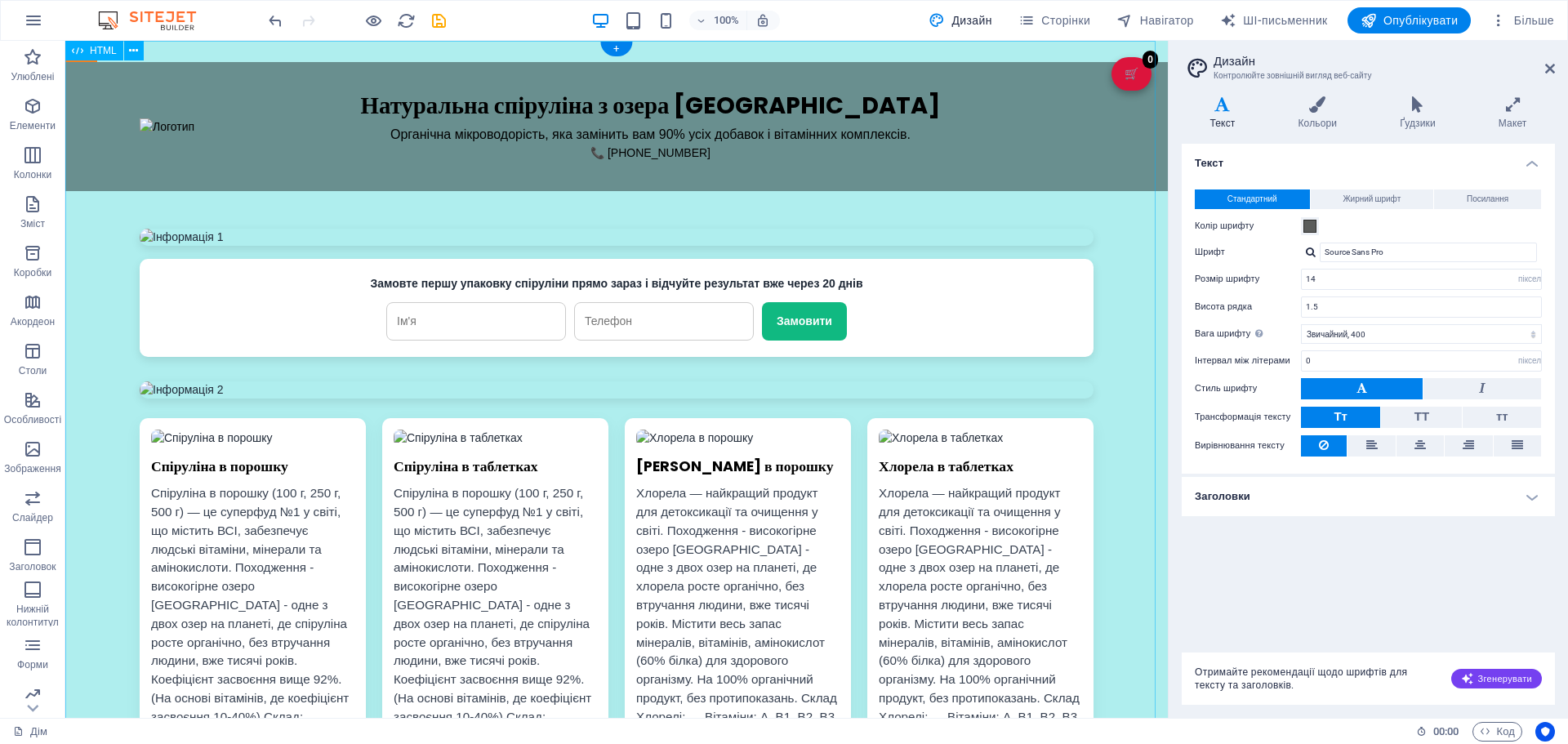
click at [876, 161] on div "Натуральна спіруліна з озера Ченхай Натуральна спіруліна з озера Ченхай Органіч…" at bounding box center [617, 735] width 1102 height 1390
click at [711, 101] on div "Натуральна спіруліна з озера Ченхай Натуральна спіруліна з озера Ченхай Органіч…" at bounding box center [617, 735] width 1102 height 1390
click at [1115, 79] on div "Натуральна спіруліна з озера Ченхай Натуральна спіруліна з озера Ченхай Органіч…" at bounding box center [617, 735] width 1102 height 1390
click at [1115, 72] on div "Натуральна спіруліна з озера Ченхай Натуральна спіруліна з озера Ченхай Органіч…" at bounding box center [617, 735] width 1102 height 1390
click at [25, 554] on icon "button" at bounding box center [33, 547] width 20 height 20
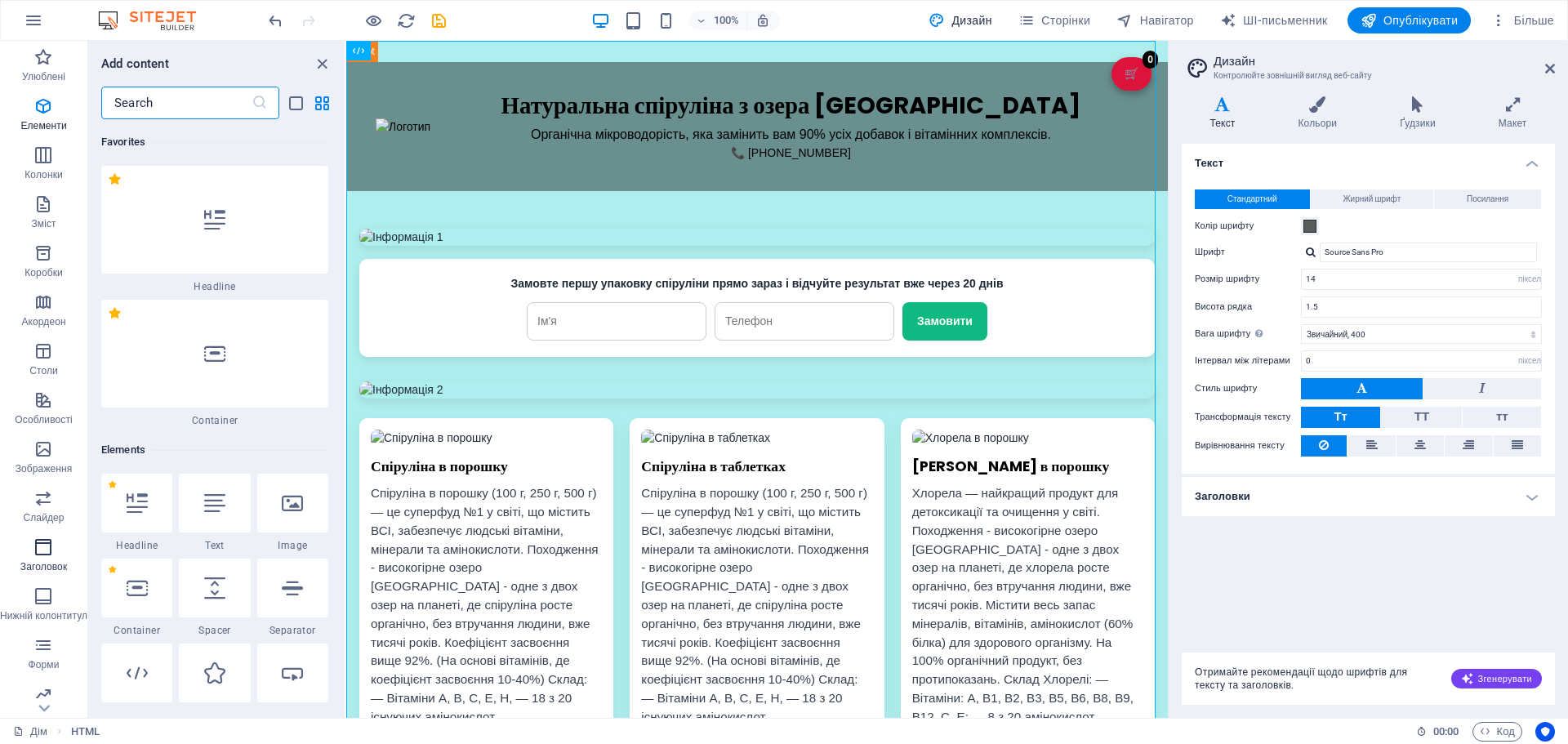
scroll to position [19628, 0]
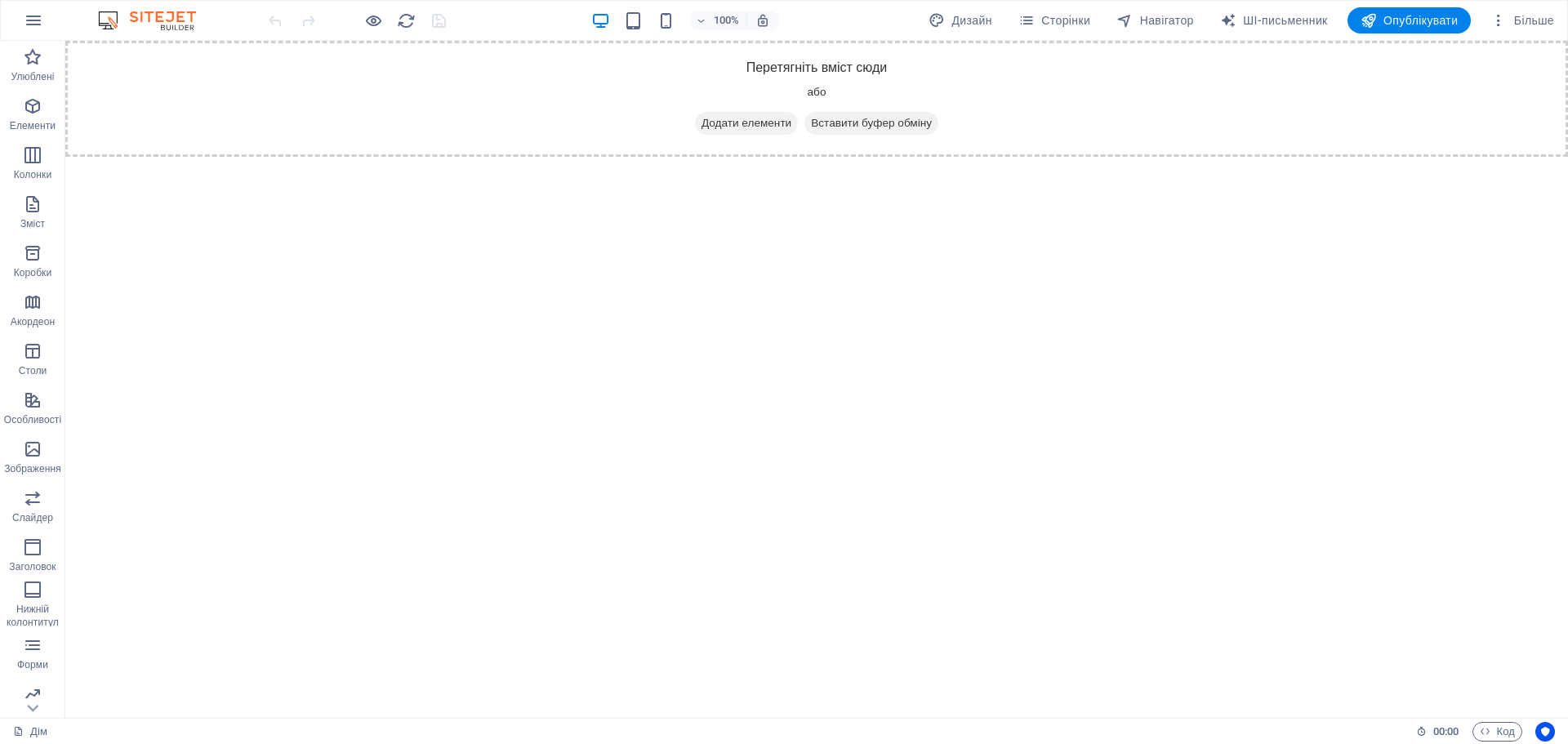
click at [597, 157] on html "Перейти до основного вмісту Перетягніть вміст сюди або Додати елементи Вставити…" at bounding box center [816, 98] width 1502 height 116
click at [29, 112] on icon "button" at bounding box center [33, 106] width 20 height 20
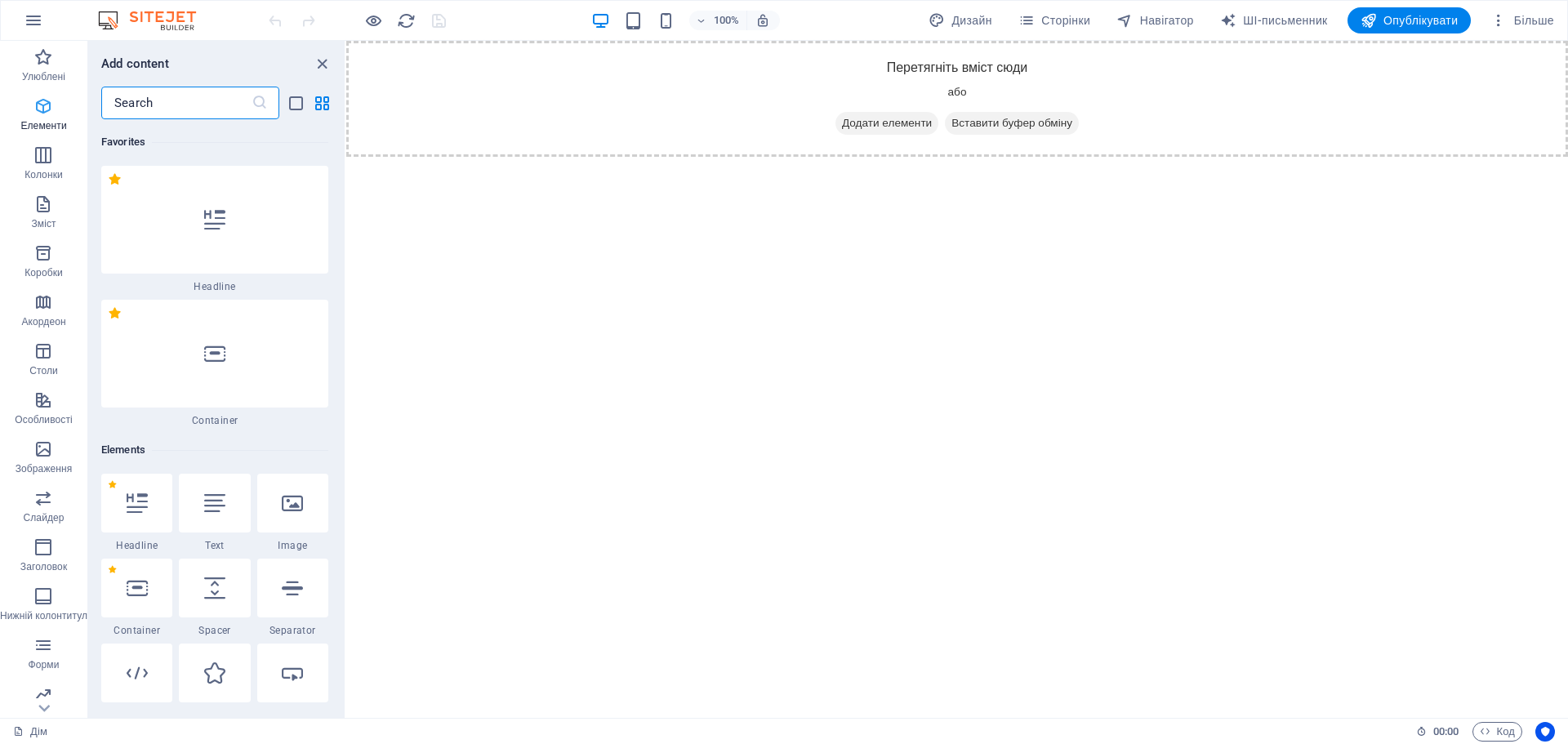
scroll to position [308, 0]
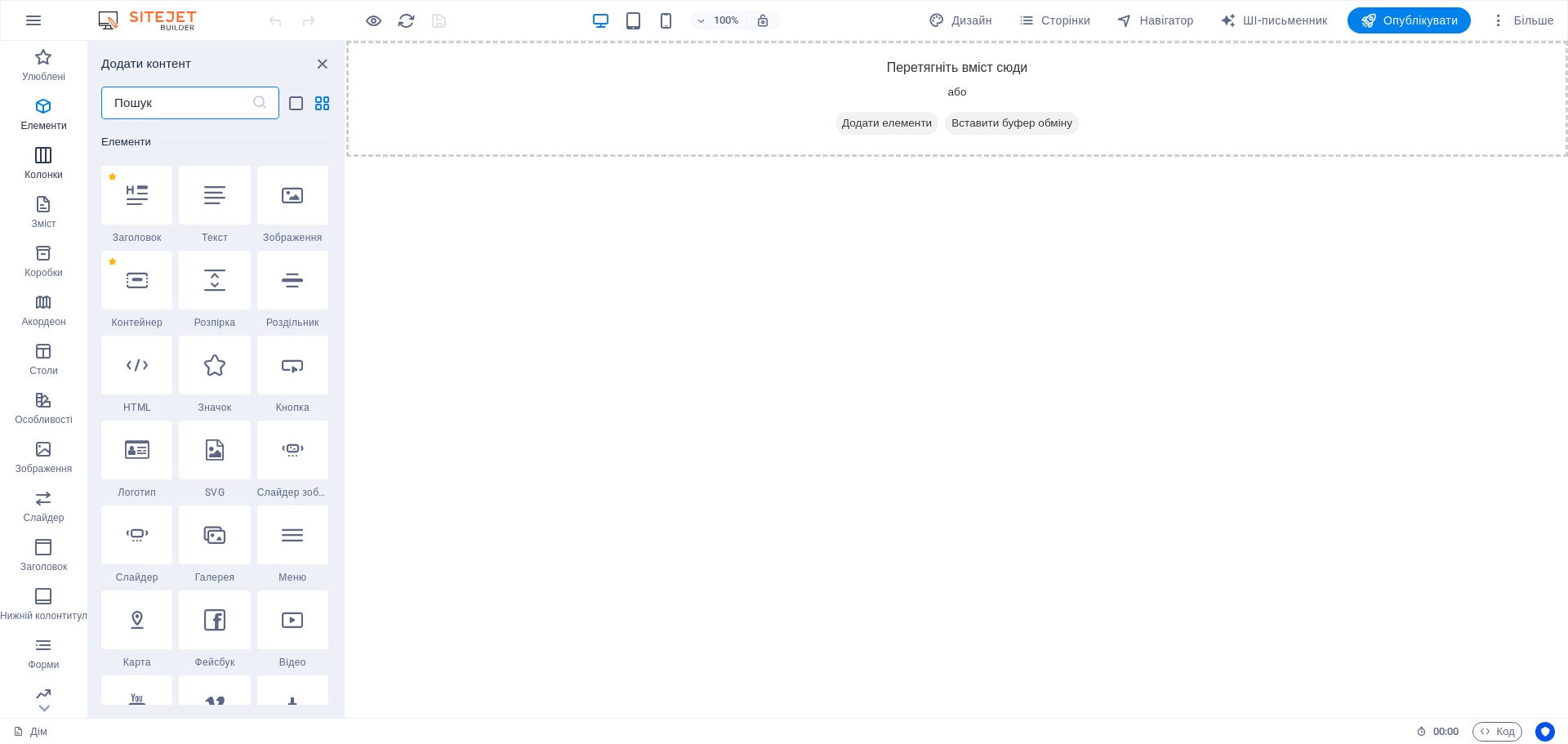
click at [53, 160] on icon "button" at bounding box center [44, 155] width 20 height 20
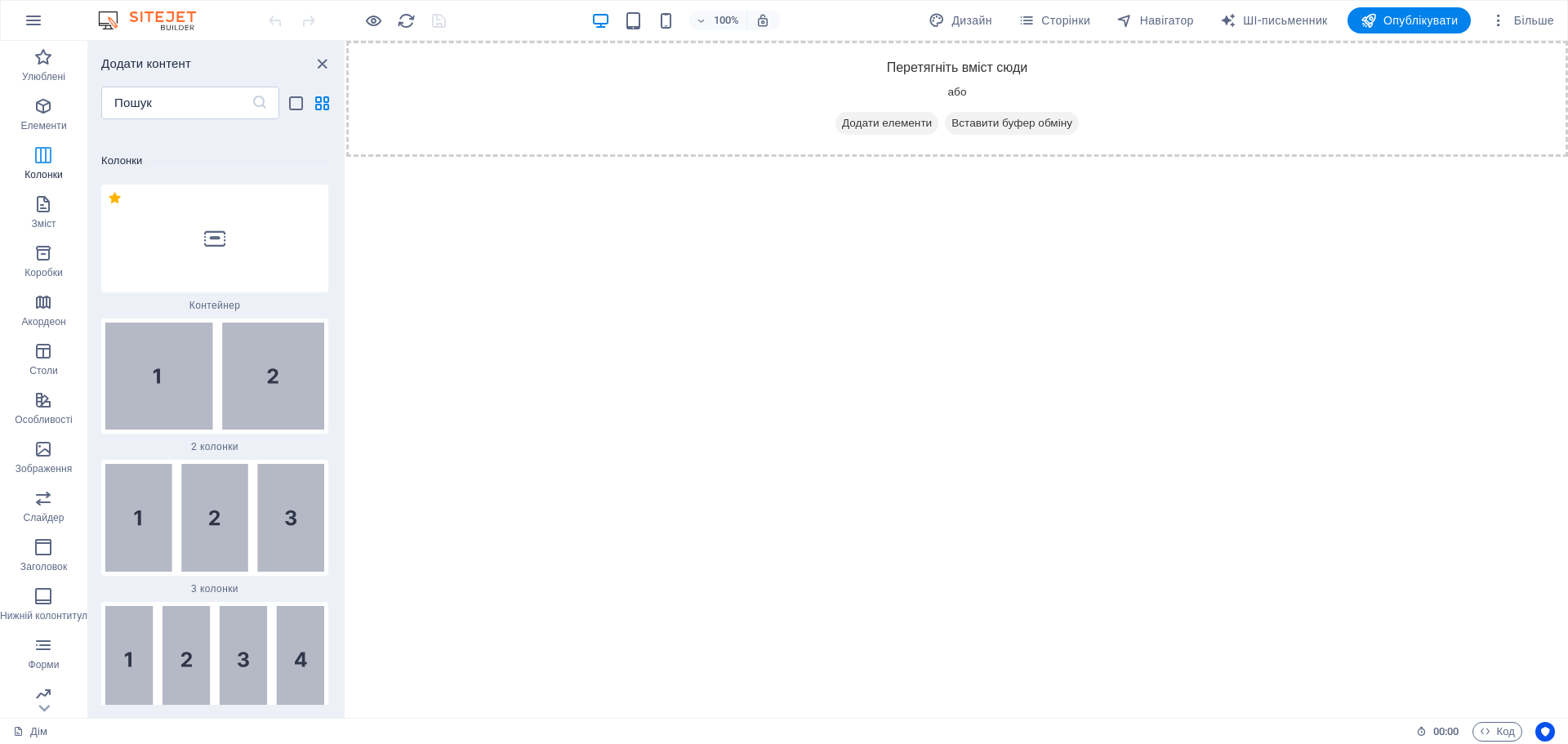
scroll to position [1113, 0]
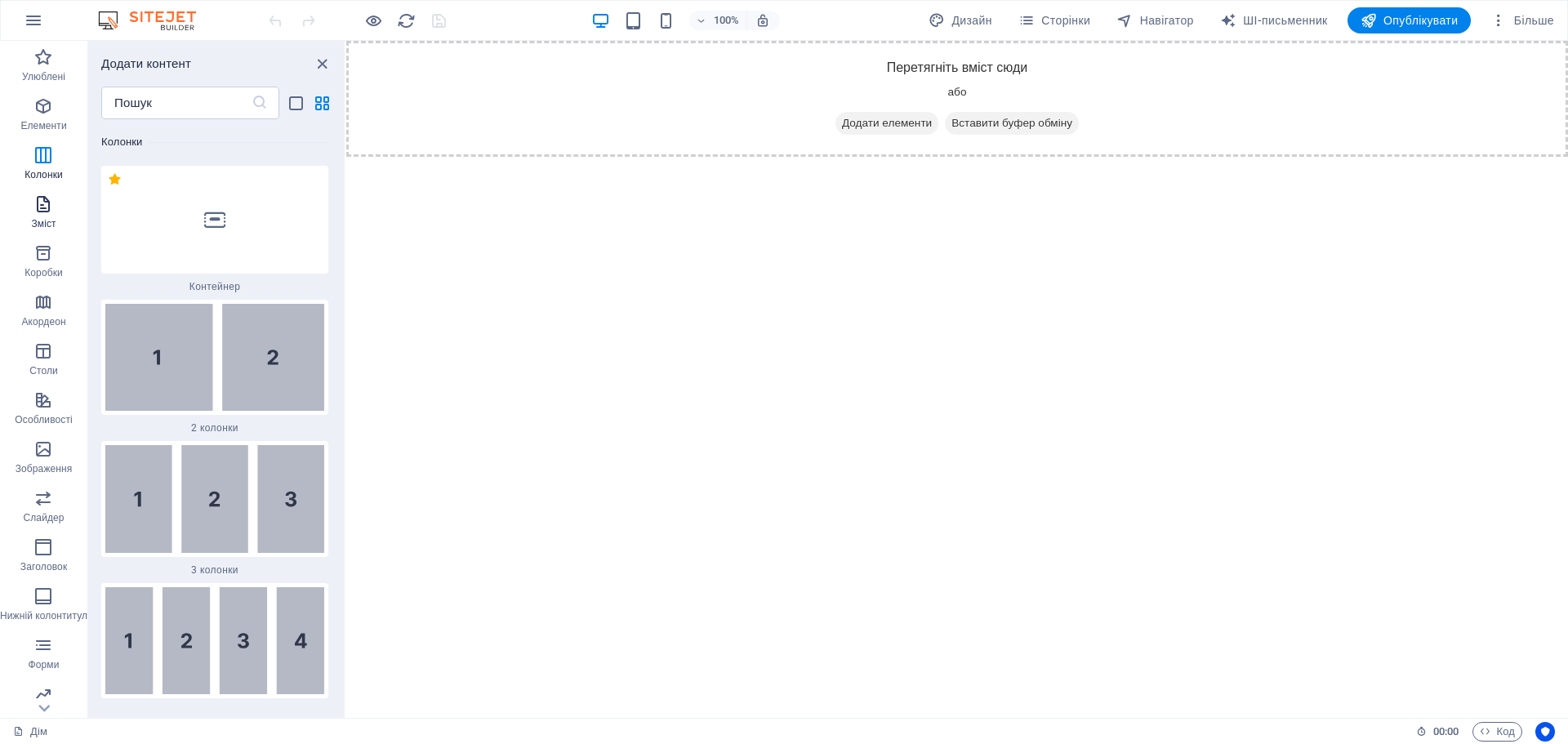
click at [42, 203] on icon "button" at bounding box center [44, 205] width 20 height 20
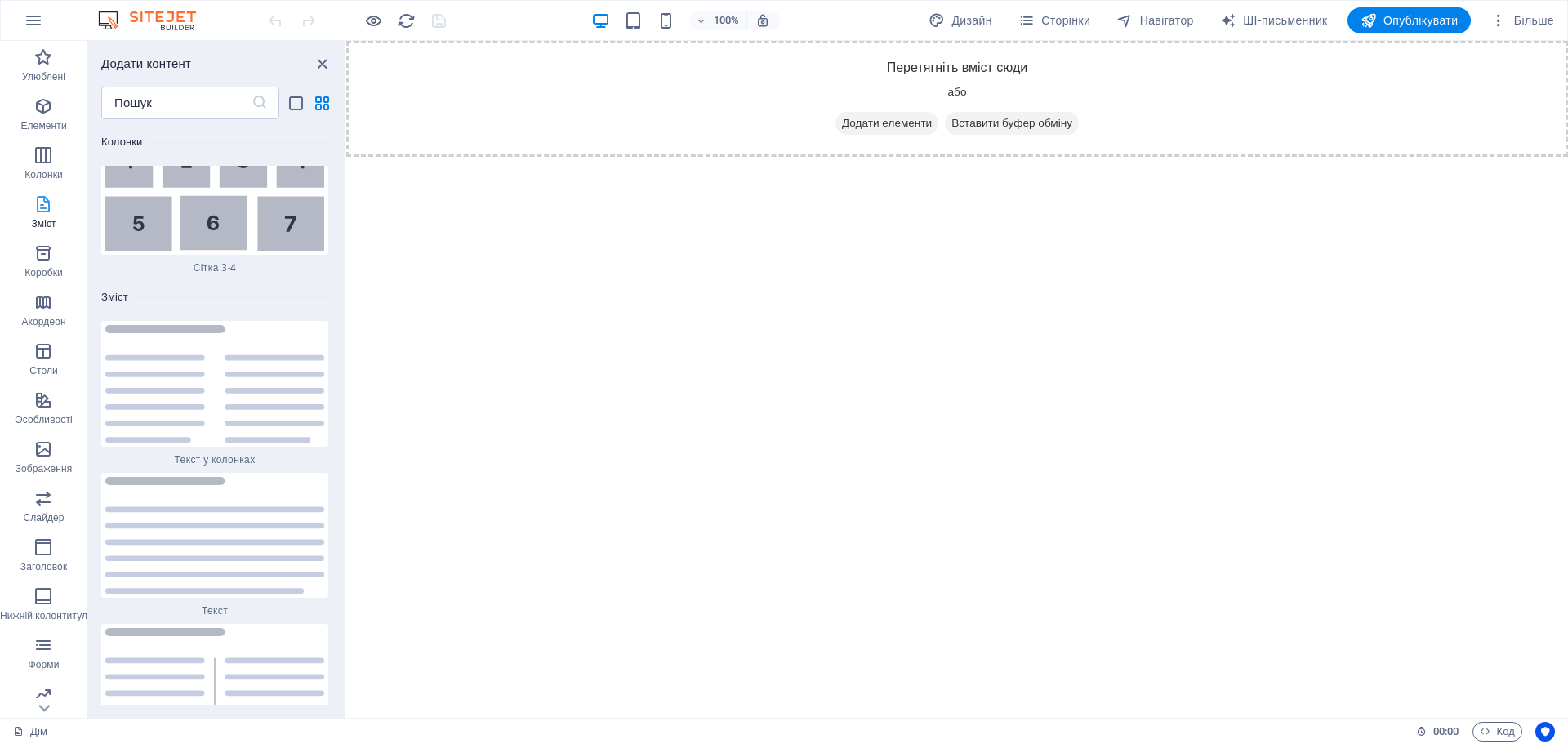
scroll to position [5575, 0]
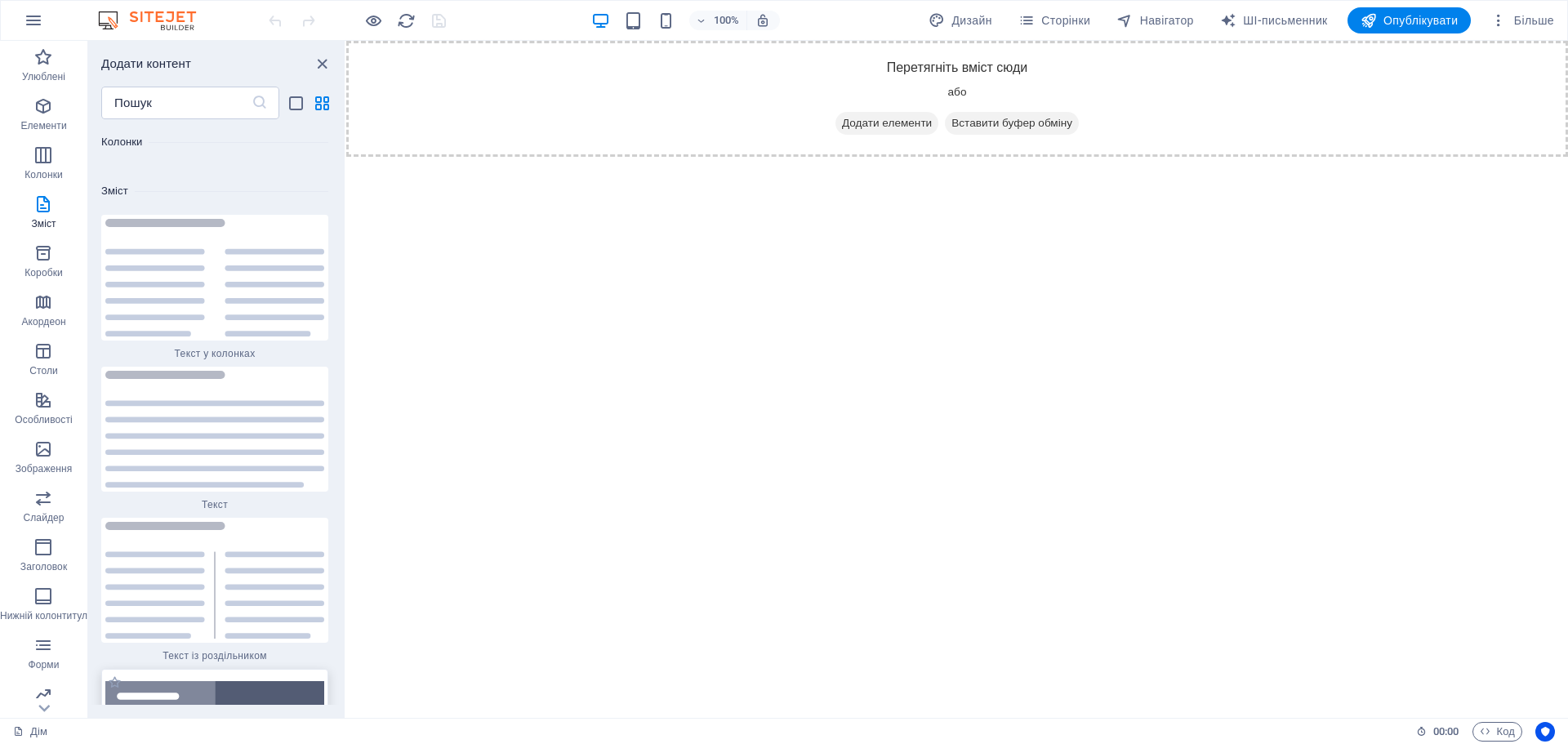
click at [164, 681] on img at bounding box center [214, 723] width 218 height 83
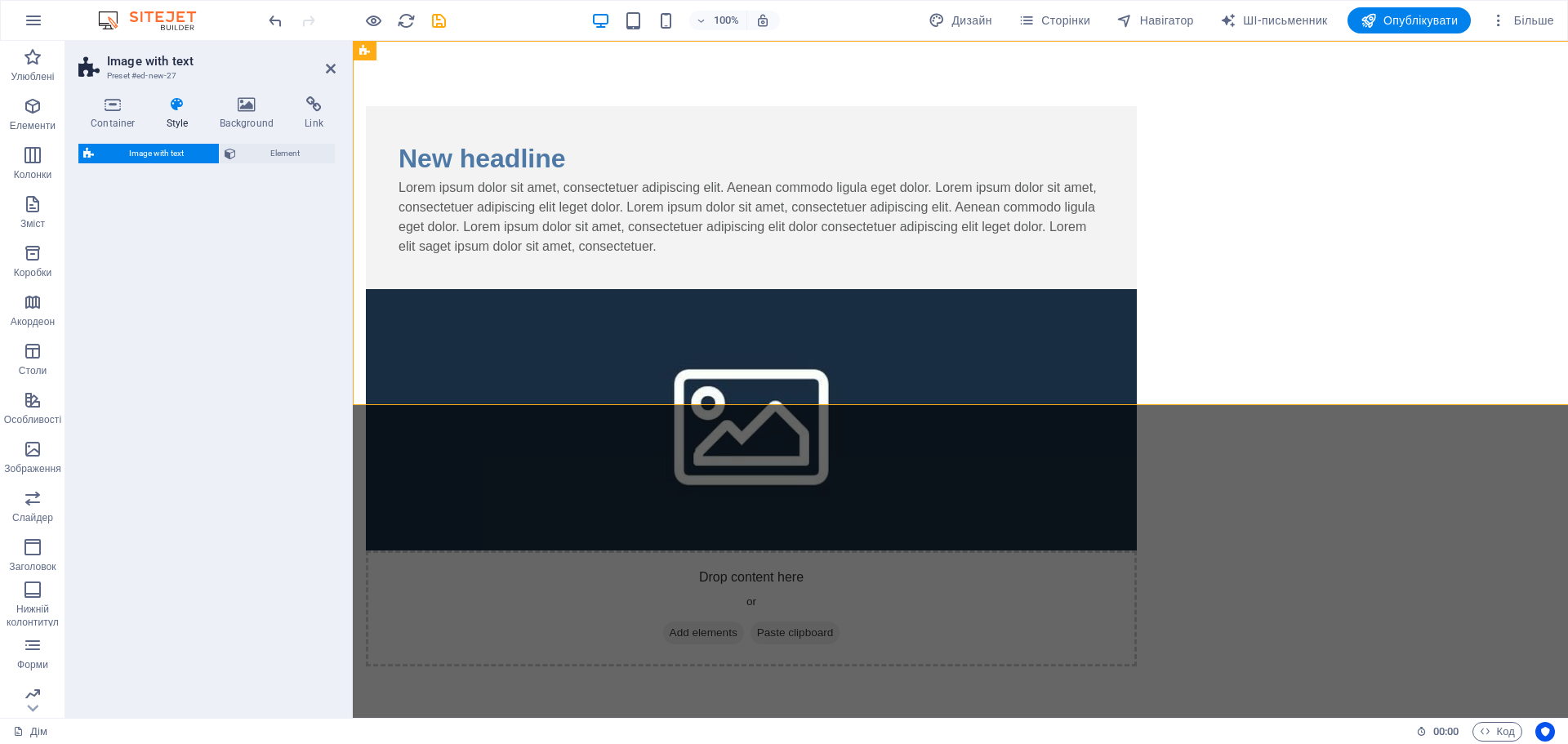
select select "rem"
select select "px"
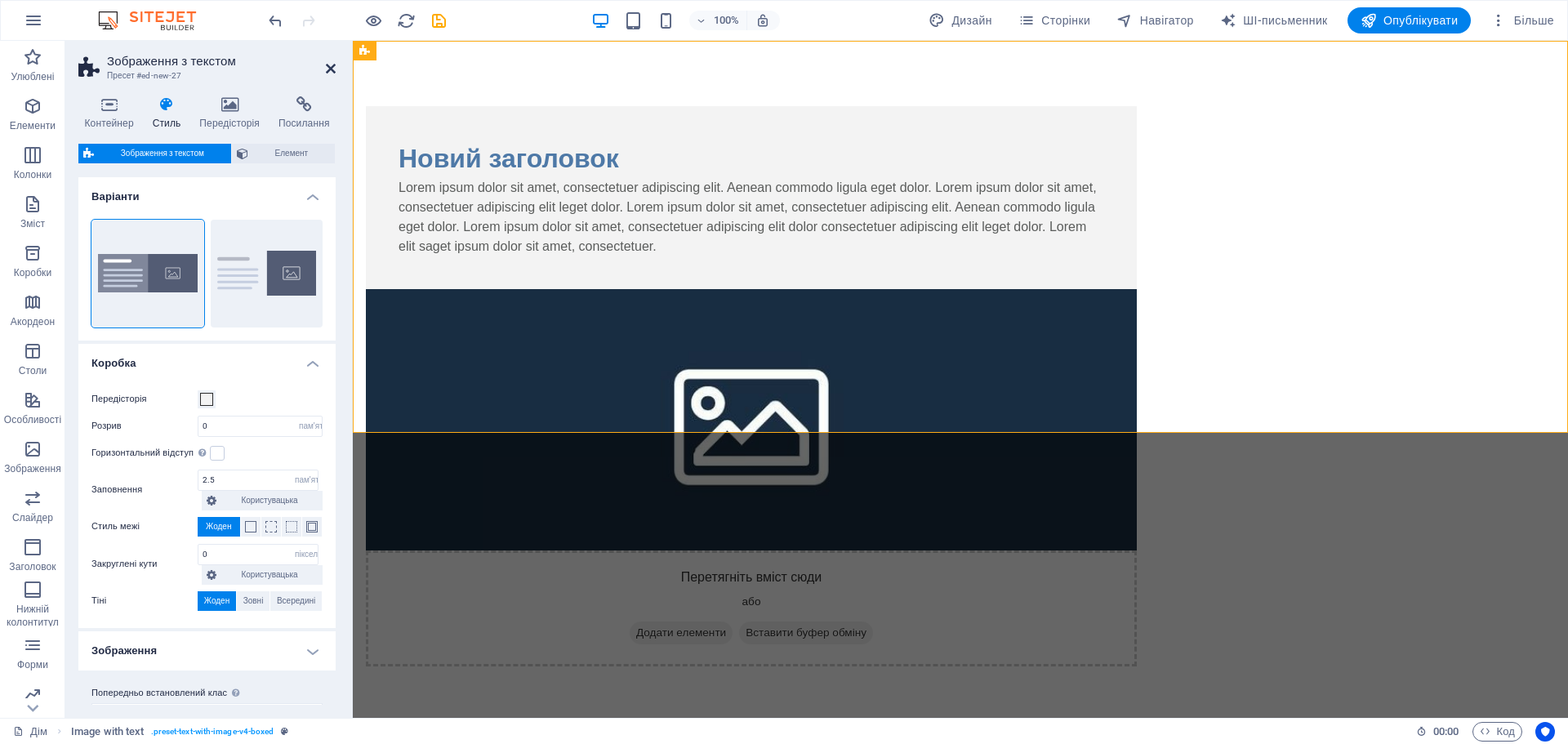
click at [335, 67] on icon at bounding box center [331, 69] width 10 height 13
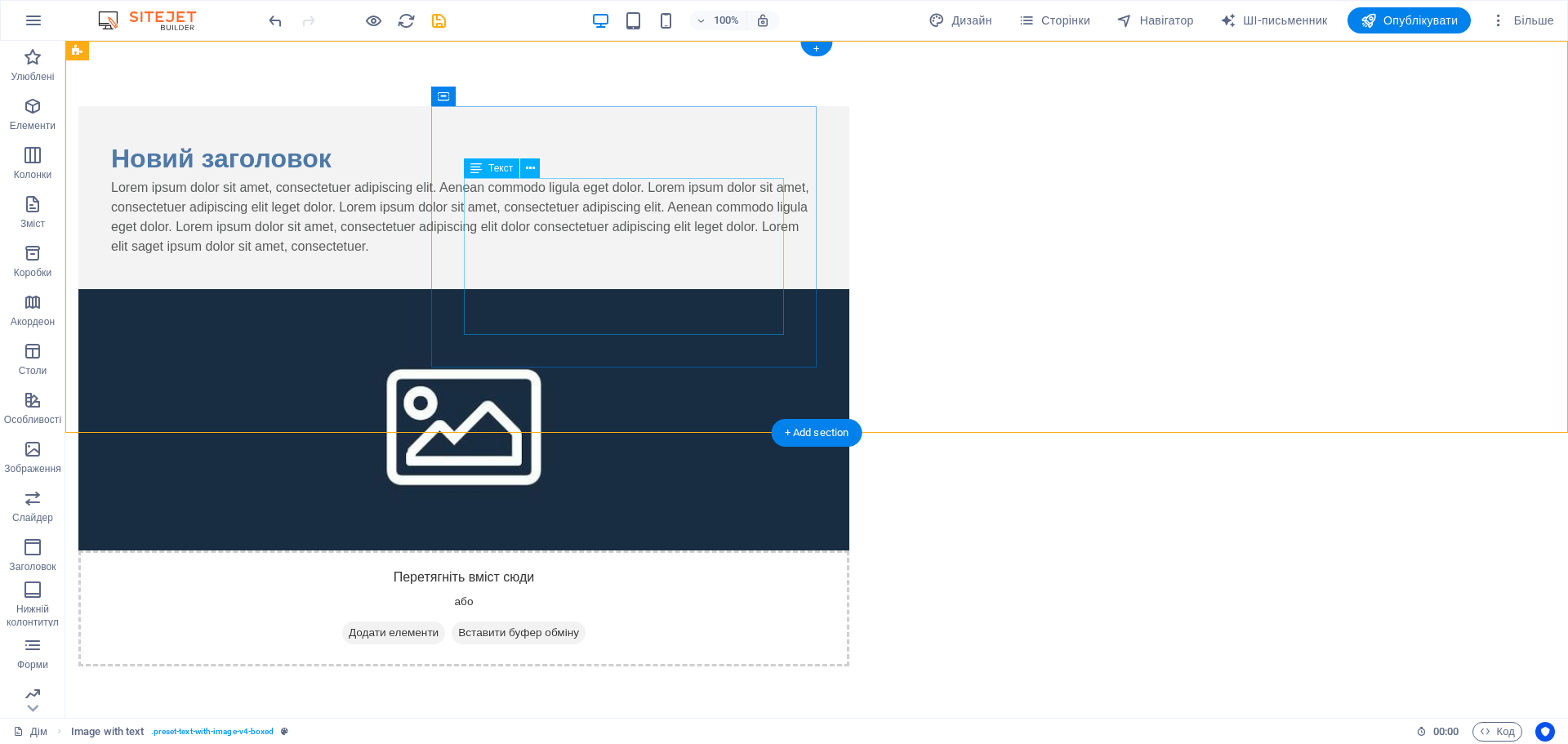
click at [728, 256] on div "Lorem ipsum dolor sit amet, consectetuer adipiscing elit. Aenean commodo ligula…" at bounding box center [464, 217] width 706 height 78
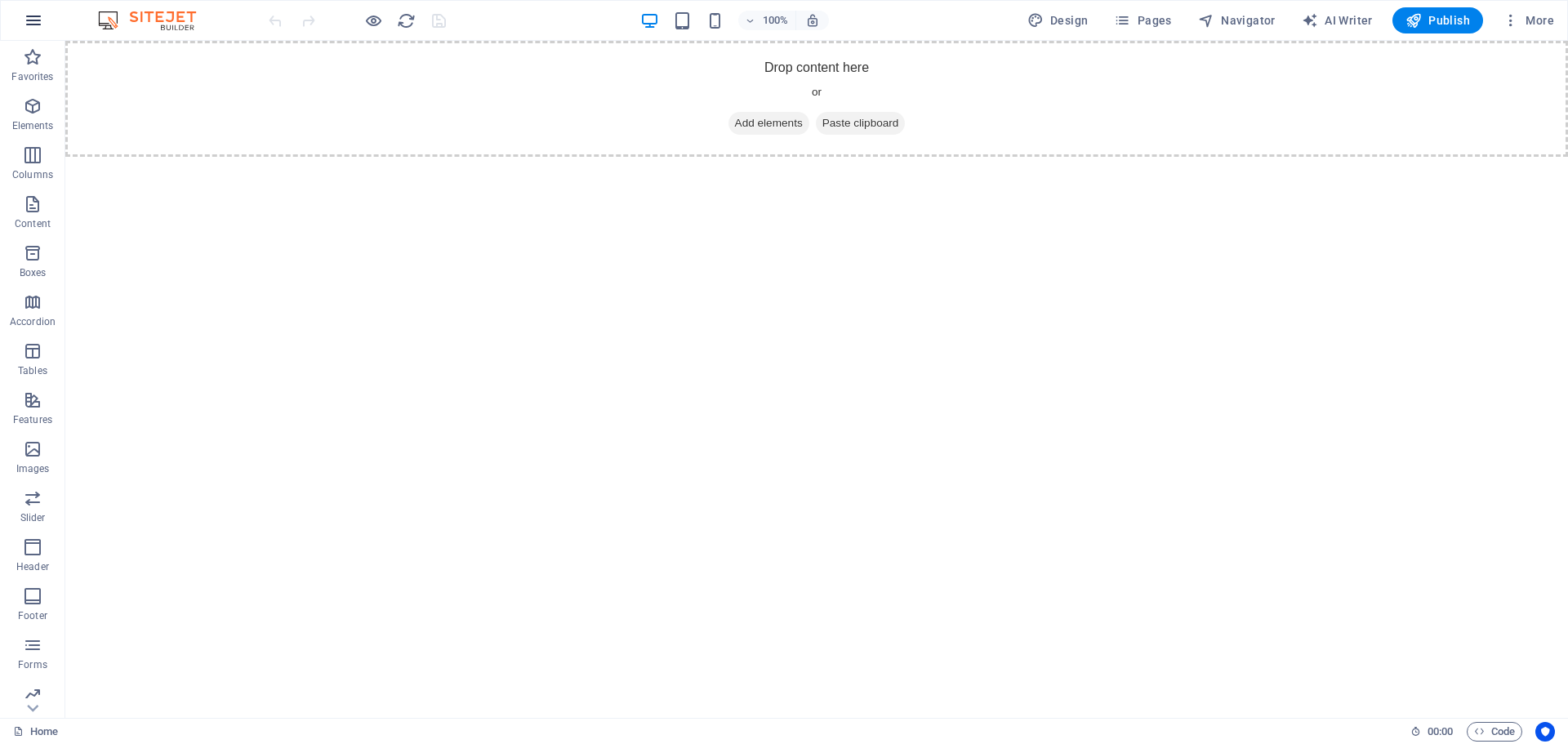
click at [38, 30] on button "button" at bounding box center [33, 20] width 39 height 39
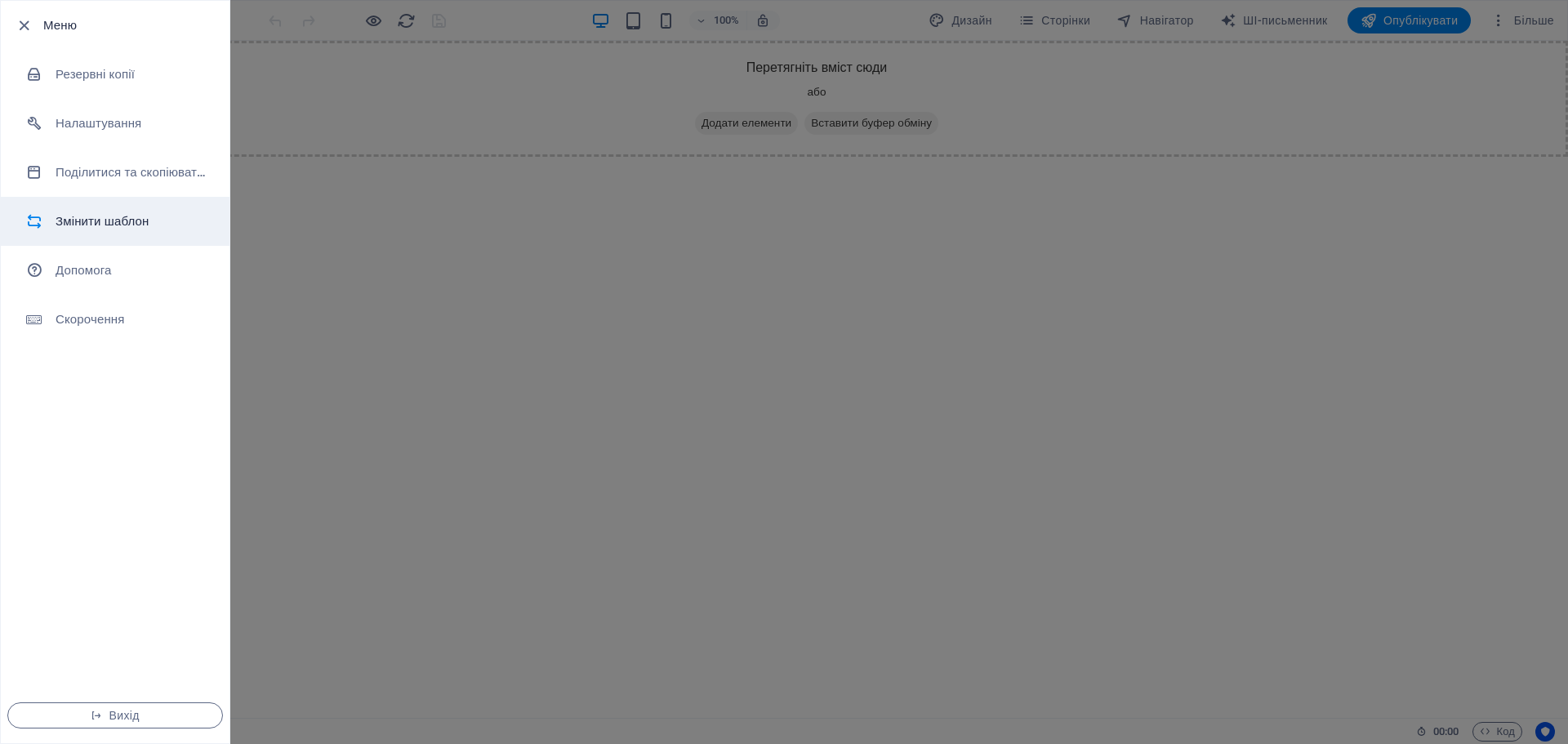
click at [144, 230] on h6 "Змінити шаблон" at bounding box center [131, 222] width 151 height 20
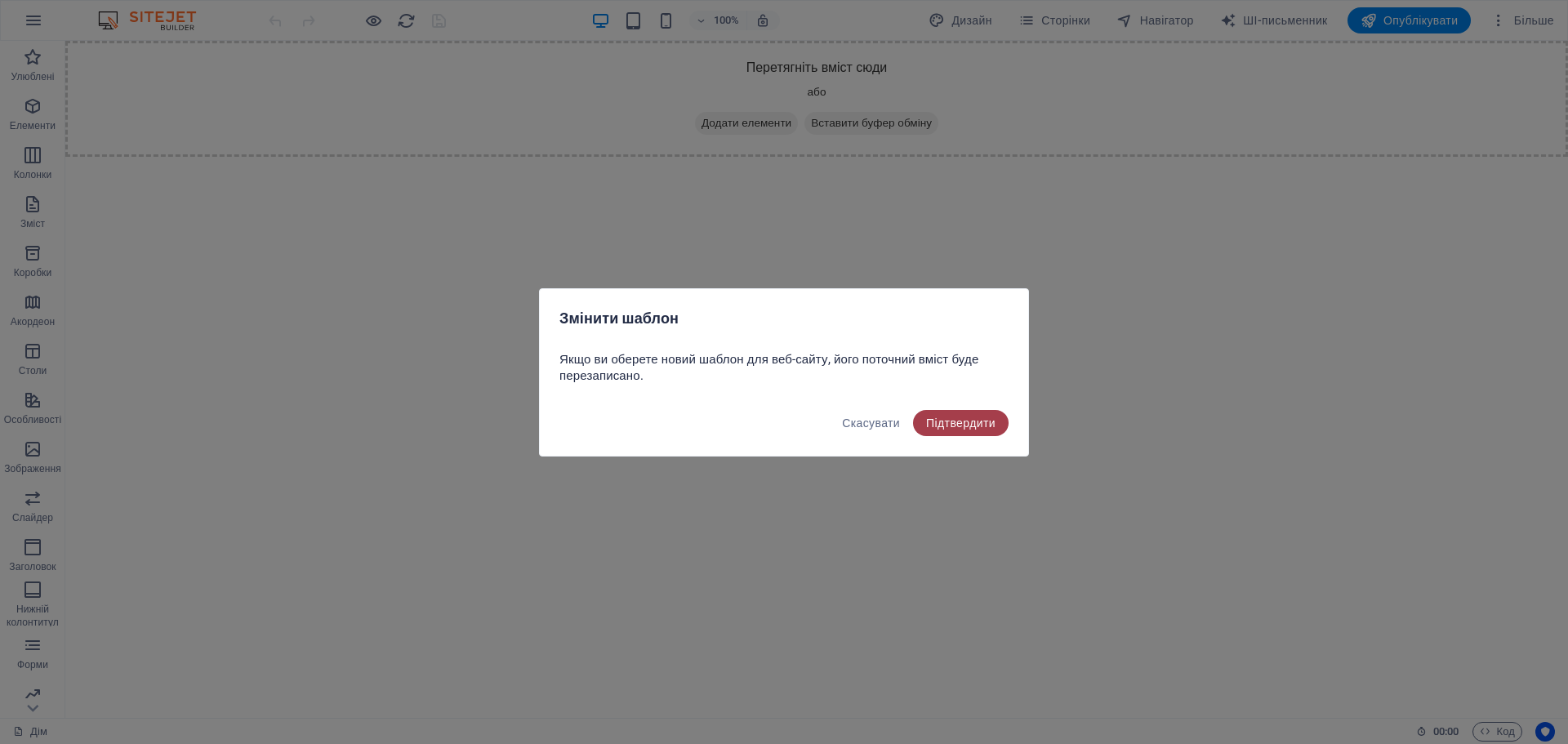
click at [957, 416] on font "Підтвердити" at bounding box center [961, 422] width 70 height 13
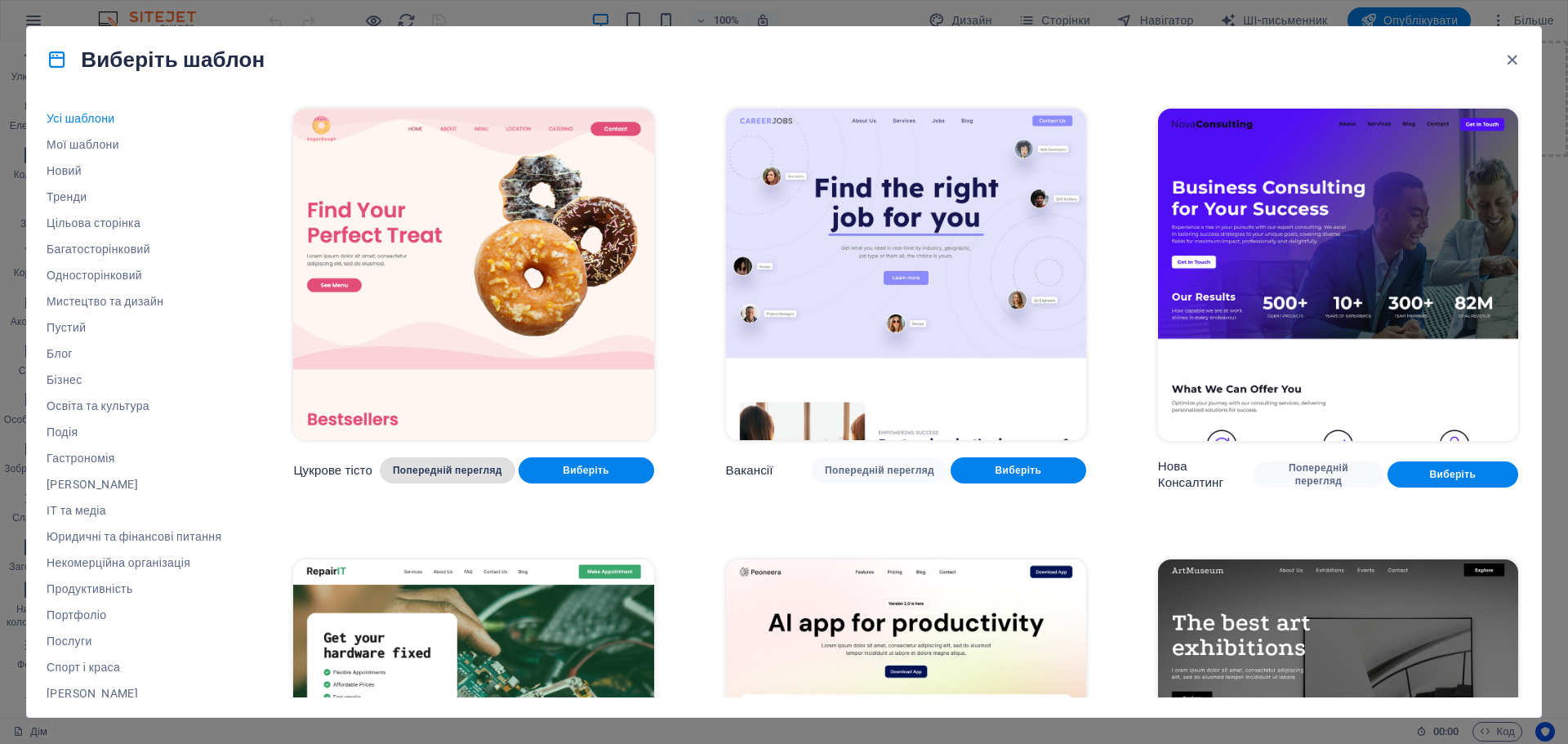
click at [476, 465] on font "Попередній перегляд" at bounding box center [448, 471] width 109 height 12
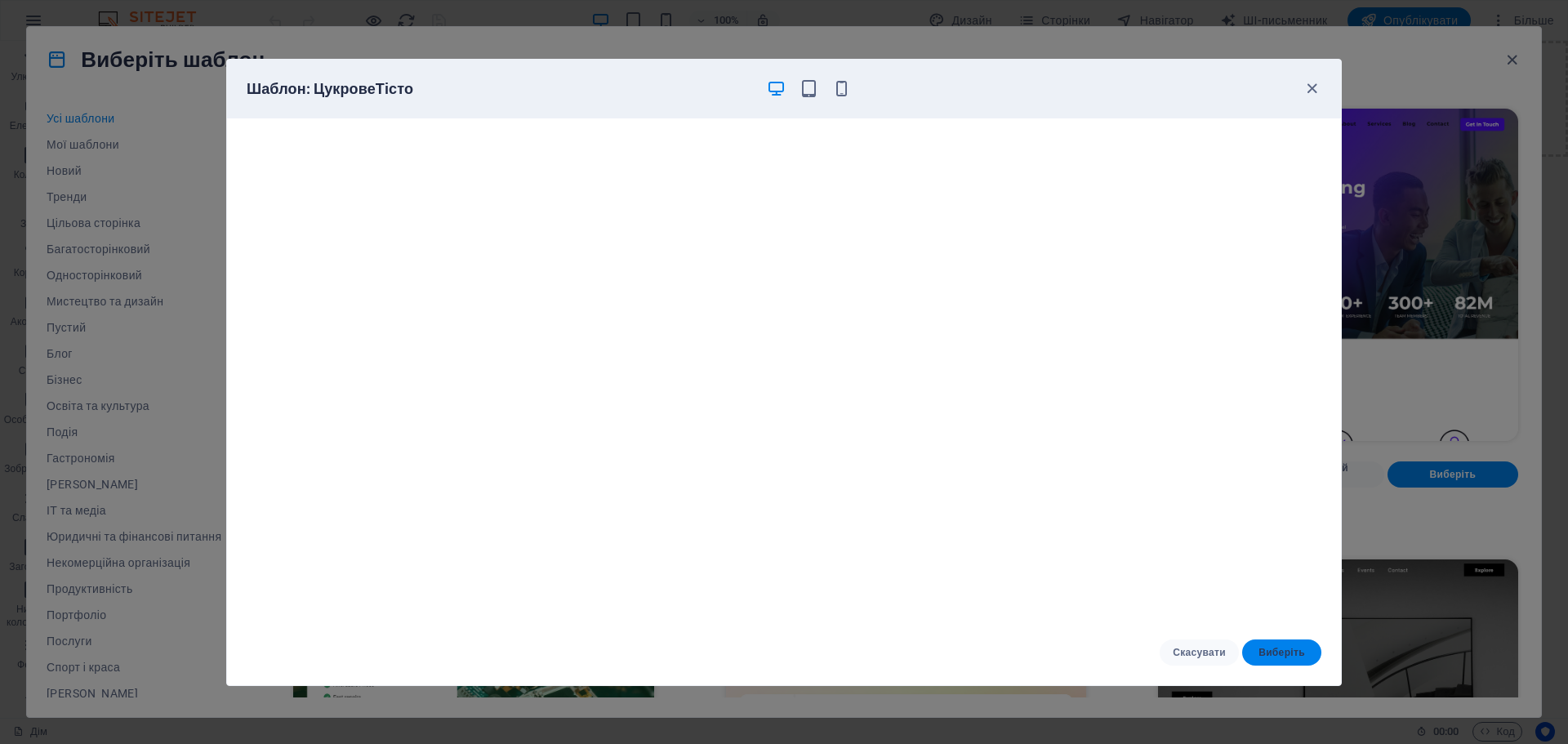
click at [1262, 640] on button "Виберіть" at bounding box center [1282, 653] width 79 height 26
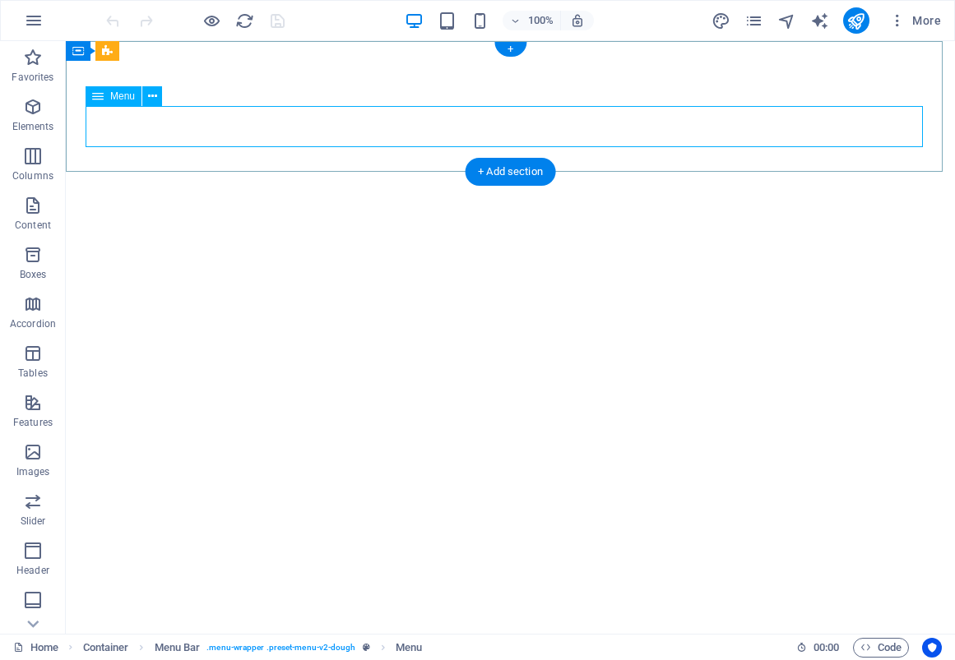
select select
select select "1"
select select
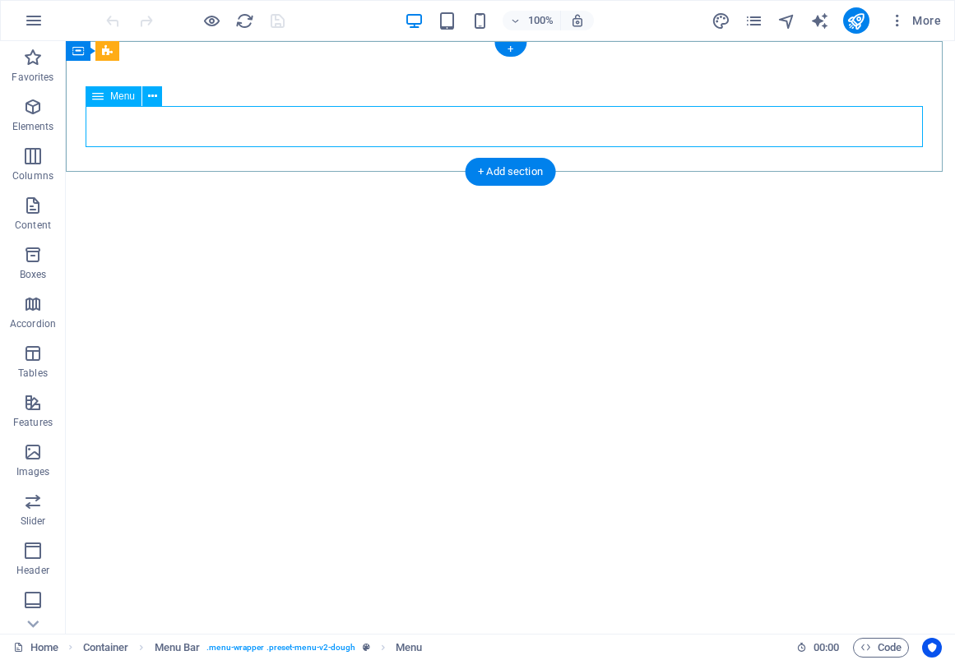
select select "2"
select select
select select "default"
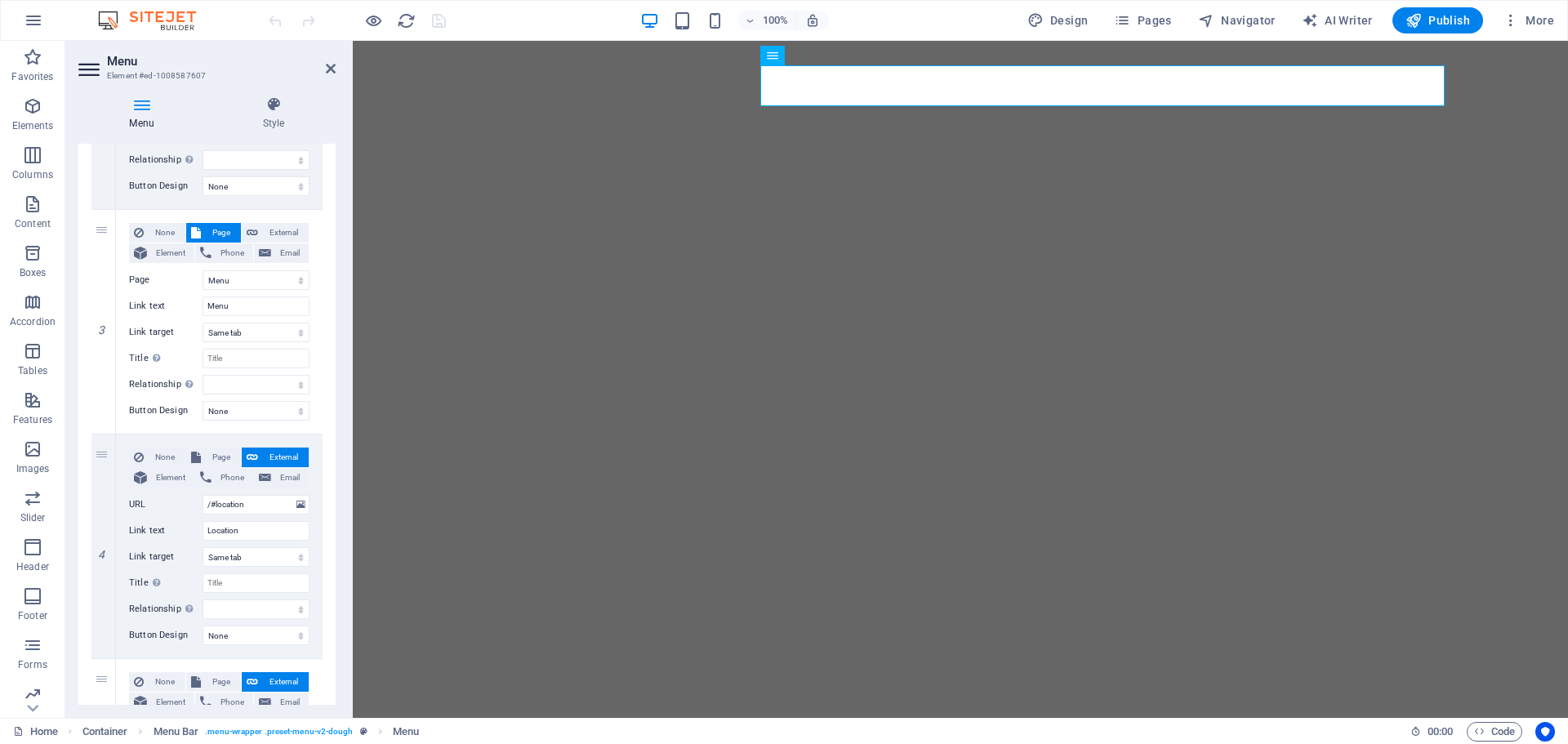
scroll to position [462, 0]
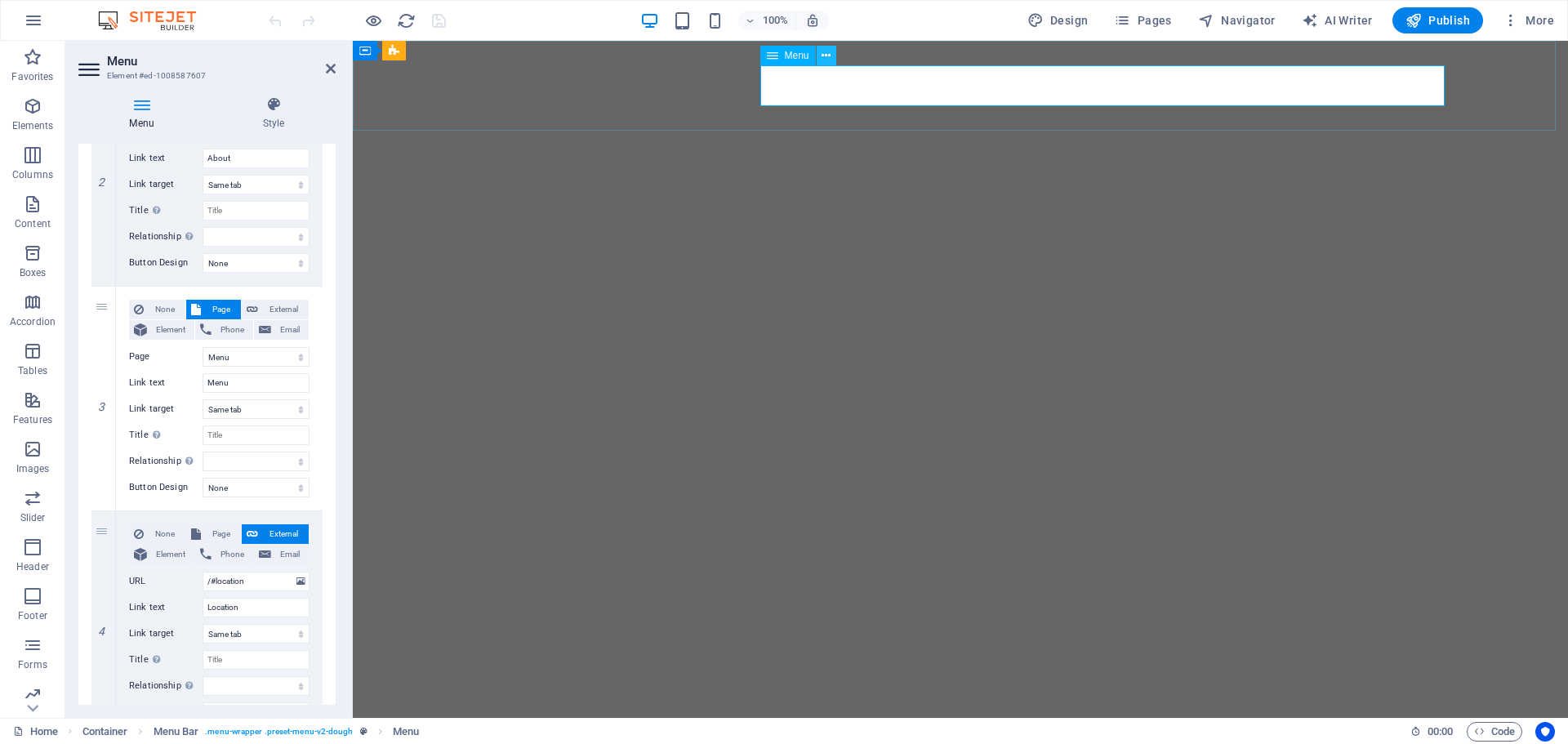
click at [822, 56] on icon at bounding box center [825, 56] width 9 height 17
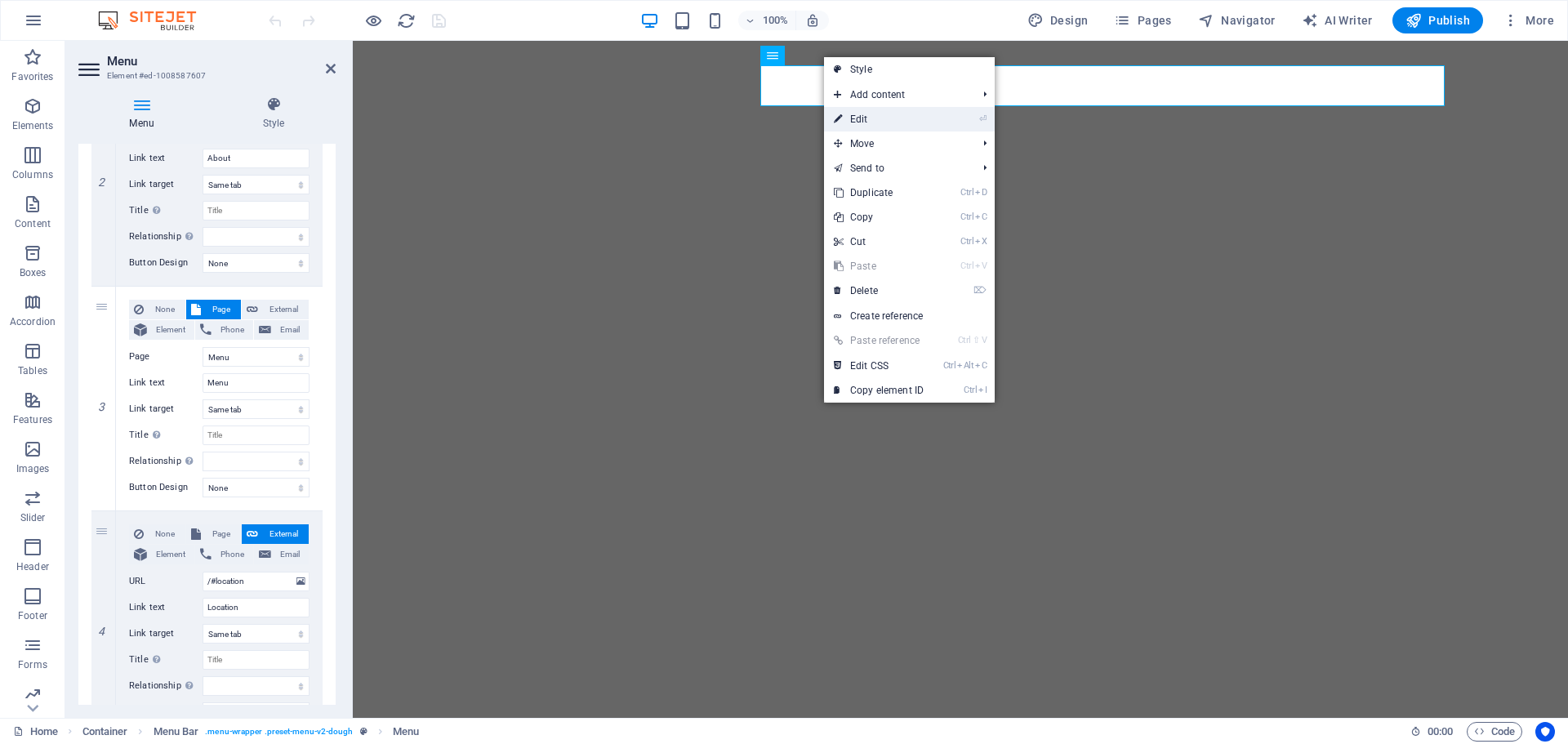
click at [852, 116] on link "⏎ Edit" at bounding box center [879, 119] width 109 height 25
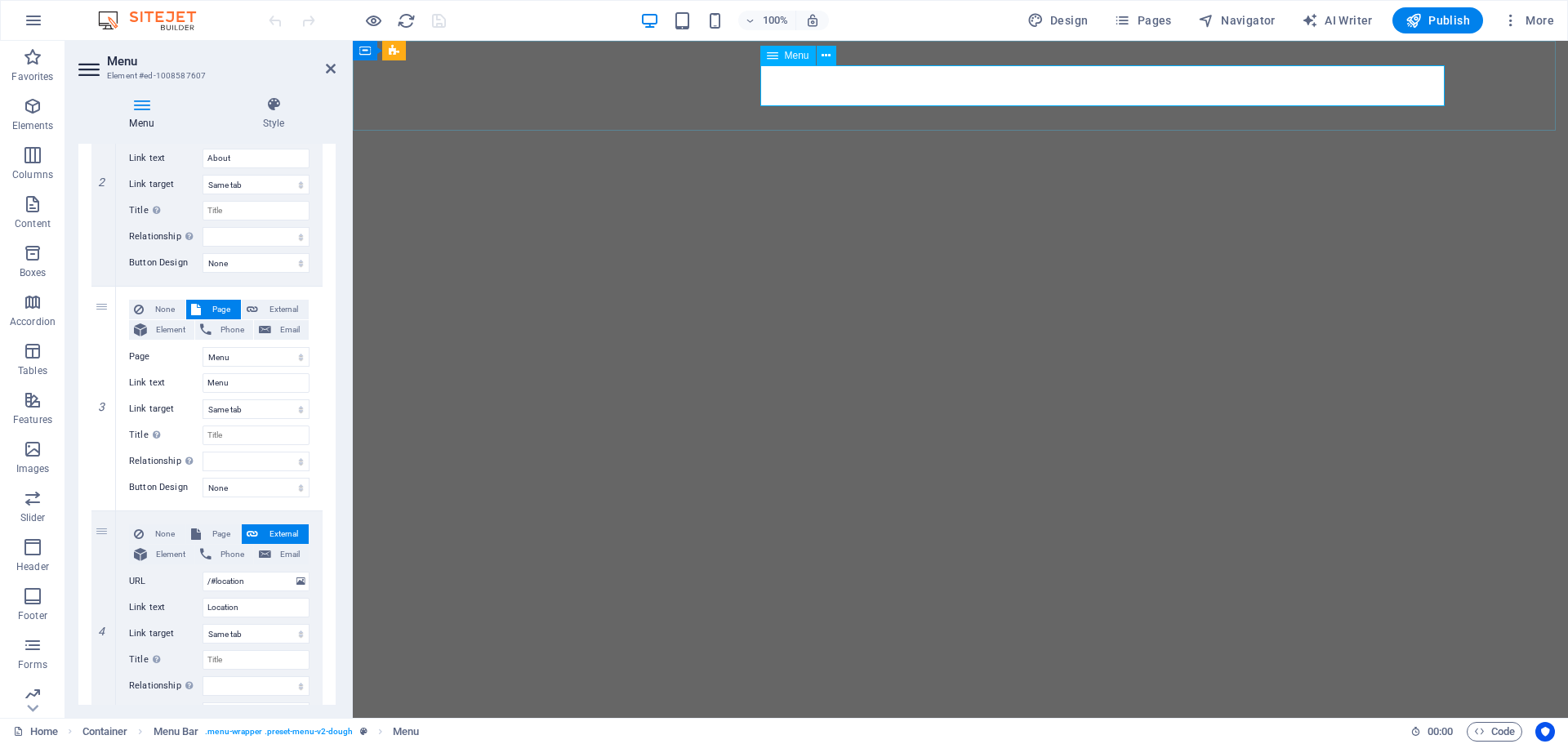
click at [778, 54] on icon at bounding box center [773, 56] width 12 height 20
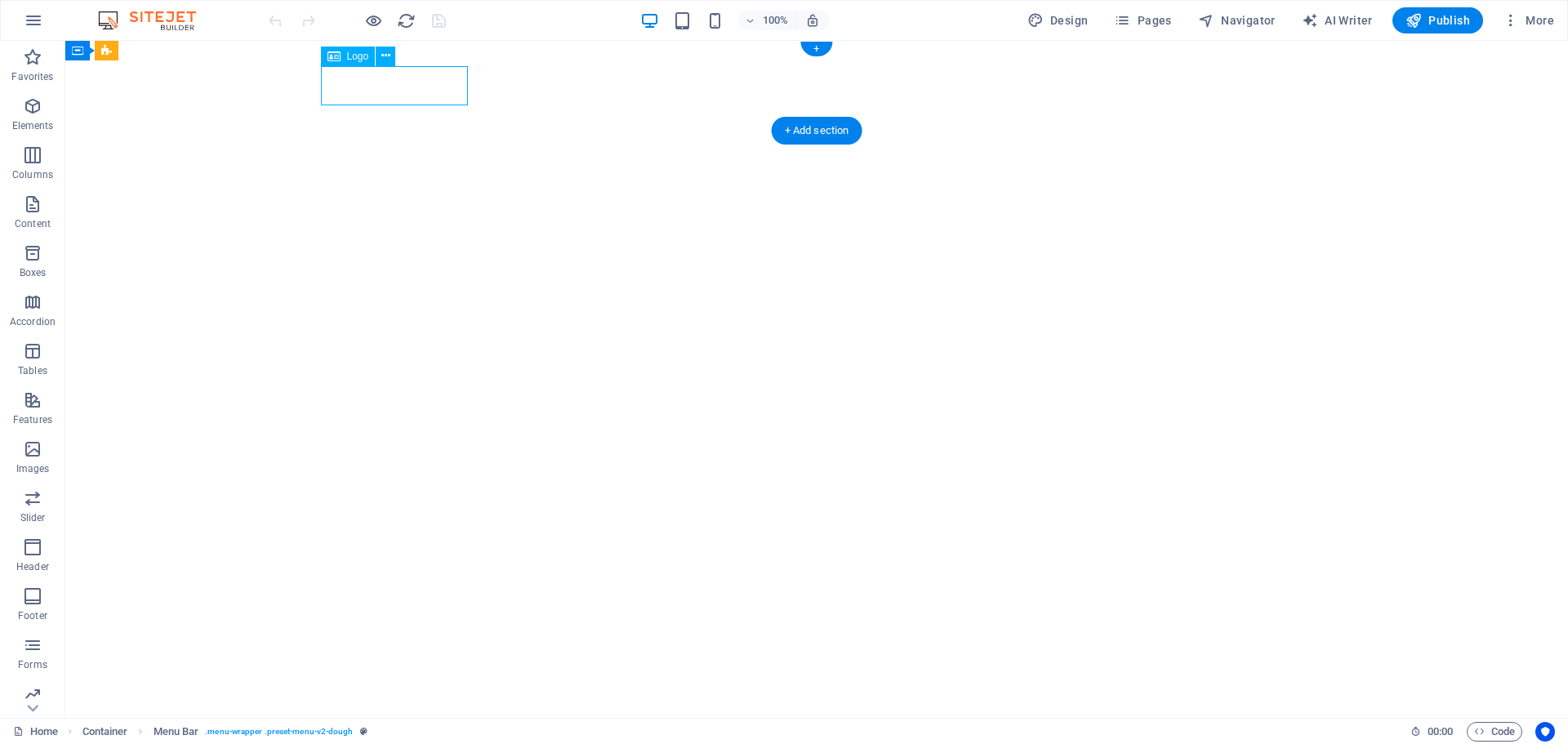
select select "px"
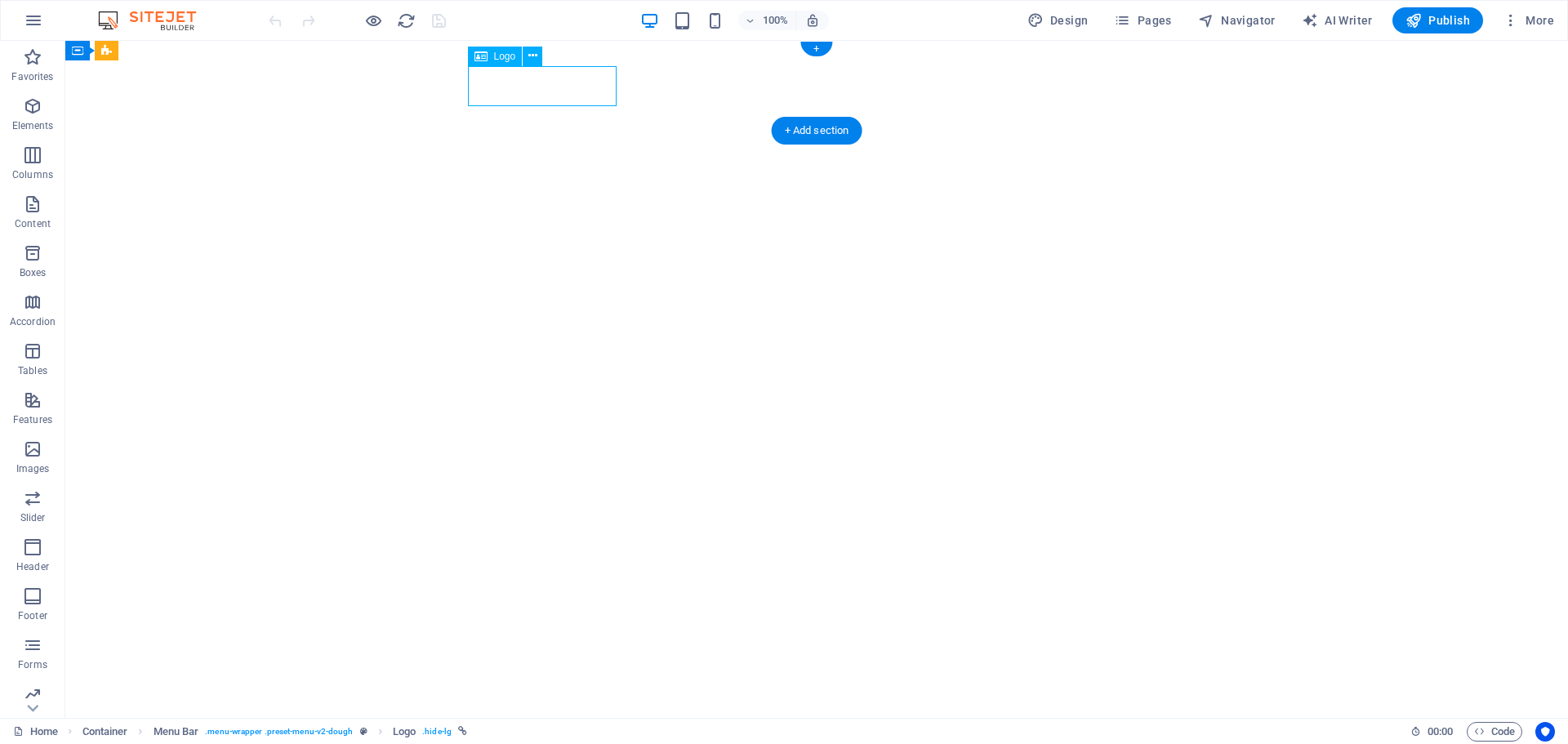
select select "px"
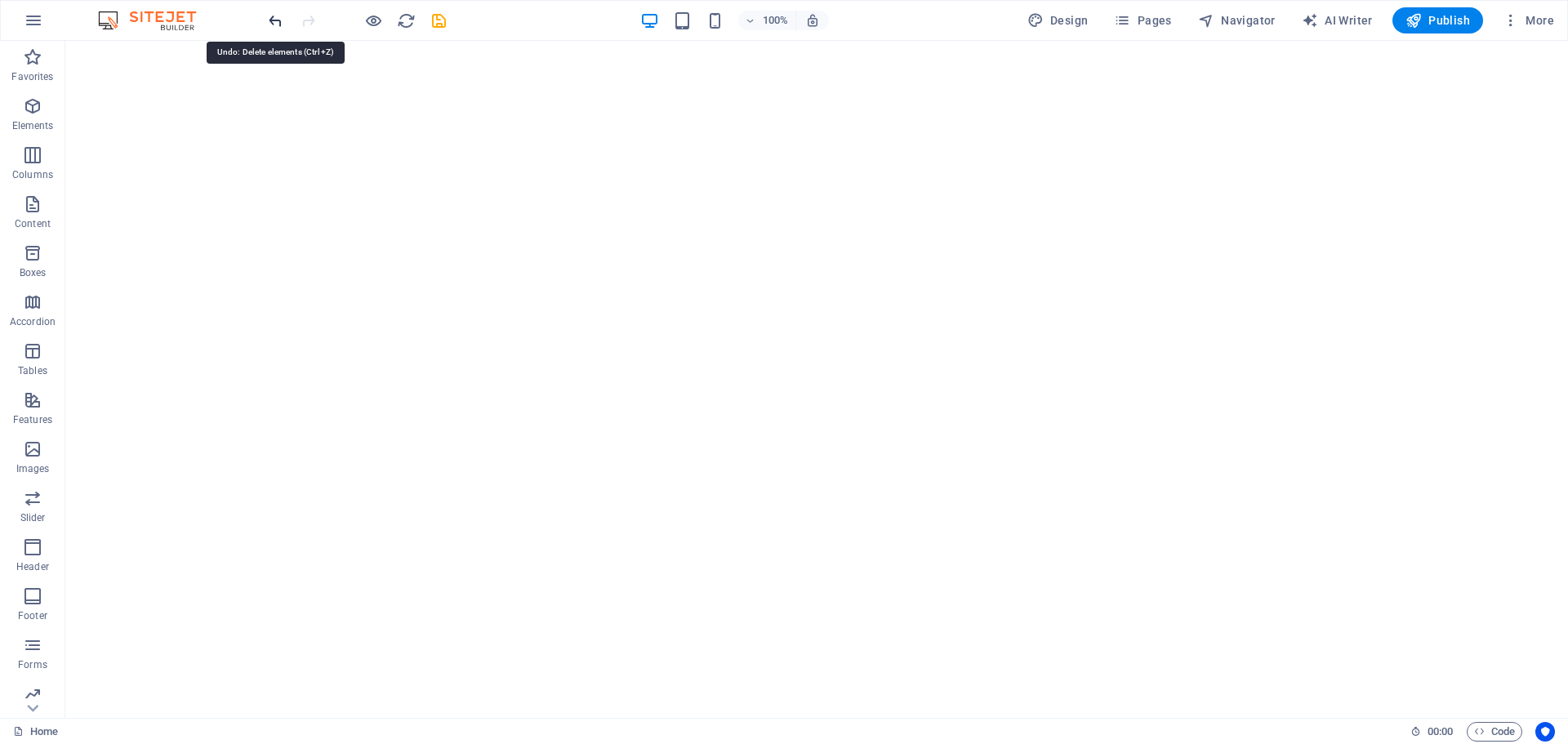
click at [270, 18] on icon "undo" at bounding box center [275, 21] width 19 height 19
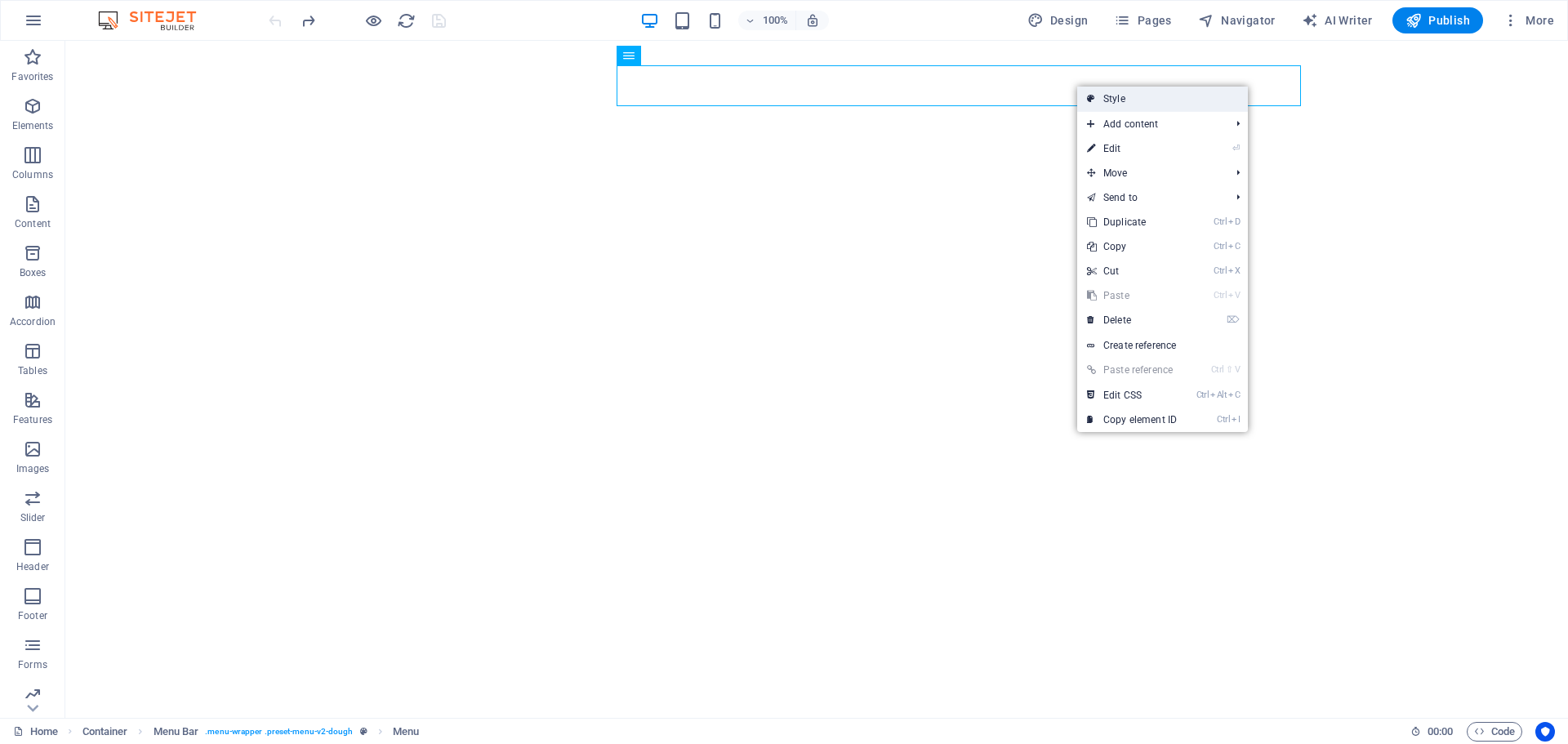
click at [1111, 99] on link "Style" at bounding box center [1163, 98] width 171 height 25
select select "rem"
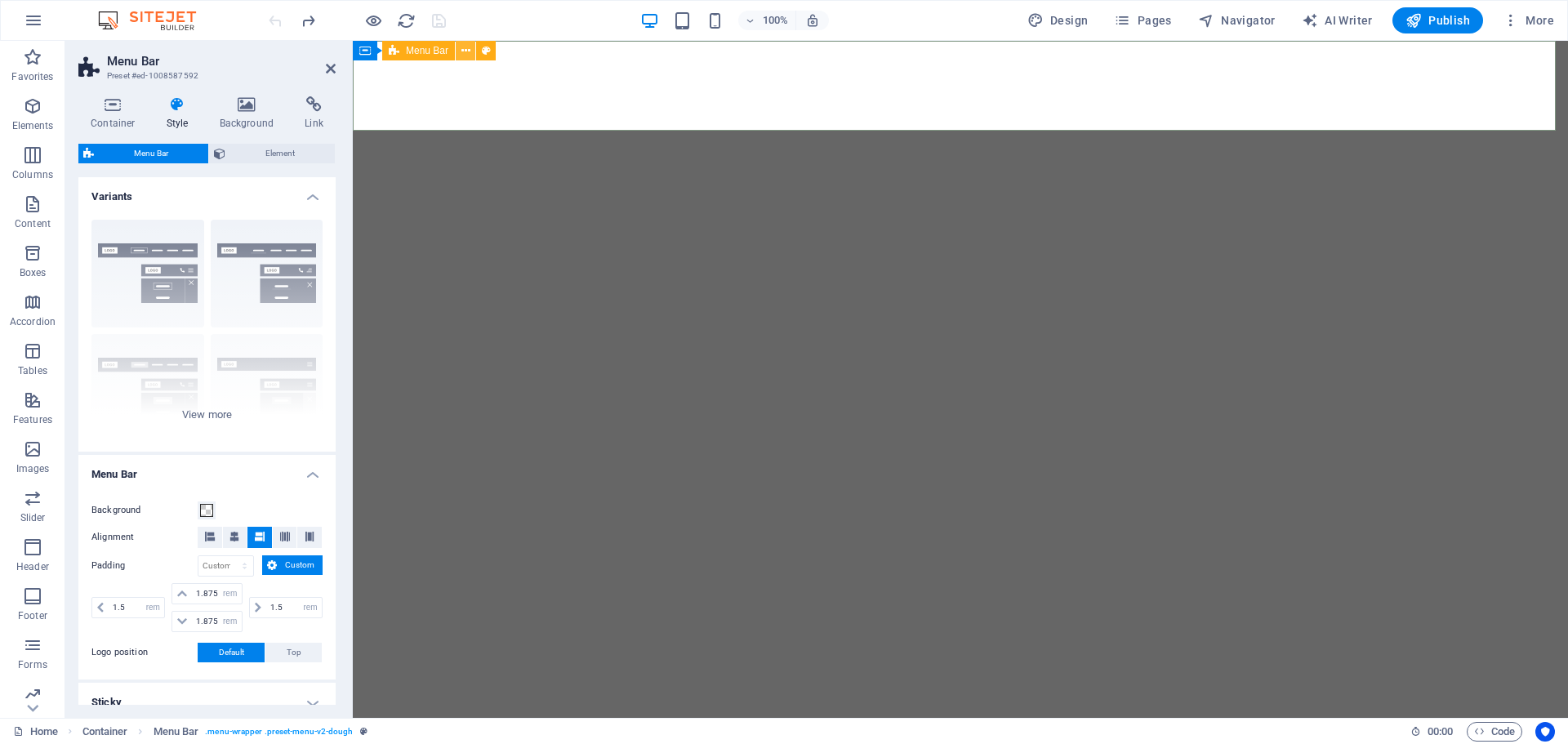
click at [465, 48] on icon at bounding box center [466, 51] width 9 height 17
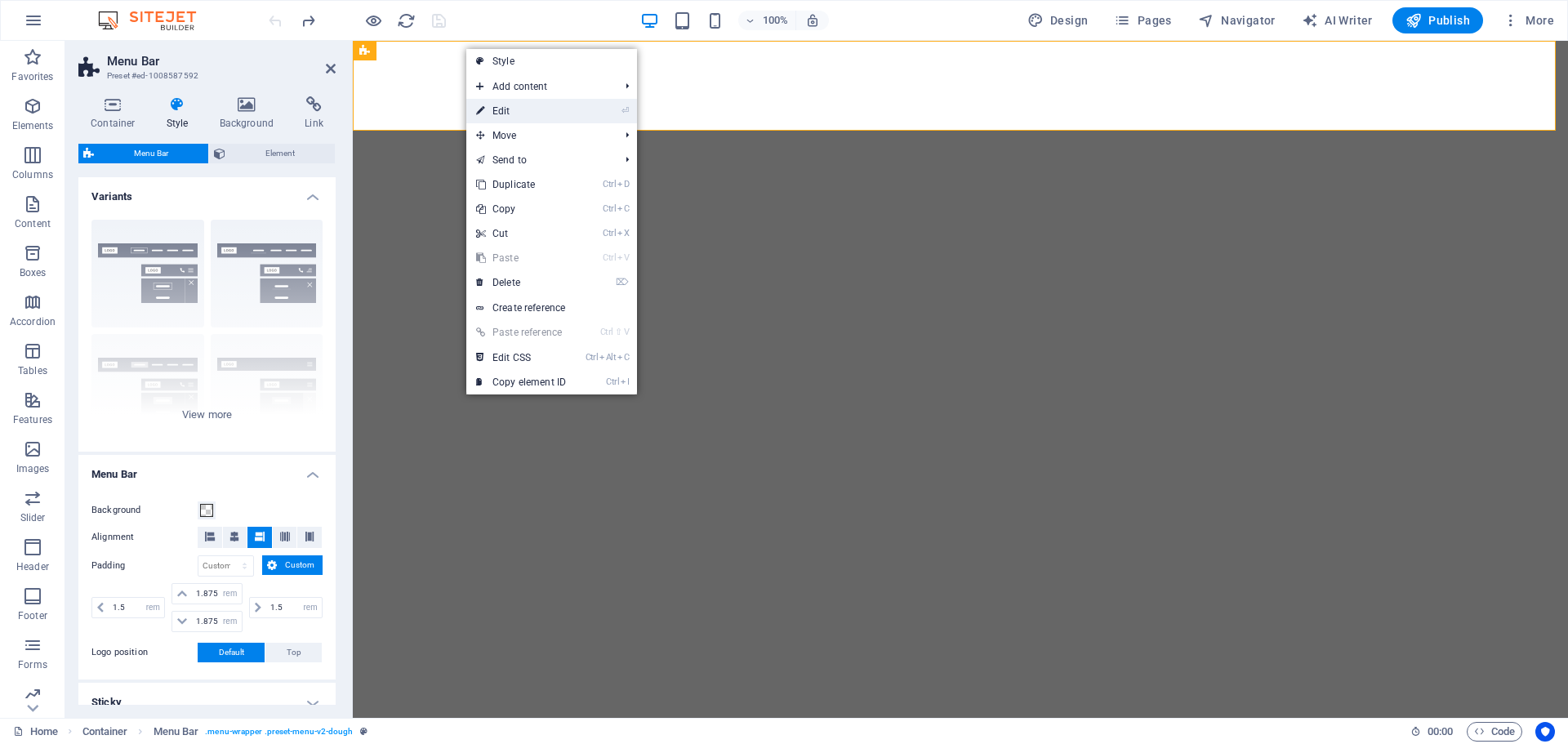
click at [504, 102] on link "⏎ Edit" at bounding box center [521, 111] width 109 height 25
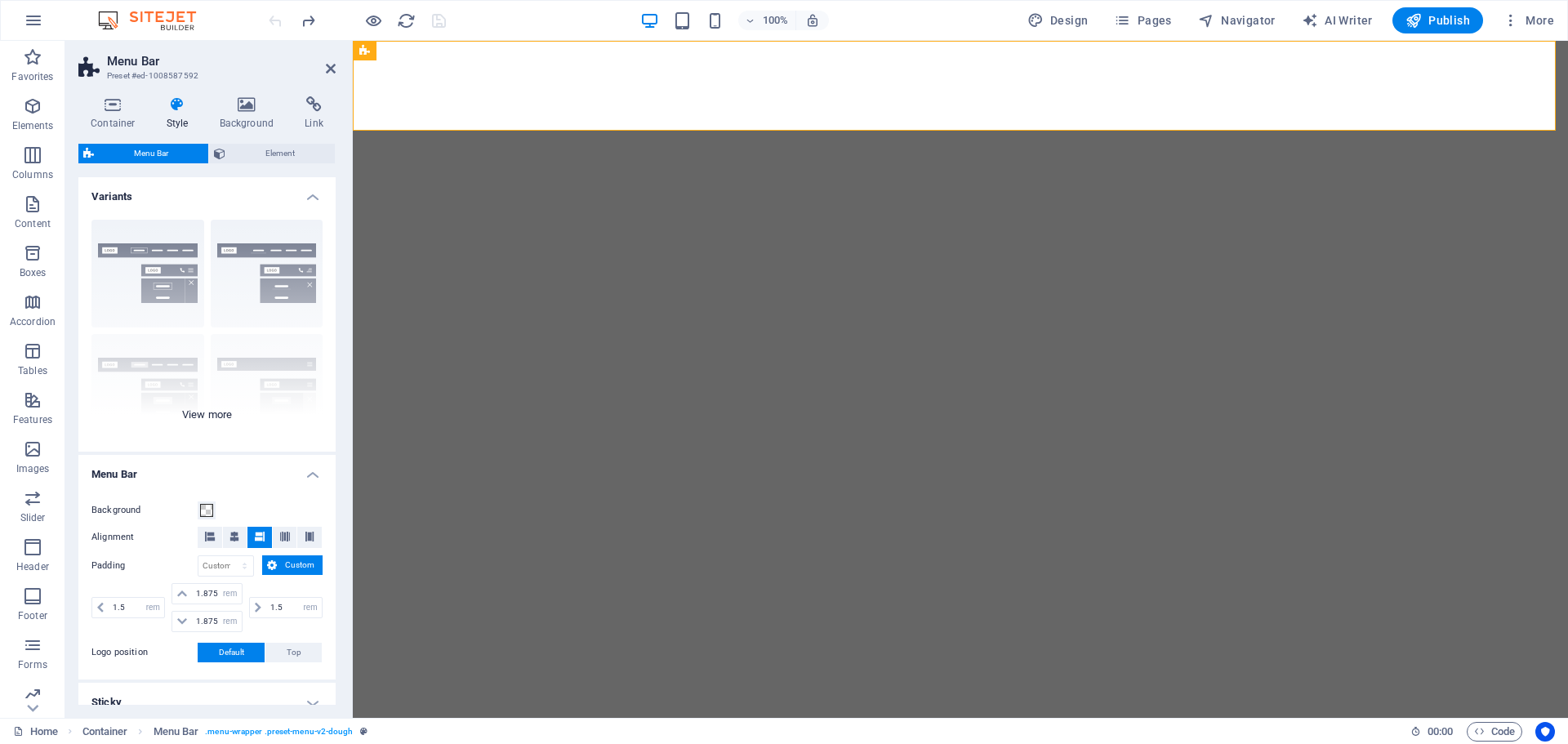
click at [307, 283] on div "Border Centered Default Fixed Loki Trigger Wide XXL" at bounding box center [207, 329] width 257 height 245
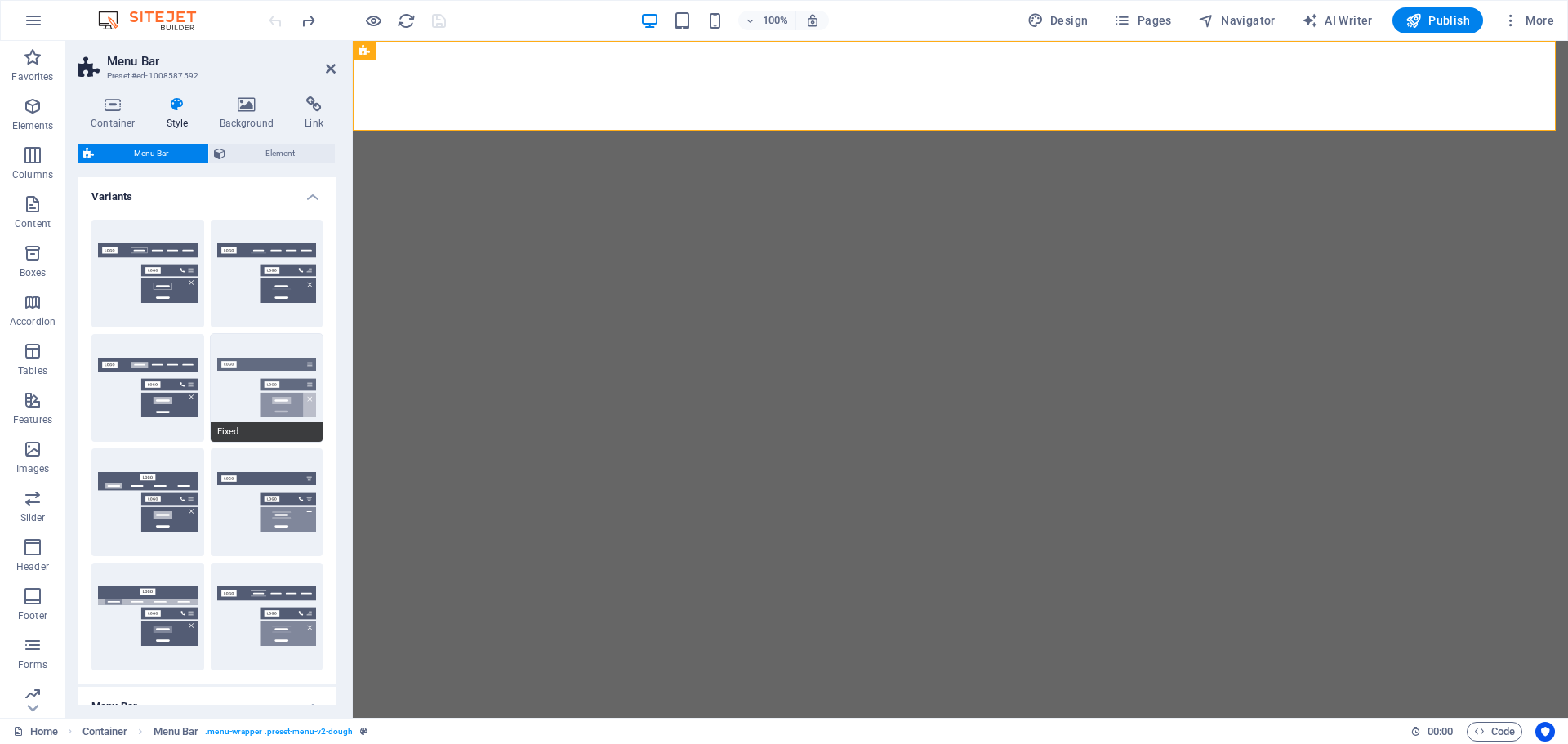
click at [258, 377] on button "Fixed" at bounding box center [266, 387] width 112 height 108
type input "1"
select select "rem"
type input "1"
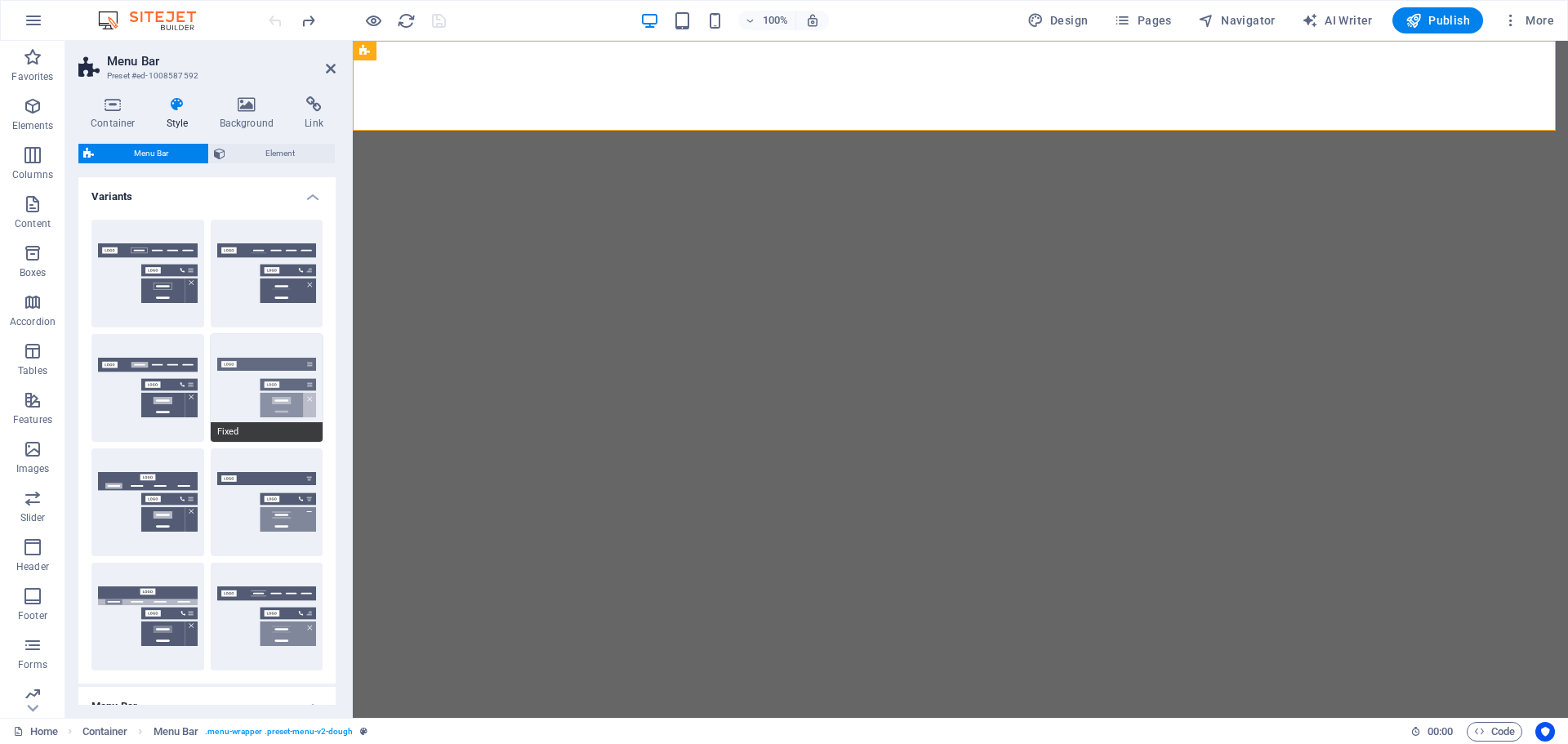
type input "1"
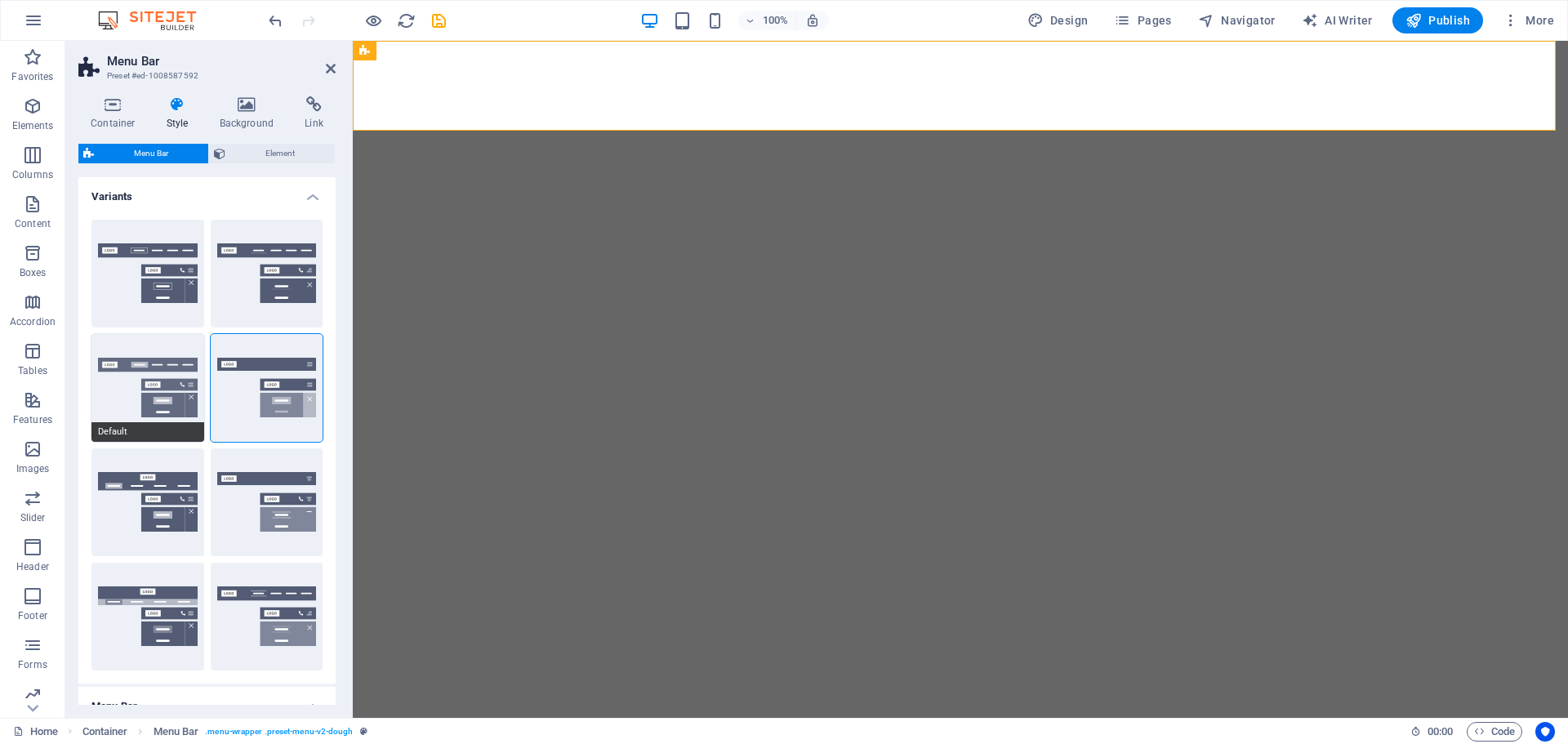
click at [137, 393] on button "Default" at bounding box center [147, 387] width 112 height 108
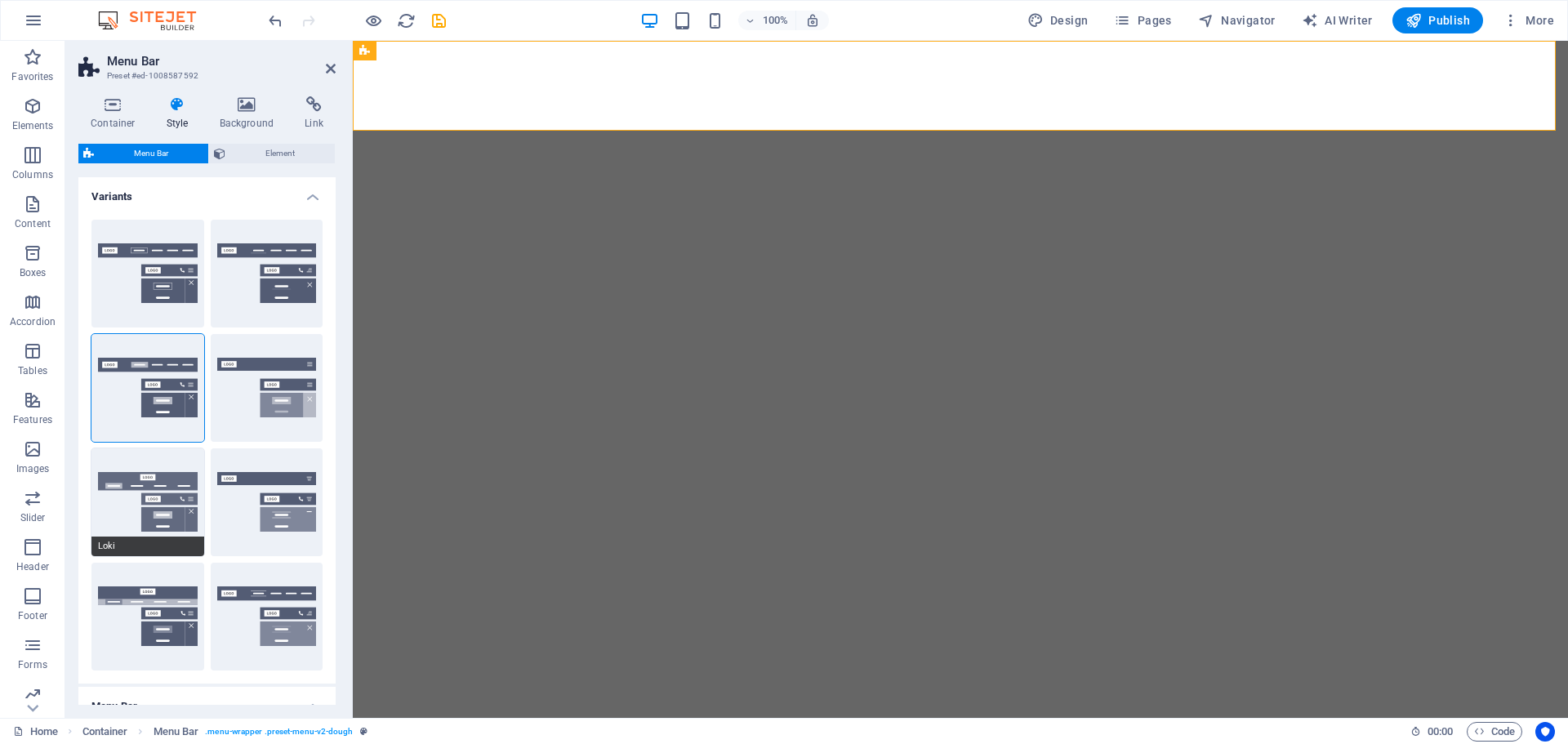
click at [131, 524] on button "Loki" at bounding box center [147, 502] width 112 height 108
type input "0"
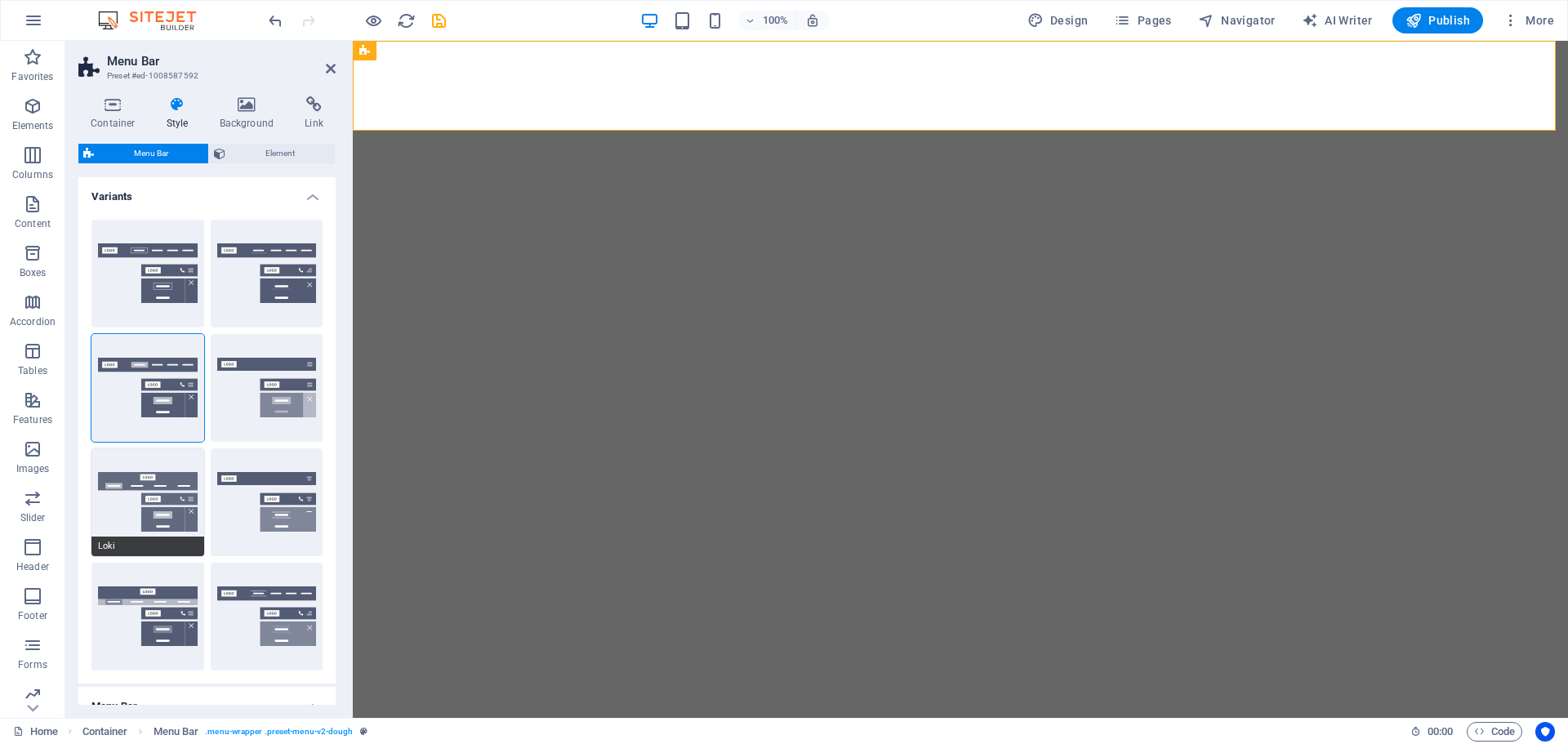
type input "0"
select select "DISABLED_OPTION_VALUE"
type input "2"
type input "1"
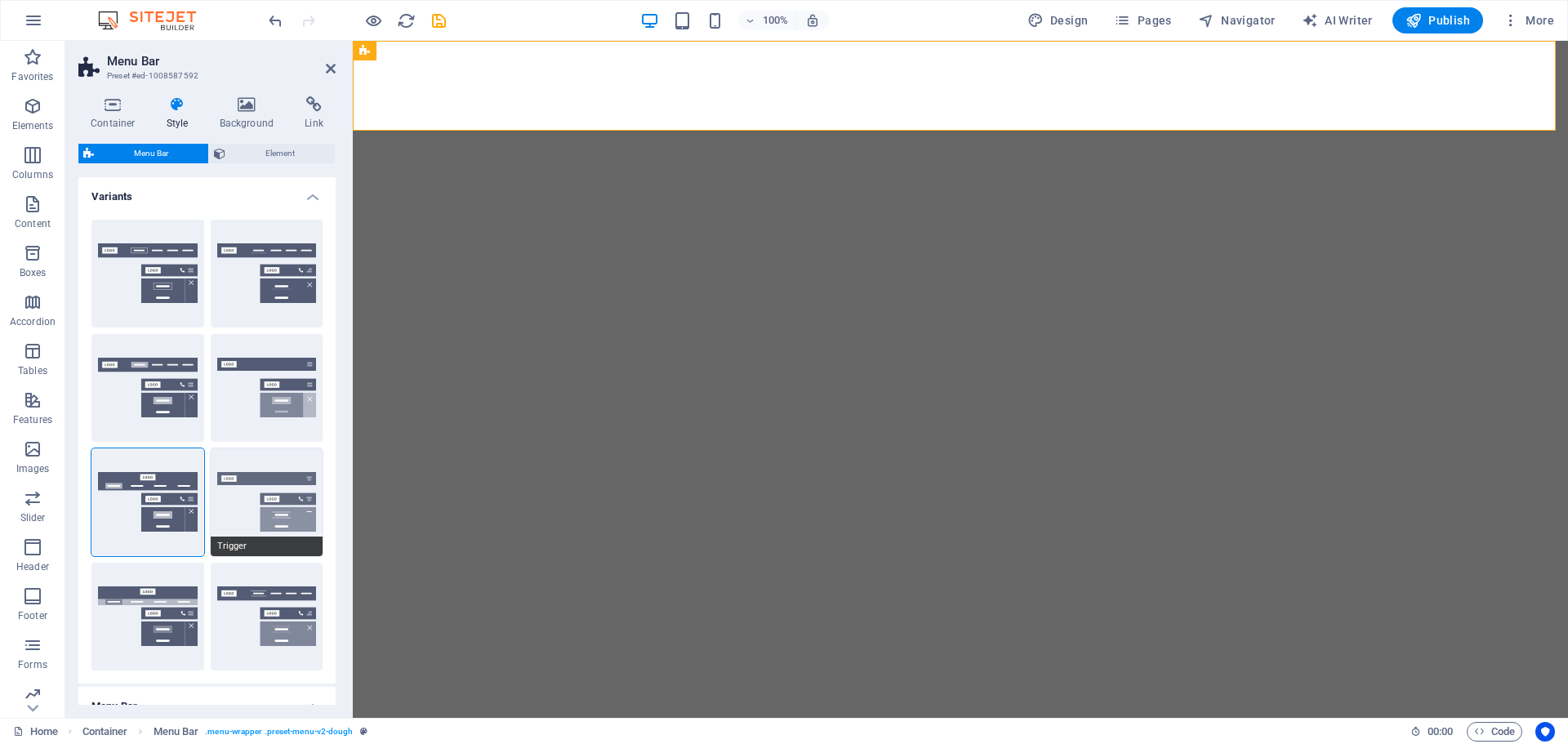
click at [264, 486] on button "Trigger" at bounding box center [266, 502] width 112 height 108
type input "1"
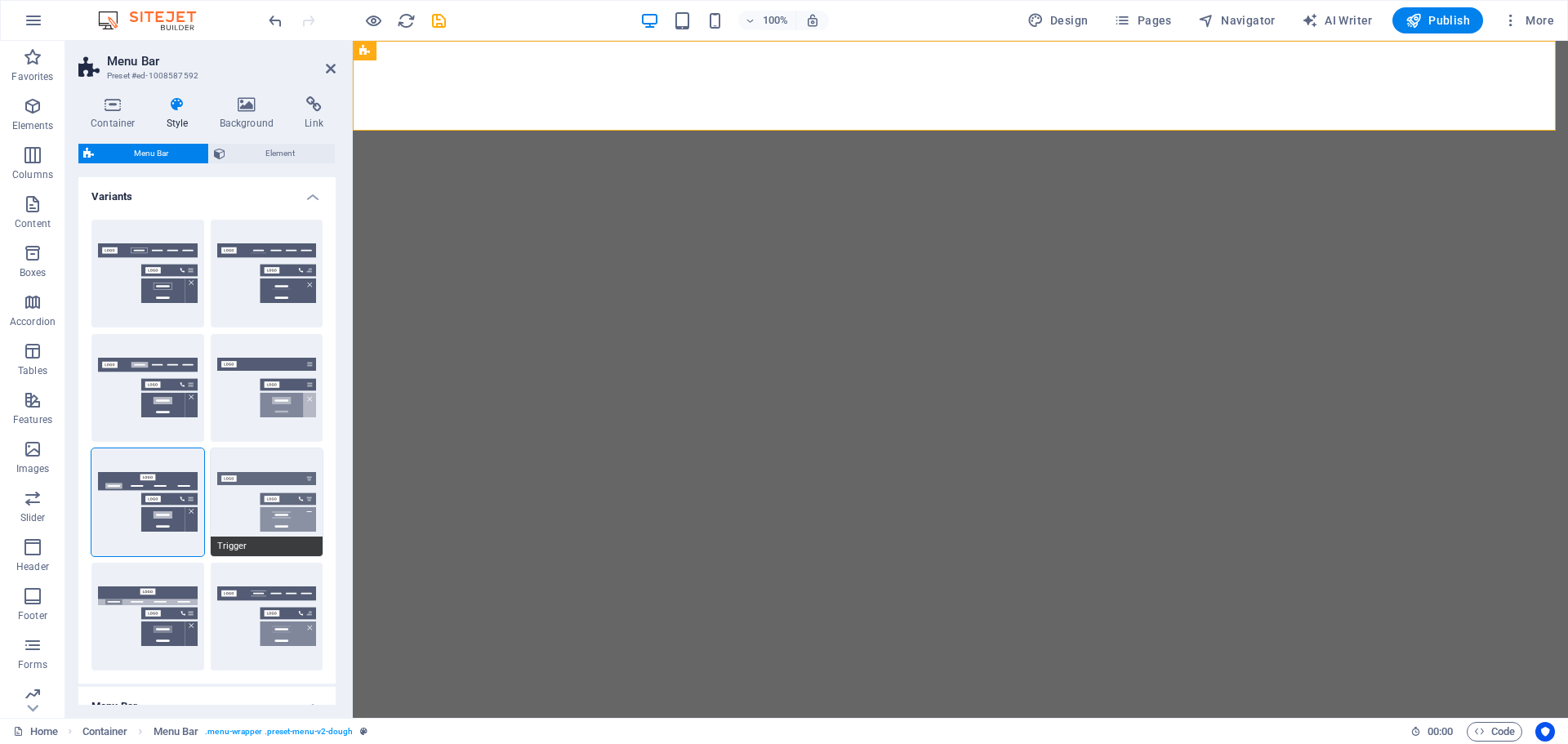
type input "1"
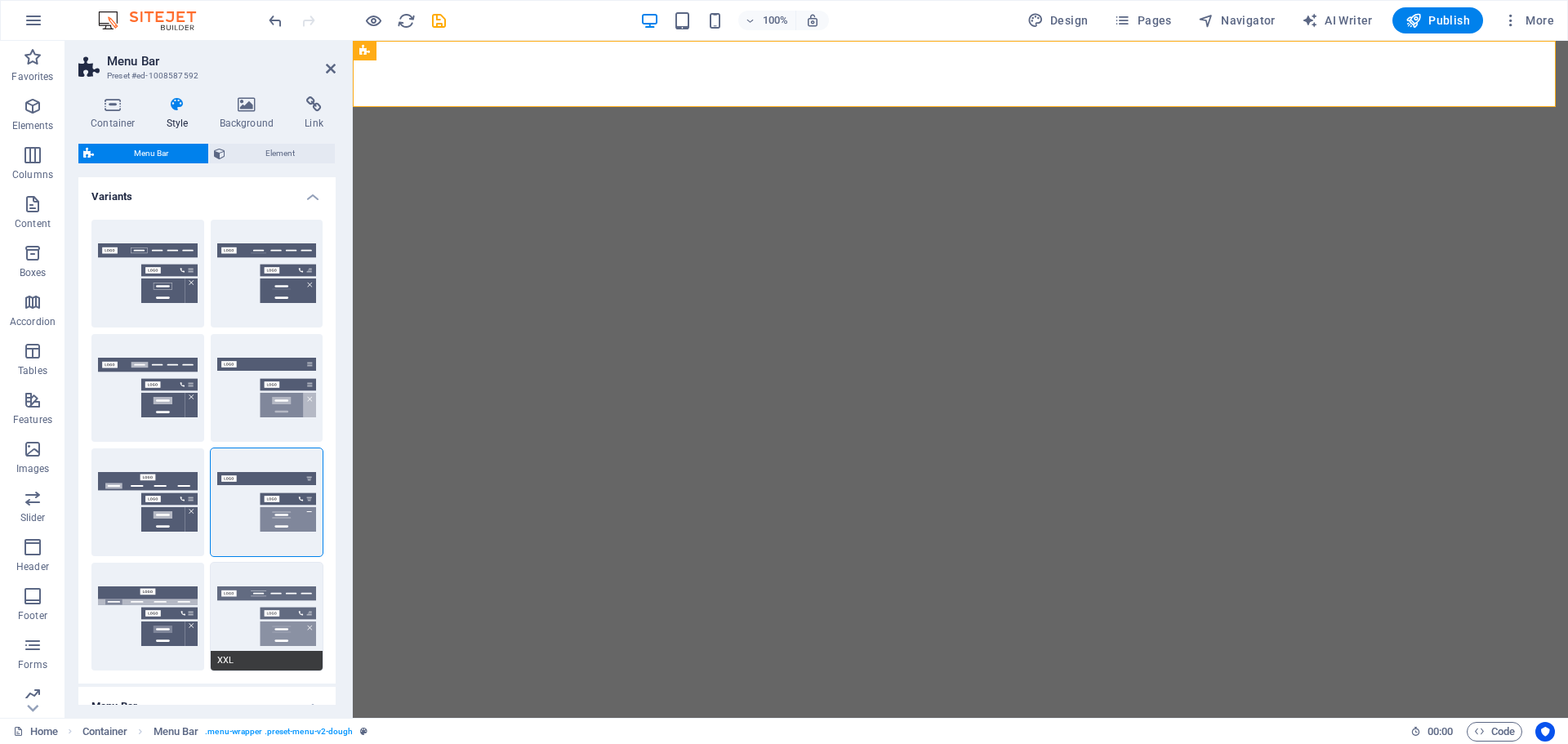
click at [227, 621] on button "XXL" at bounding box center [266, 617] width 112 height 108
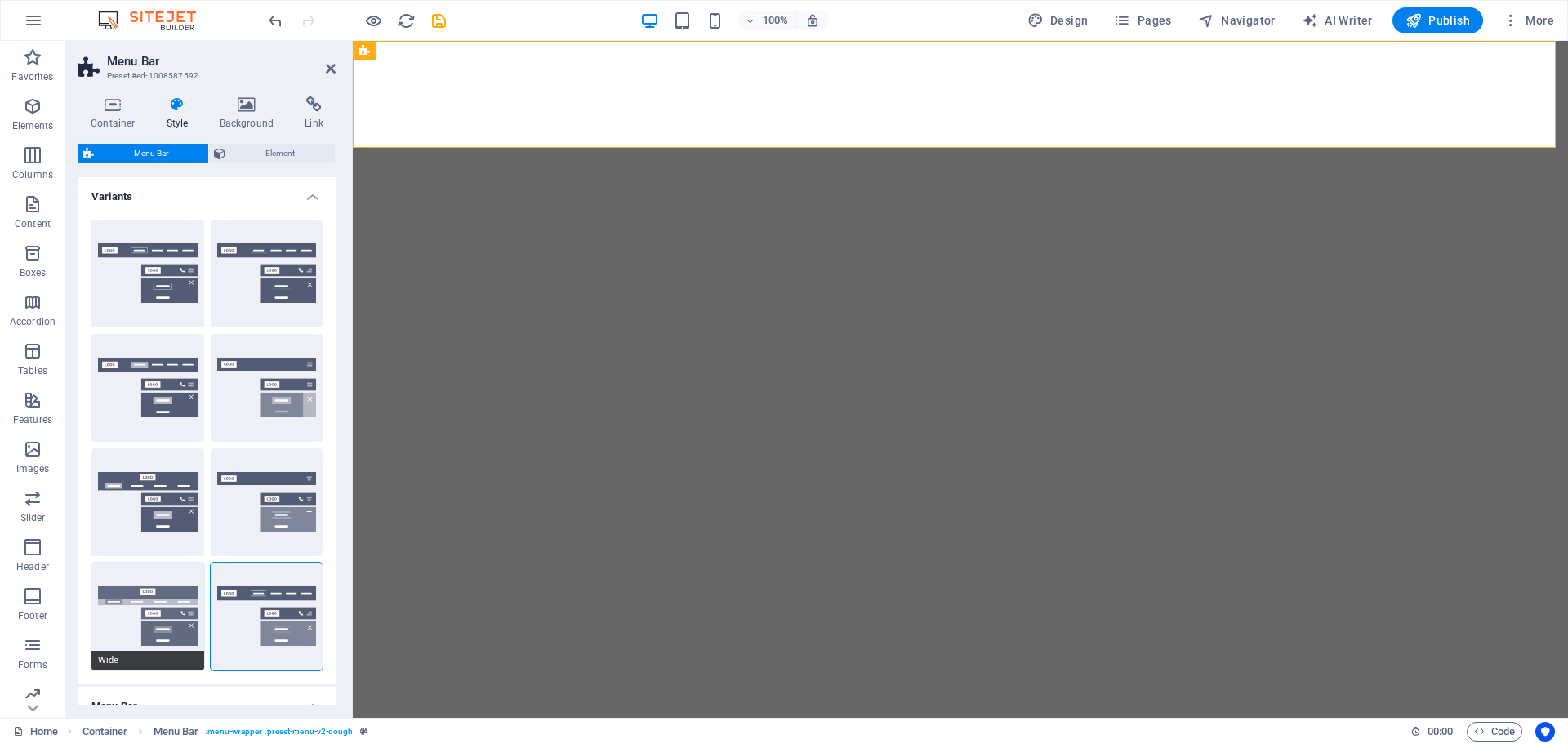
click at [136, 637] on button "Wide" at bounding box center [147, 617] width 112 height 108
type input "0"
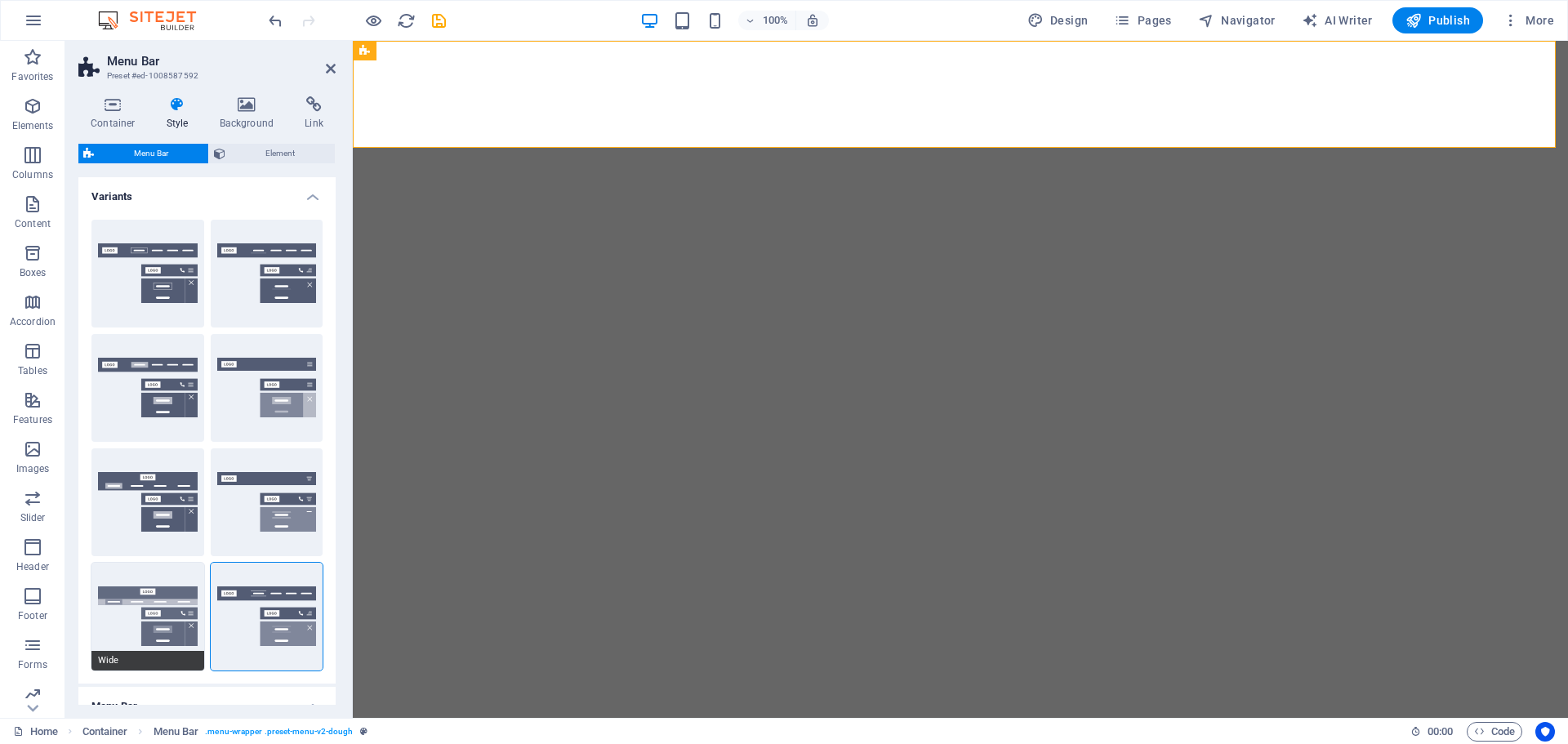
type input "0"
type input "2"
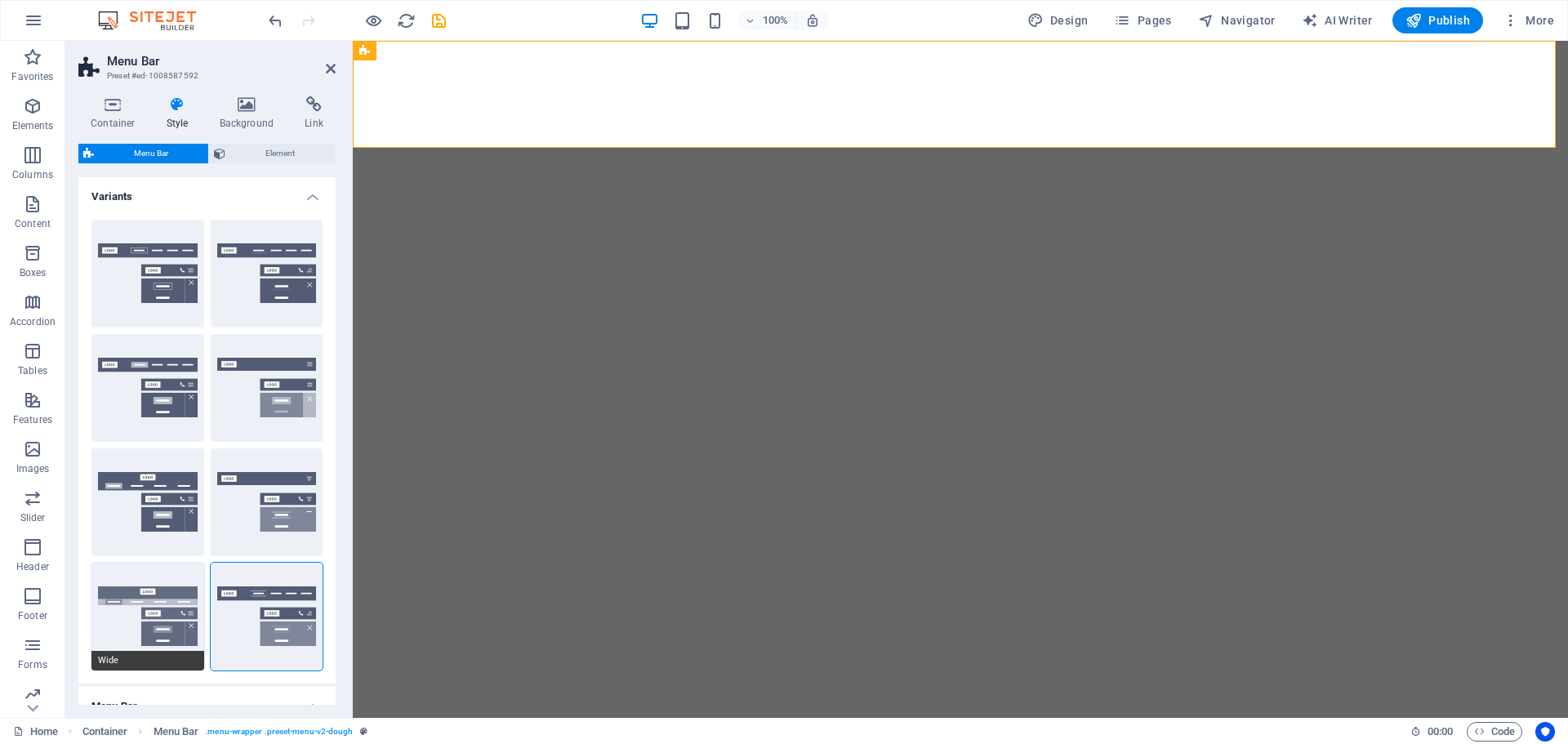
type input "2"
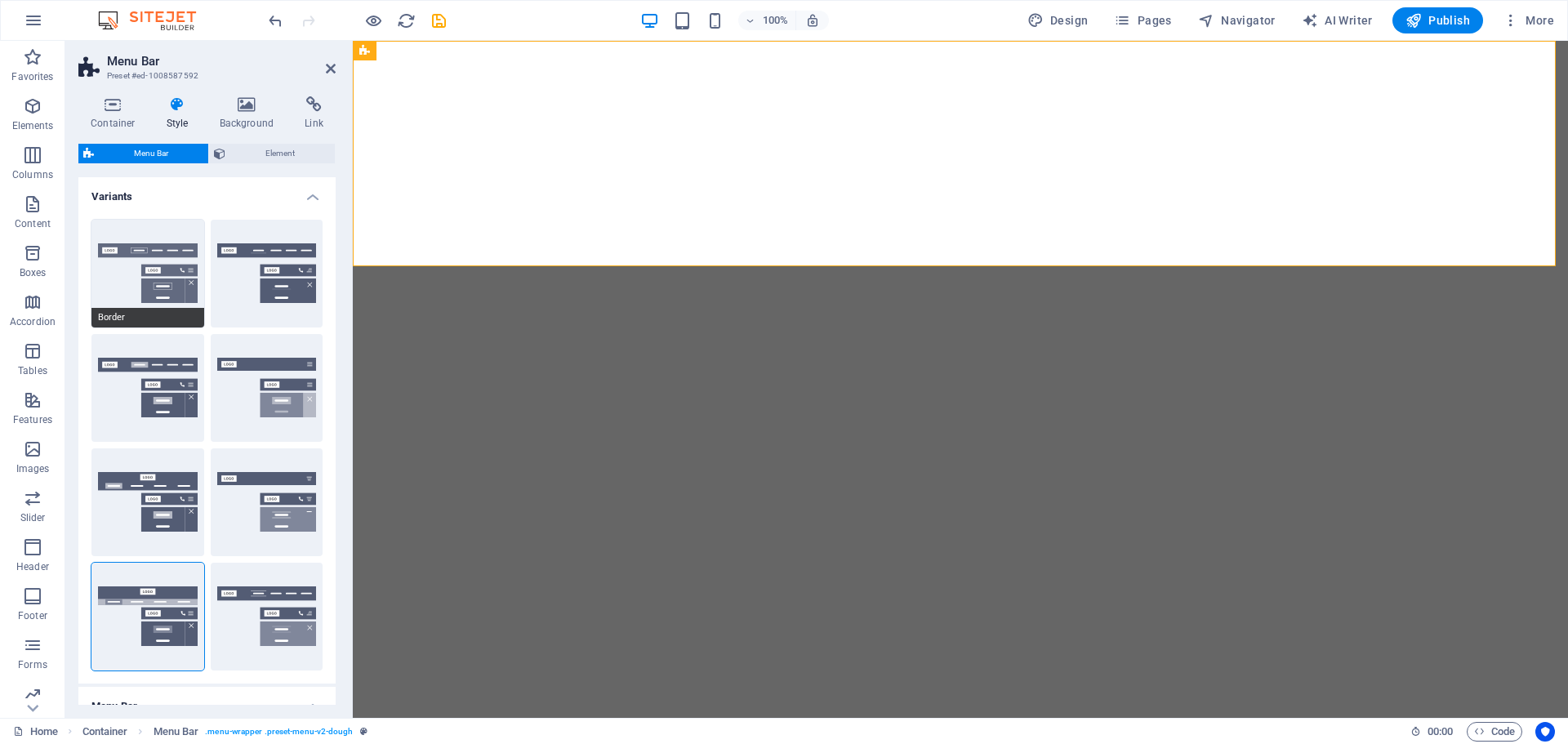
click at [187, 276] on button "Border" at bounding box center [147, 273] width 112 height 108
type input "1"
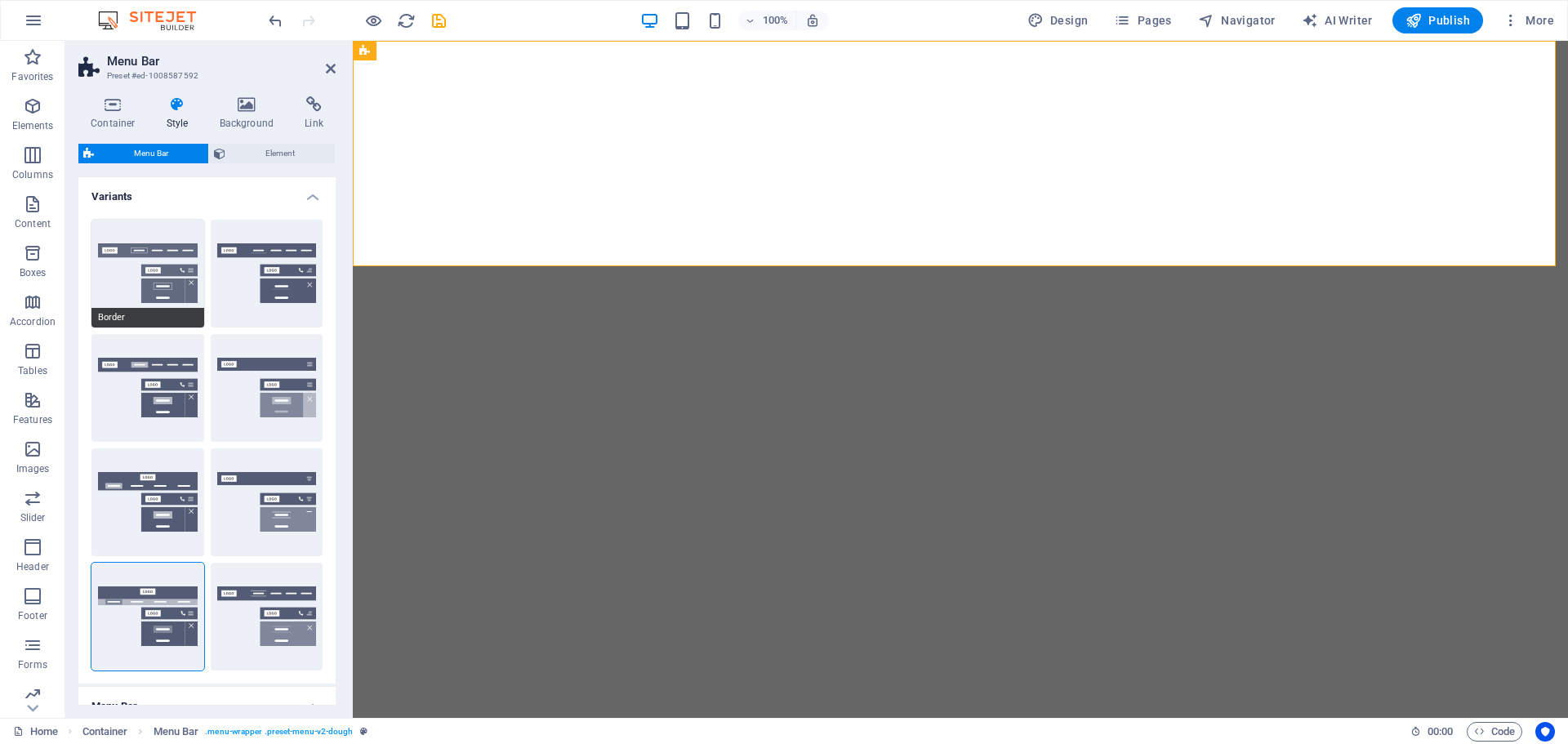
type input "1"
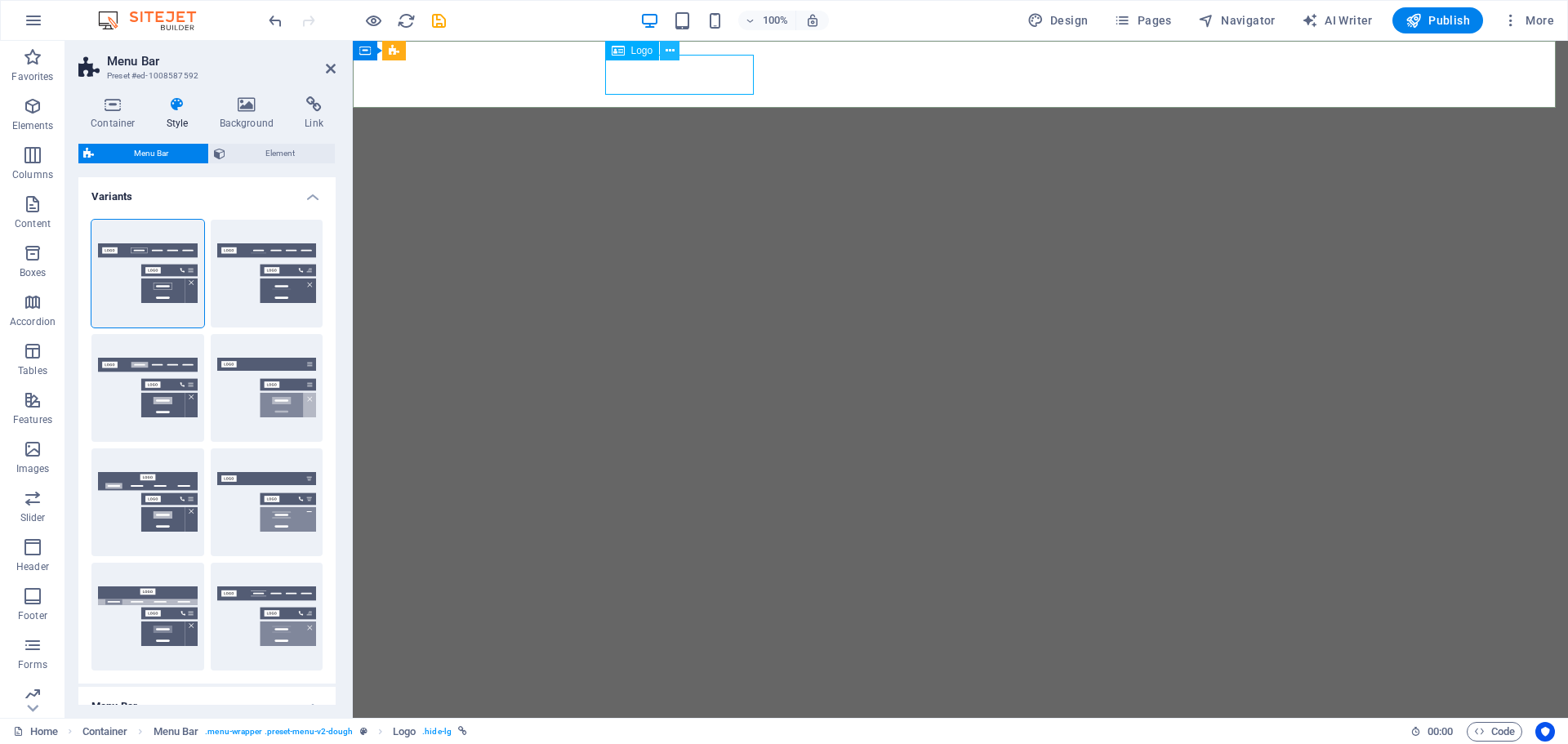
click at [672, 52] on icon at bounding box center [669, 51] width 9 height 17
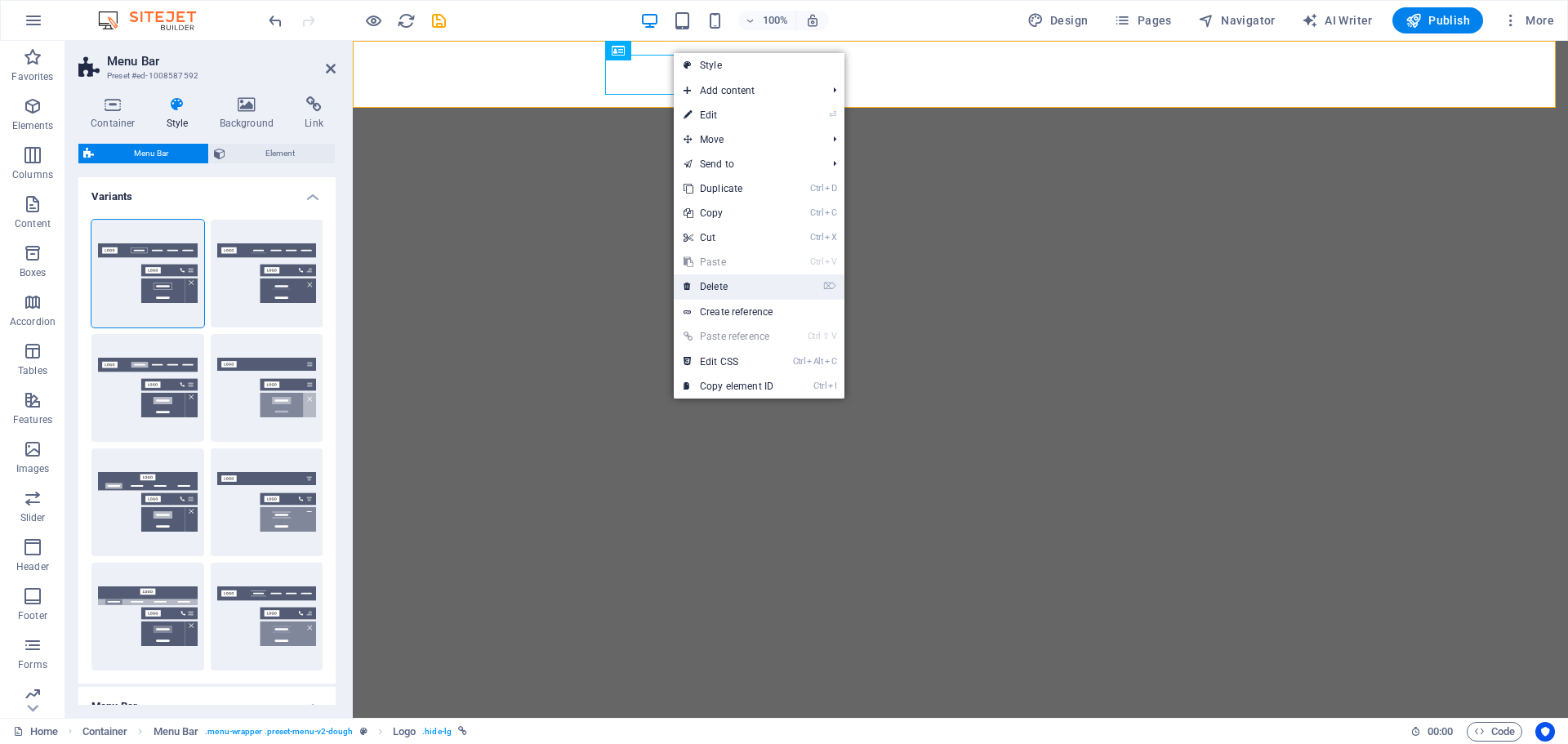
click at [729, 288] on link "⌦ Delete" at bounding box center [728, 286] width 109 height 25
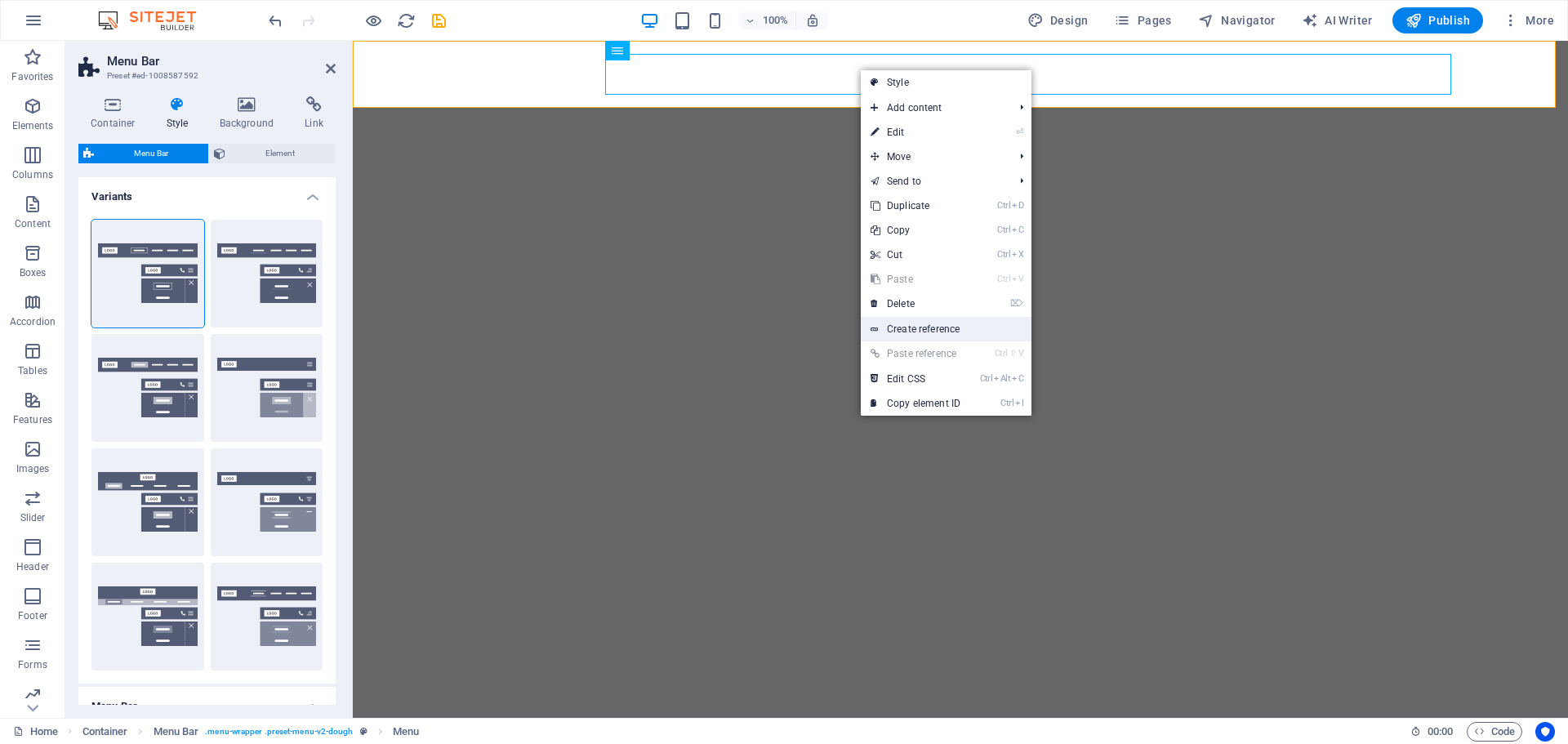
click at [918, 329] on link "Create reference" at bounding box center [946, 329] width 171 height 25
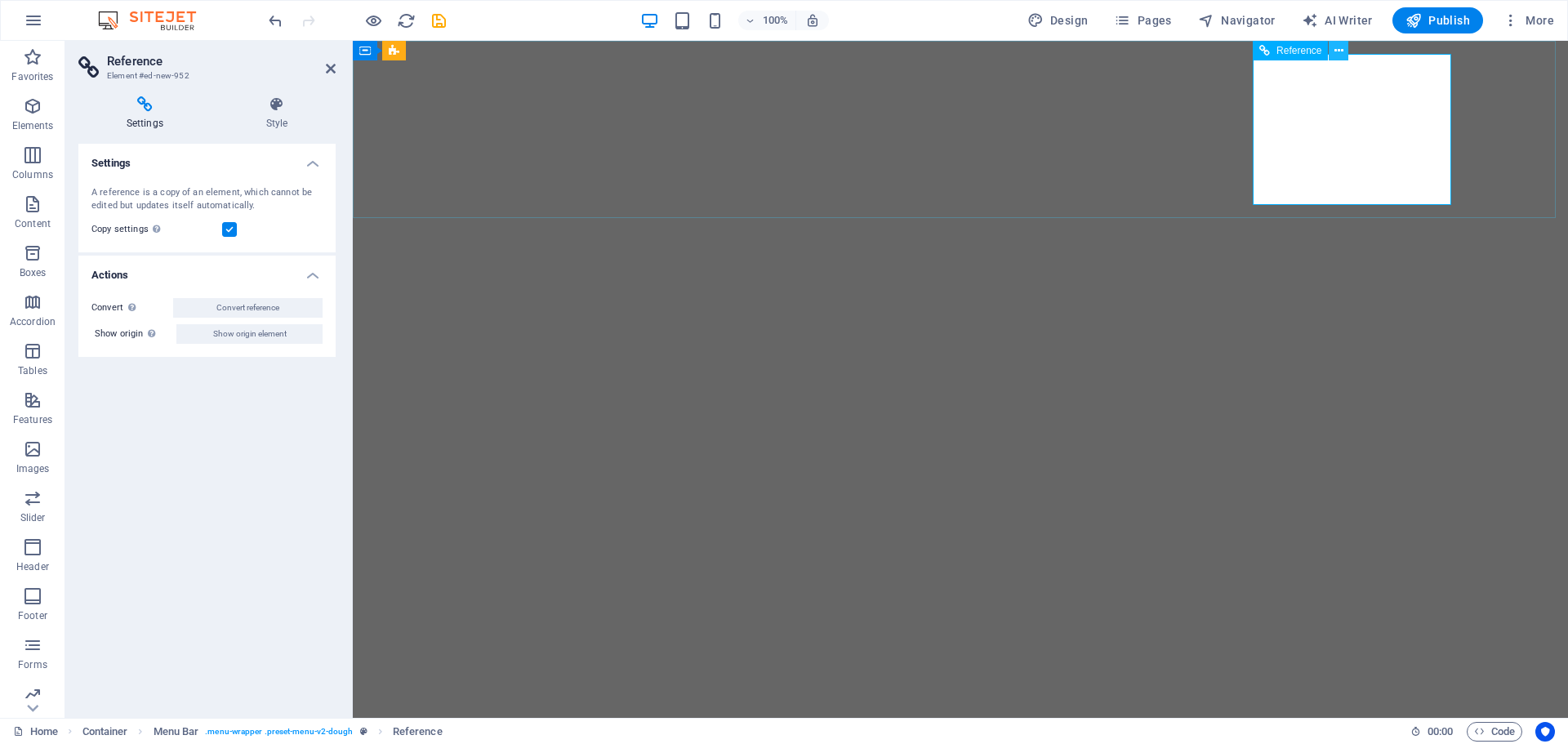
click at [1345, 51] on button at bounding box center [1339, 51] width 20 height 20
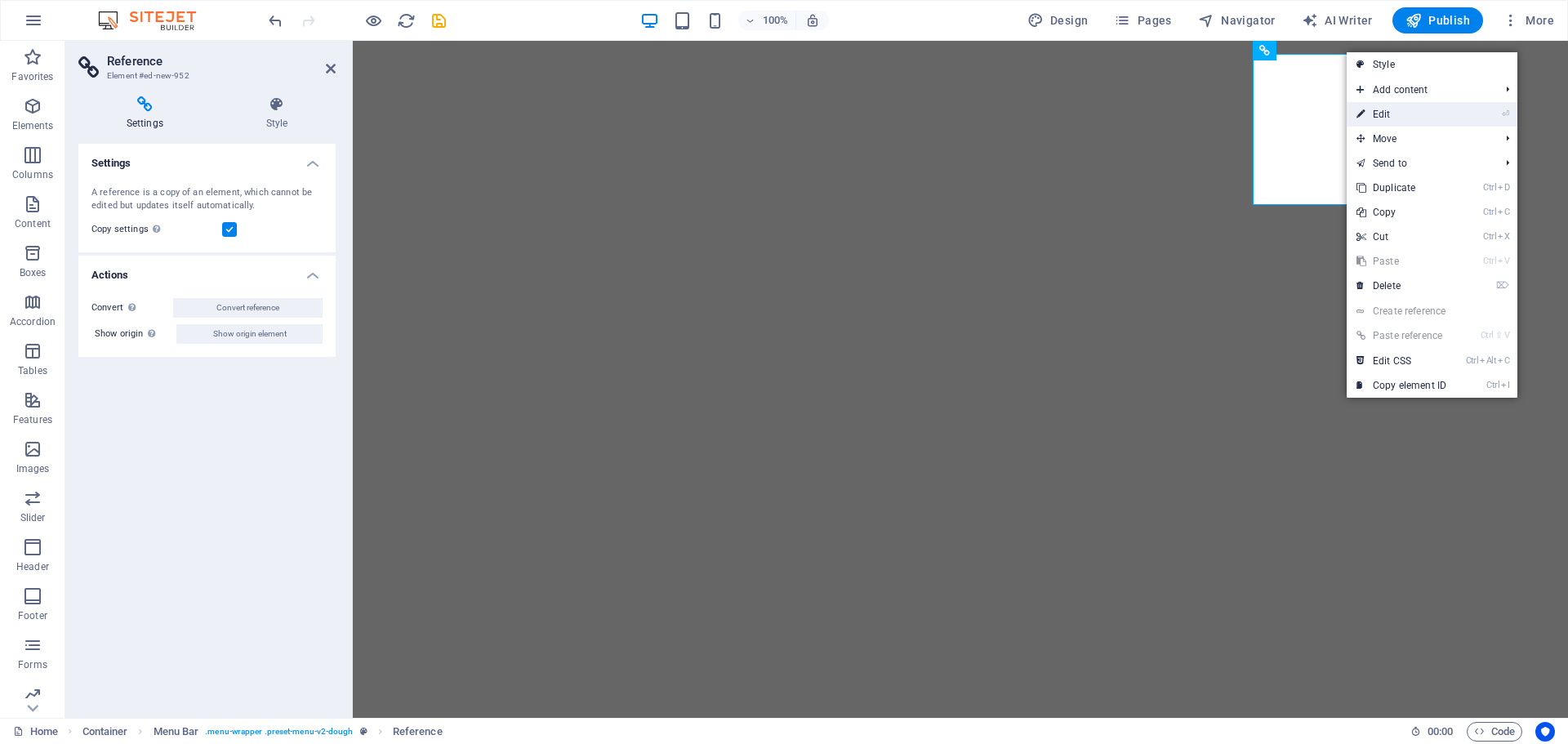
click at [1376, 117] on link "⏎ Edit" at bounding box center [1401, 114] width 109 height 25
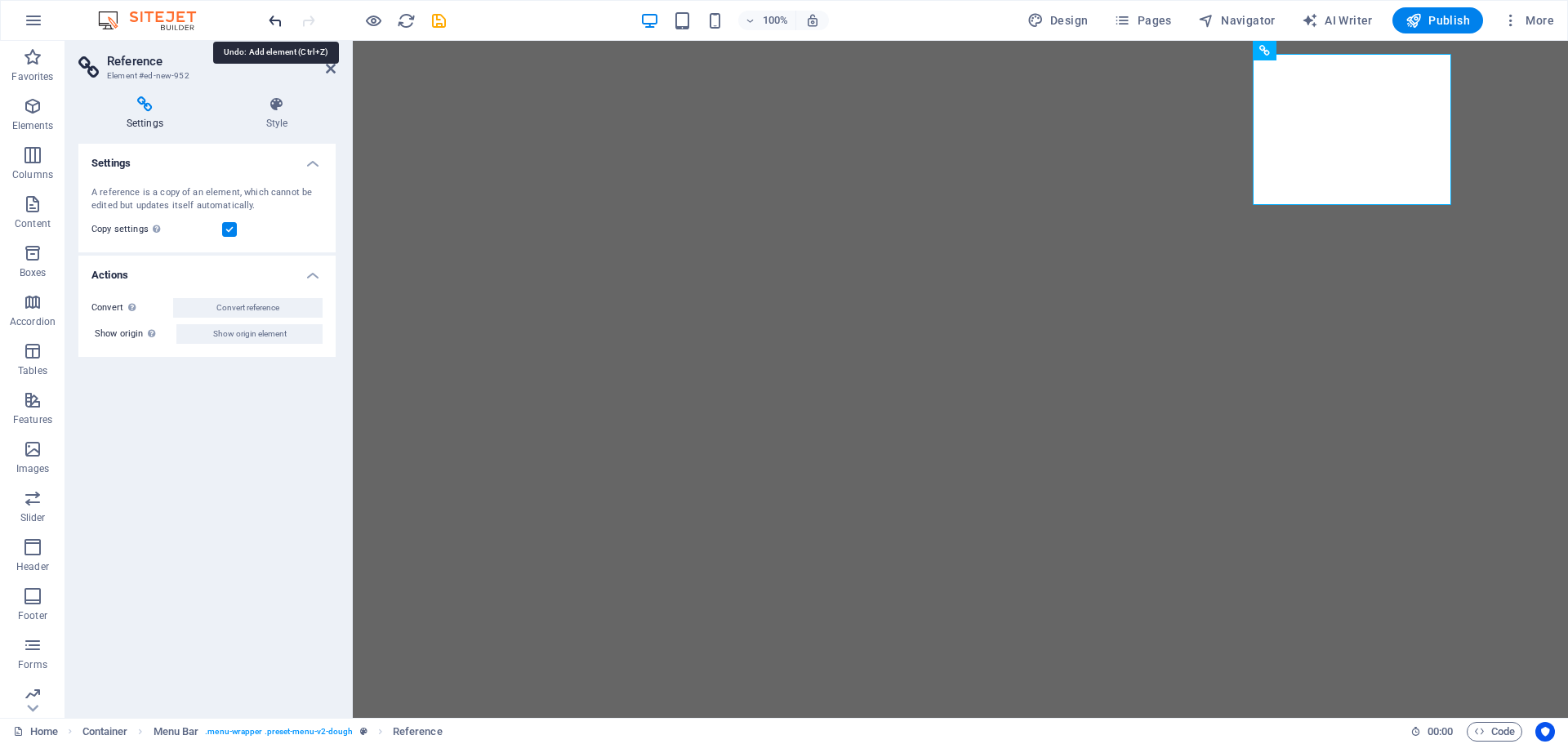
click at [274, 23] on icon "undo" at bounding box center [275, 21] width 19 height 19
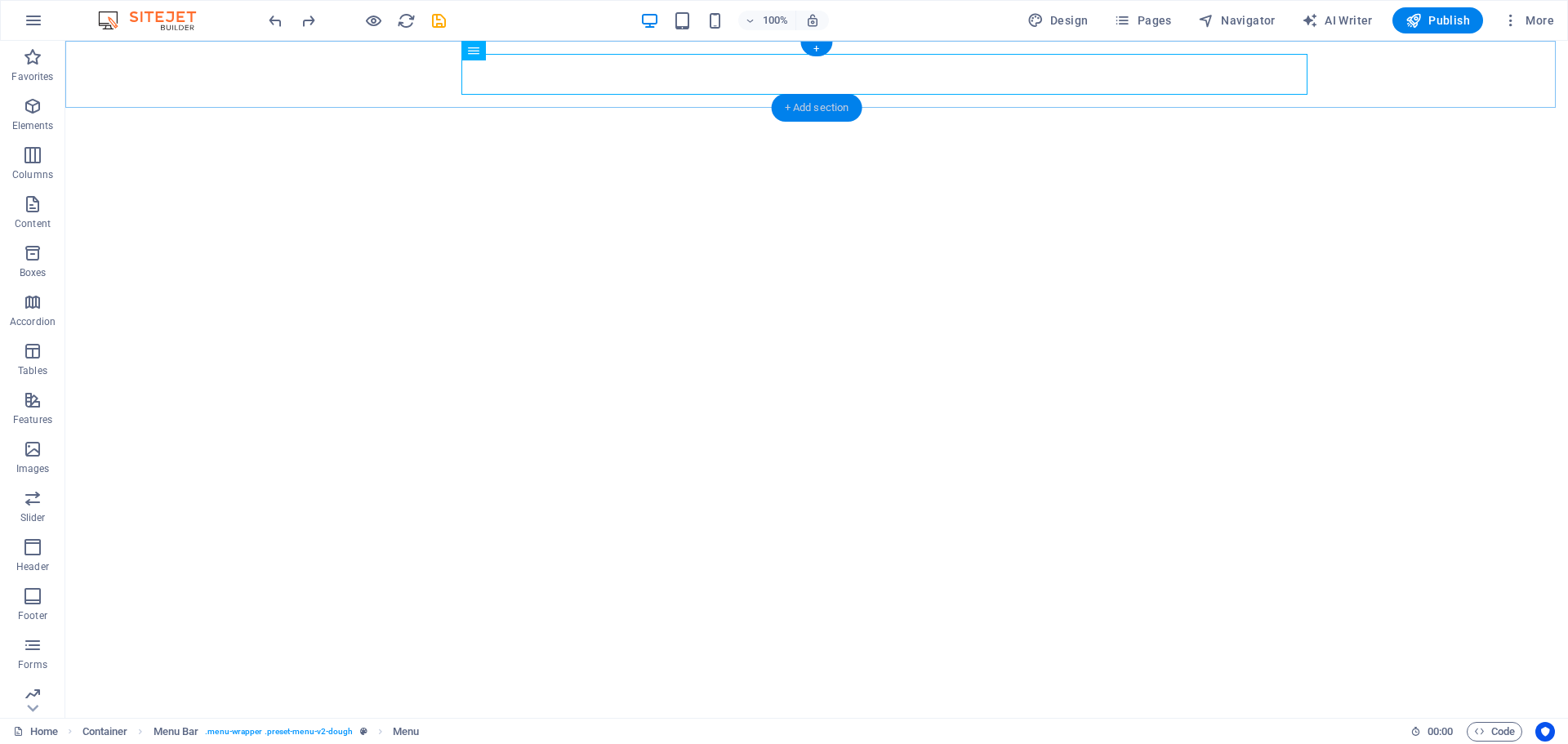
click at [816, 103] on div "+ Add section" at bounding box center [816, 108] width 90 height 28
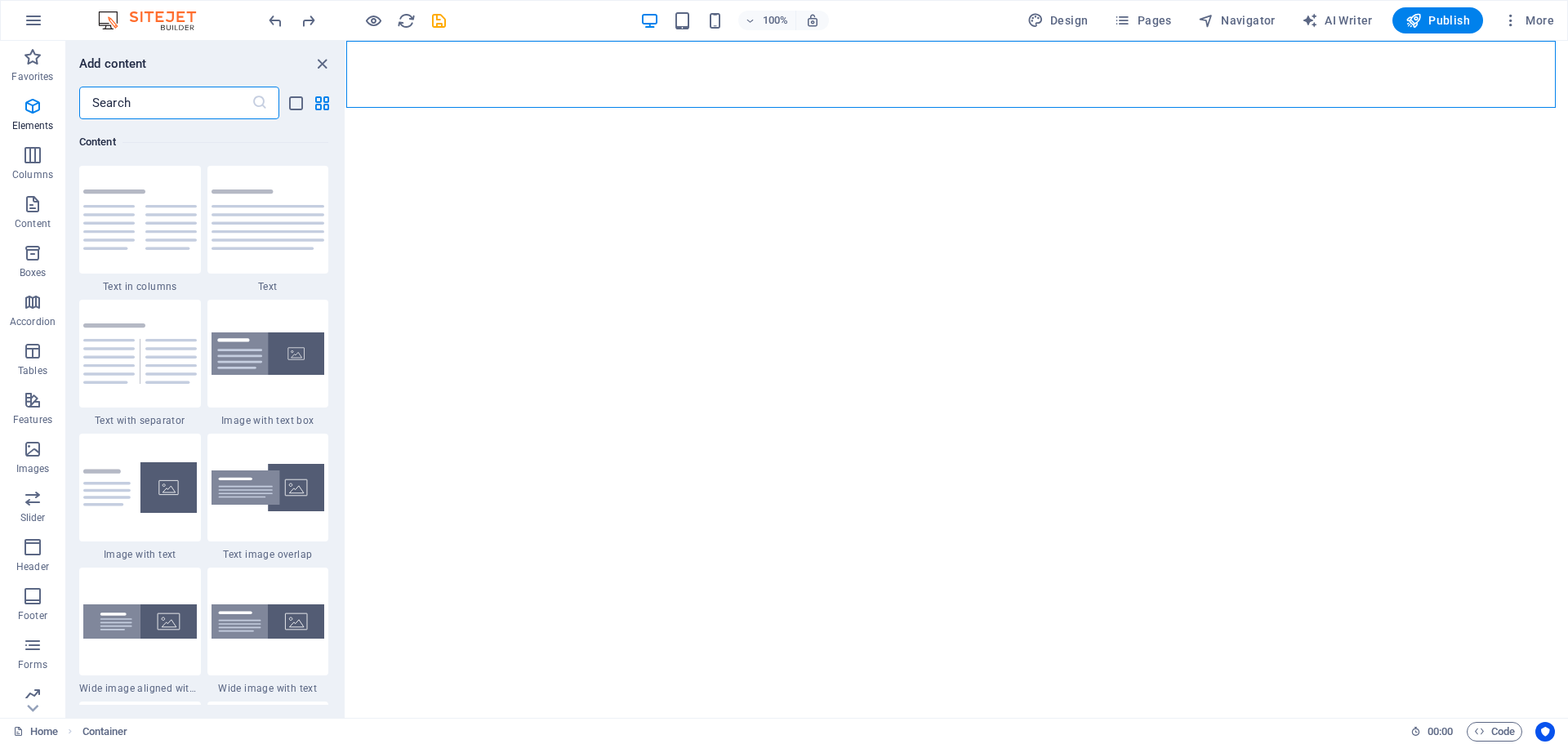
scroll to position [2859, 0]
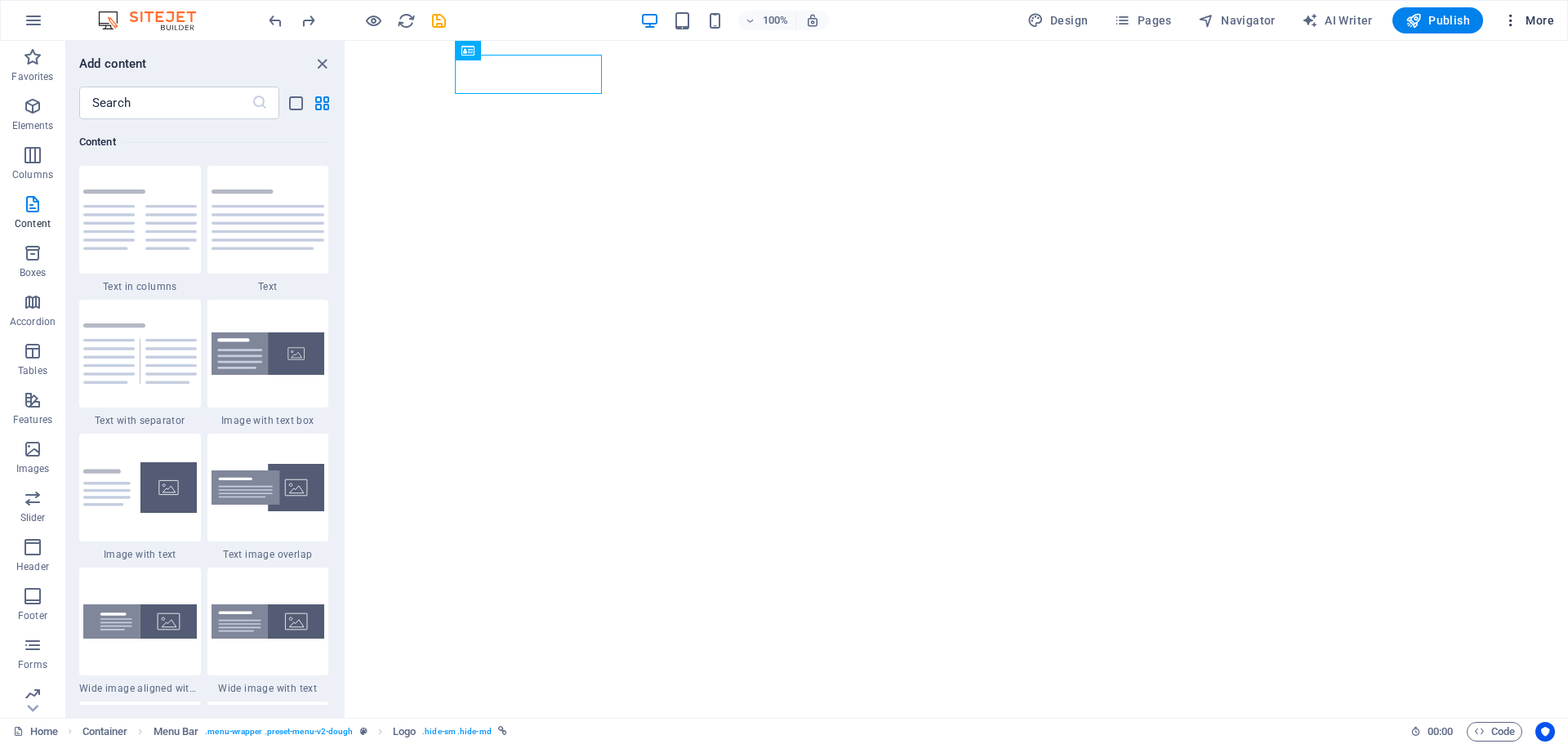
click at [1529, 24] on span "More" at bounding box center [1528, 20] width 52 height 16
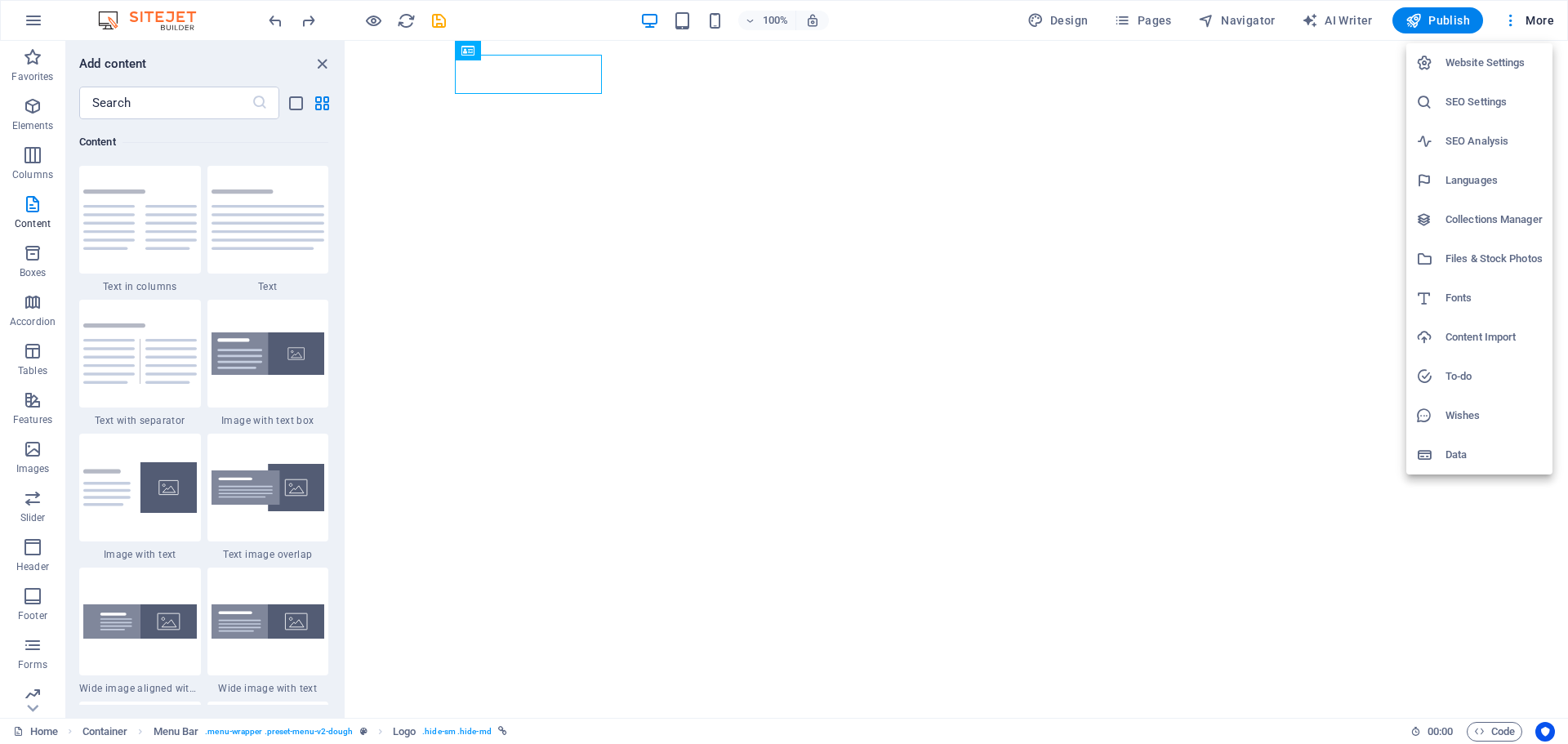
click at [1510, 72] on h6 "Website Settings" at bounding box center [1495, 63] width 97 height 20
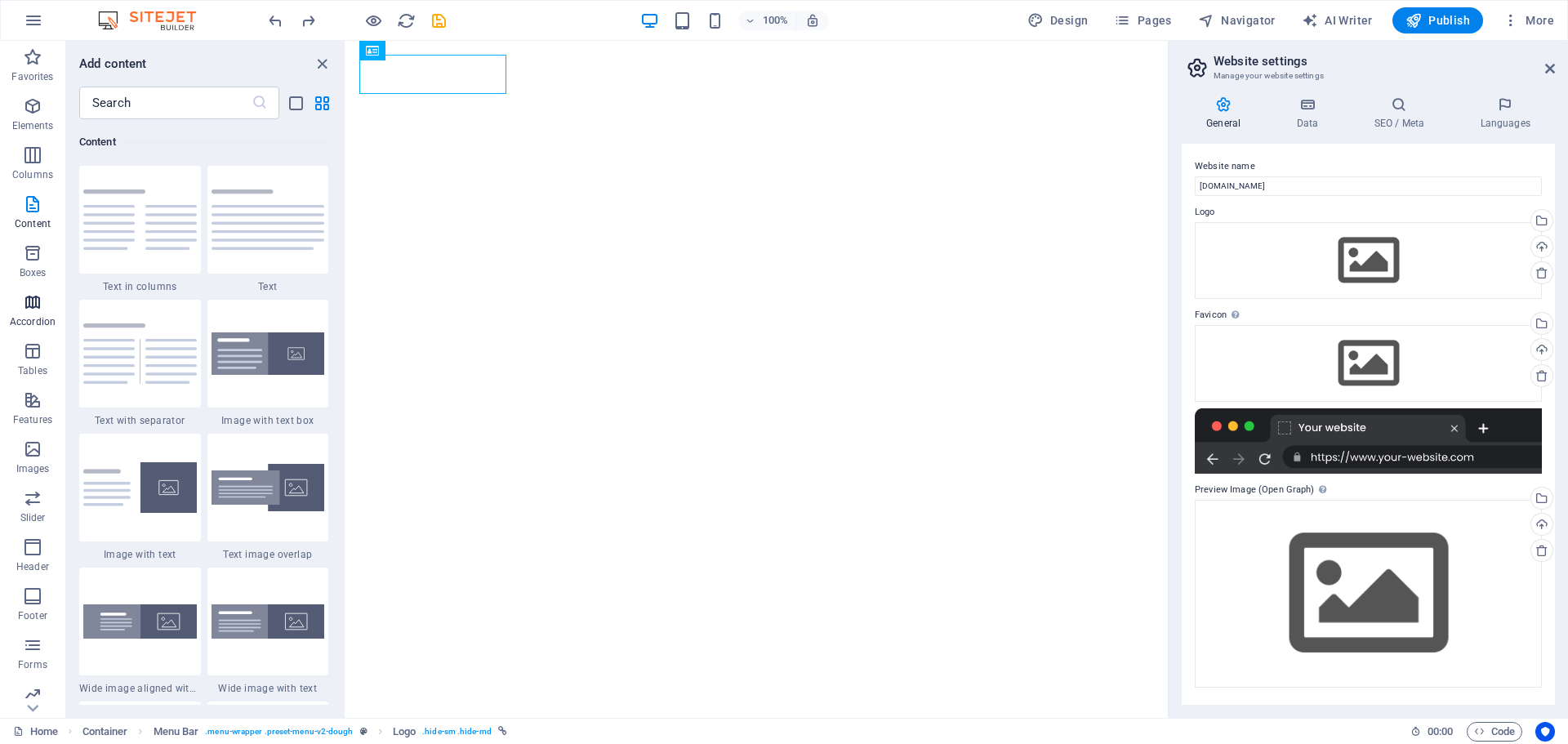
click at [17, 313] on span "Accordion" at bounding box center [33, 311] width 66 height 39
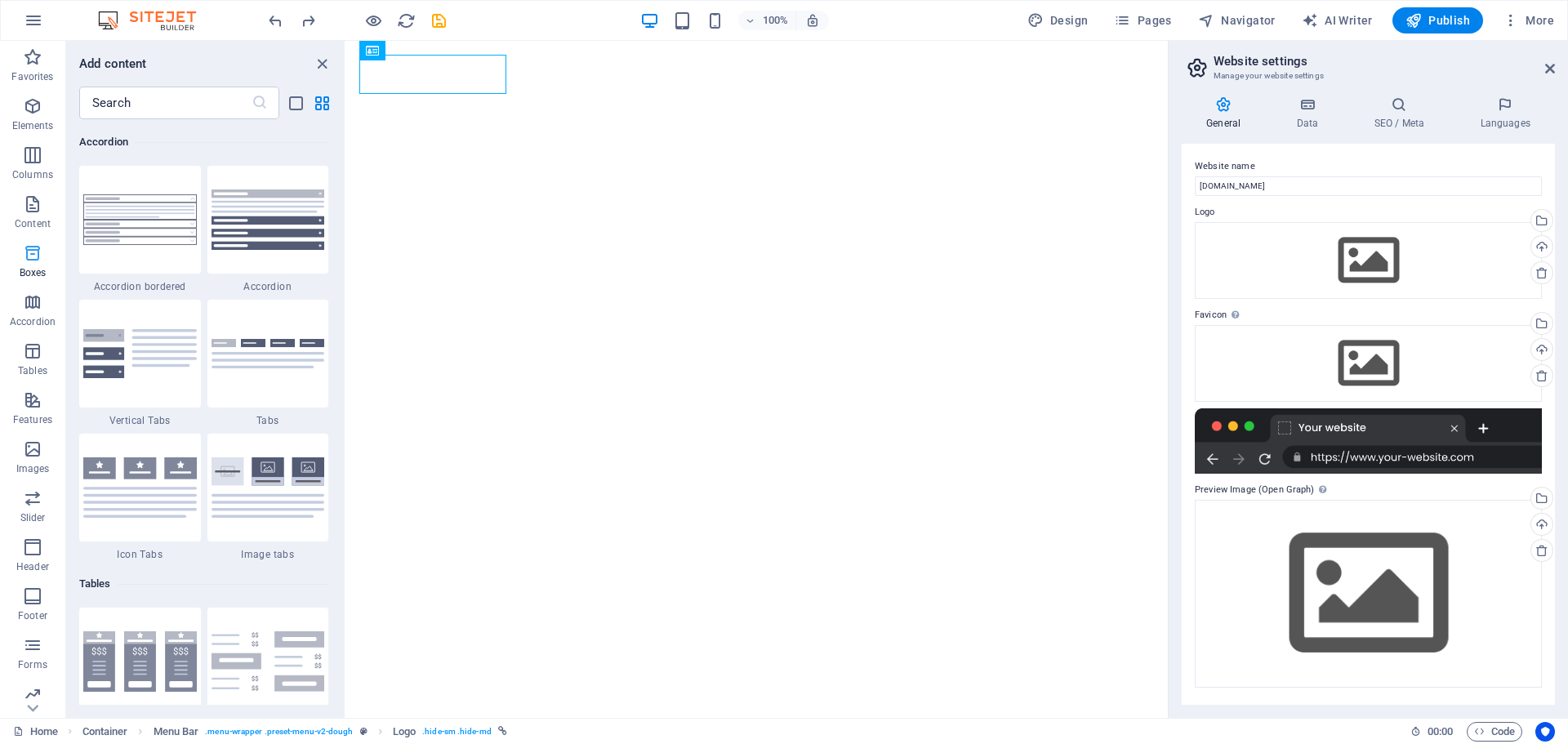
click at [25, 273] on p "Boxes" at bounding box center [33, 272] width 27 height 13
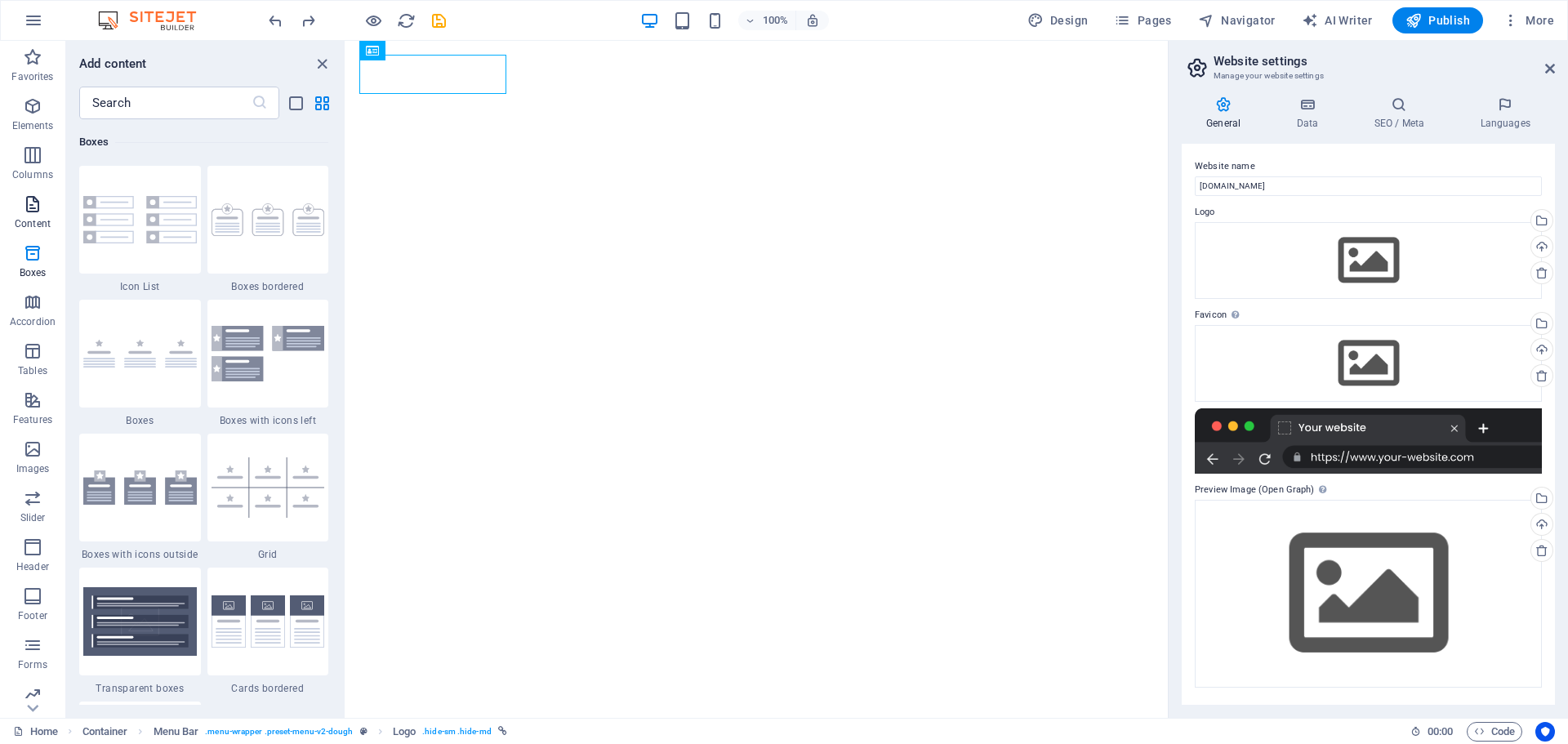
click at [19, 224] on p "Content" at bounding box center [33, 223] width 36 height 13
